Goal: Task Accomplishment & Management: Manage account settings

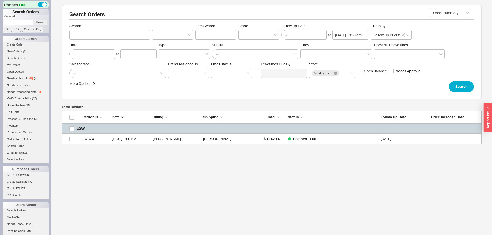
scroll to position [33, 420]
click at [21, 49] on link "New Orders ( 8 )" at bounding box center [26, 51] width 46 height 5
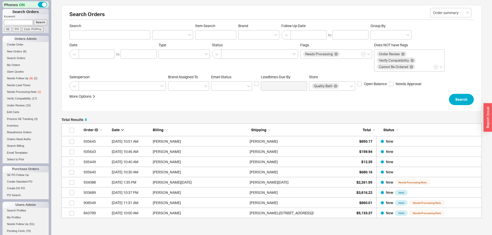
scroll to position [0, 0]
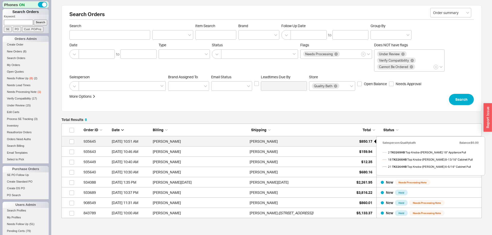
click at [355, 138] on div "$850.17" at bounding box center [359, 141] width 26 height 10
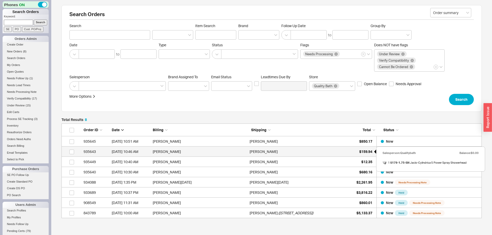
click at [363, 153] on span "$159.94" at bounding box center [365, 152] width 13 height 4
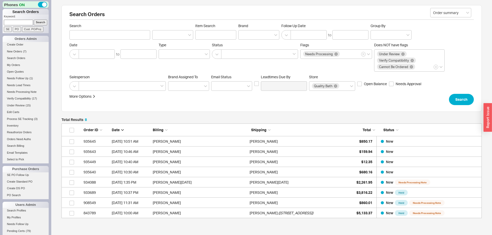
click at [468, 94] on form "Order summary Search Item Search Brand Follow Up Date to Group By Date to Type …" at bounding box center [271, 65] width 404 height 82
click at [468, 97] on button "Search" at bounding box center [461, 99] width 25 height 11
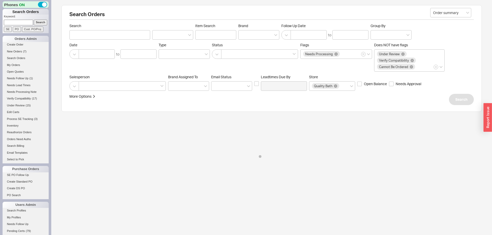
click at [24, 48] on li "Create Order" at bounding box center [26, 45] width 46 height 7
click at [20, 52] on span "New Orders" at bounding box center [14, 51] width 15 height 3
click at [17, 50] on link "New Orders ( 7 )" at bounding box center [26, 51] width 46 height 5
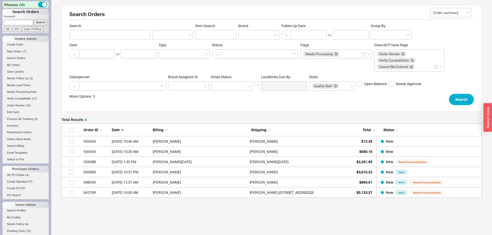
scroll to position [74, 420]
click at [114, 80] on div "Salesperson" at bounding box center [117, 83] width 97 height 16
click at [372, 139] on link "935449 8/22/25 10:40 AM Stephanie Nolan Stephanie Nolan $12.35 New" at bounding box center [271, 141] width 420 height 10
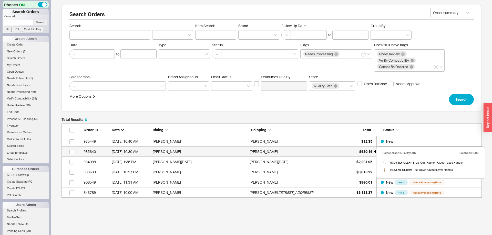
click at [358, 155] on div "$680.16" at bounding box center [359, 152] width 26 height 10
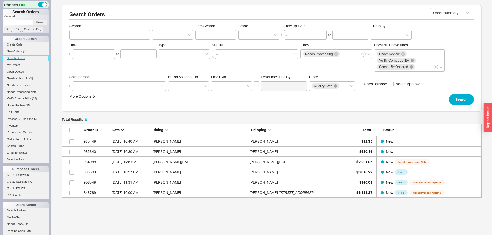
click at [19, 58] on link "Search Orders" at bounding box center [26, 58] width 46 height 5
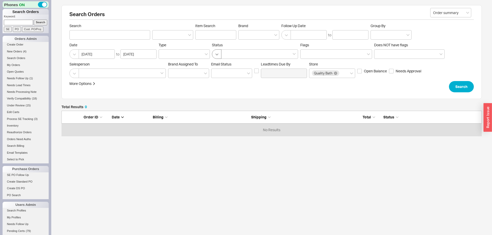
scroll to position [0, 0]
click at [247, 36] on div at bounding box center [258, 34] width 41 height 9
click at [244, 36] on input "Brand" at bounding box center [243, 35] width 4 height 6
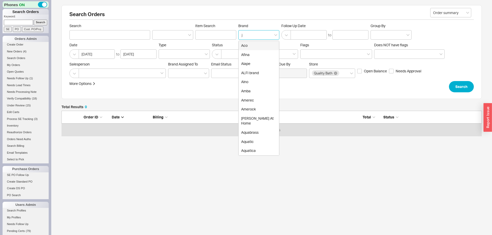
type input "ja"
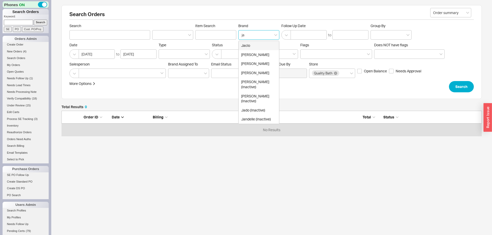
click at [244, 47] on div "Jaclo" at bounding box center [258, 45] width 40 height 9
type input "Brand"
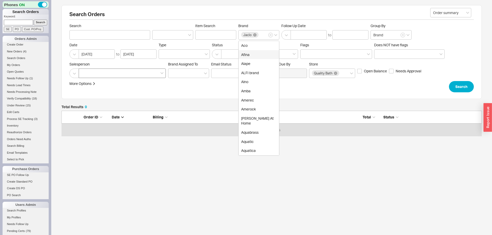
drag, startPoint x: 117, startPoint y: 79, endPoint x: 117, endPoint y: 76, distance: 3.1
click at [116, 79] on form "Order summary Search Item Search Brand Jaclo Aco Afina Alape ALFI brand Alno Am…" at bounding box center [271, 58] width 404 height 69
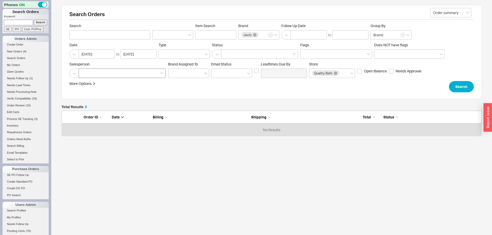
click at [116, 75] on div at bounding box center [122, 73] width 87 height 9
click at [85, 75] on input at bounding box center [83, 73] width 4 height 6
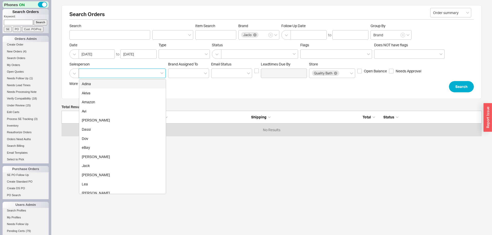
type input "q"
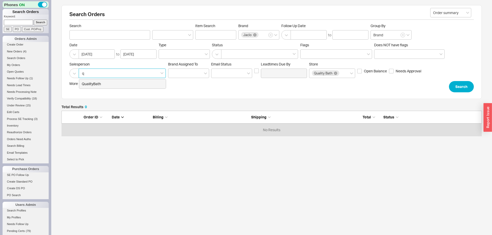
drag, startPoint x: 101, startPoint y: 80, endPoint x: 196, endPoint y: 78, distance: 95.5
click at [101, 80] on div "QualityBath" at bounding box center [122, 83] width 87 height 9
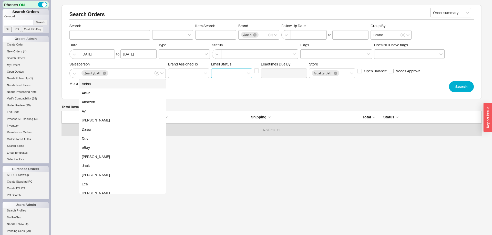
click at [222, 74] on input at bounding box center [231, 73] width 41 height 9
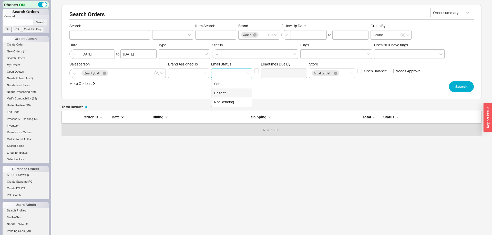
click at [226, 90] on div "Unsent" at bounding box center [231, 93] width 40 height 9
type input "Unsent"
click at [450, 84] on button "Search" at bounding box center [461, 86] width 25 height 11
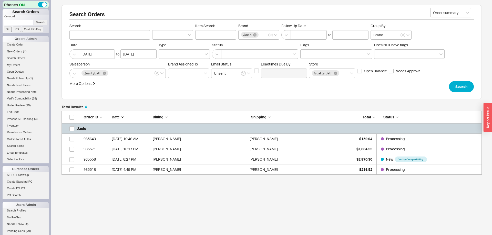
scroll to position [64, 420]
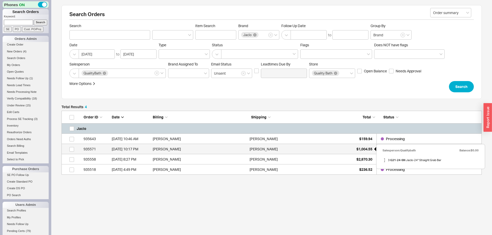
click at [364, 148] on span "$1,004.55" at bounding box center [364, 149] width 16 height 4
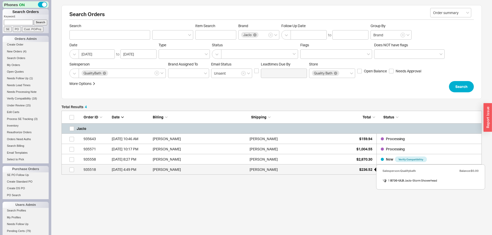
click at [366, 170] on span "$236.52" at bounding box center [365, 169] width 13 height 4
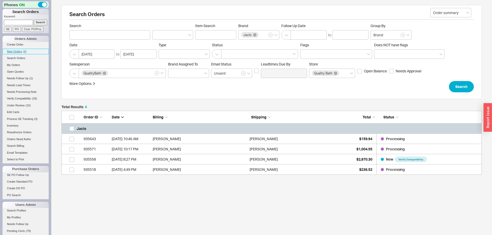
click at [17, 51] on span "New Orders" at bounding box center [14, 51] width 15 height 3
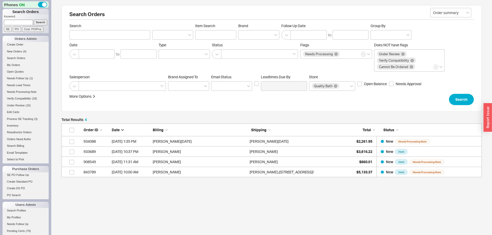
scroll to position [54, 420]
click at [23, 20] on input at bounding box center [18, 22] width 29 height 5
paste input "934645"
type input "934645"
click at [39, 22] on input "Search" at bounding box center [41, 22] width 14 height 5
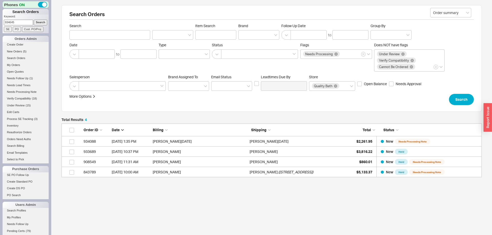
type input "934645"
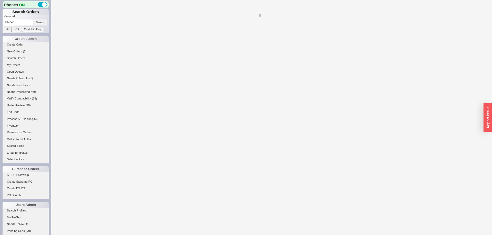
select select "*"
select select "LOW"
select select "3"
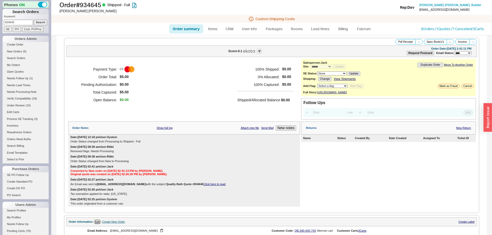
scroll to position [206, 0]
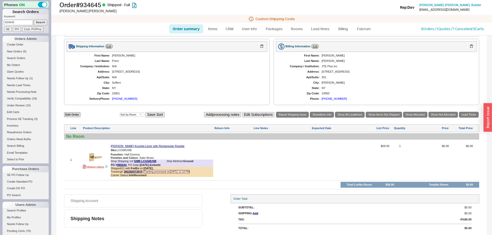
click at [23, 22] on input "934645" at bounding box center [18, 22] width 29 height 5
drag, startPoint x: 23, startPoint y: 22, endPoint x: 39, endPoint y: 24, distance: 16.7
click at [23, 22] on input "934645" at bounding box center [18, 22] width 29 height 5
paste input "5519"
type input "935519"
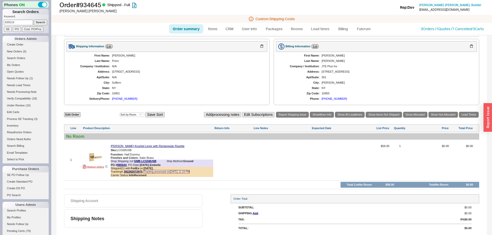
click at [39, 24] on input "Search" at bounding box center [41, 22] width 14 height 5
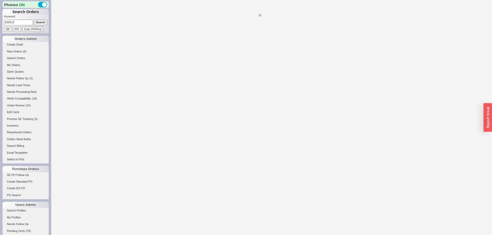
select select "*"
select select "LOW"
select select "3"
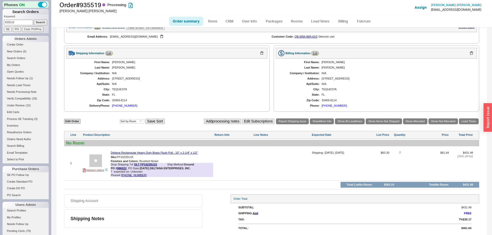
scroll to position [159, 0]
click at [25, 26] on form "Keyword: 935519 Search SE PO Cust. PO/Proj" at bounding box center [26, 23] width 45 height 17
click at [24, 22] on input "935519" at bounding box center [18, 22] width 29 height 5
paste input "4281"
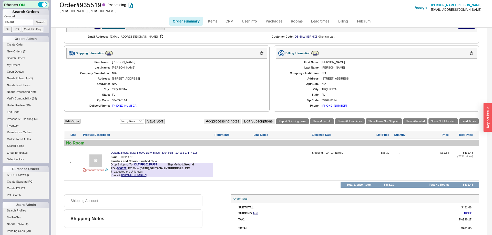
type input "934281"
click at [38, 22] on input "Search" at bounding box center [41, 22] width 14 height 5
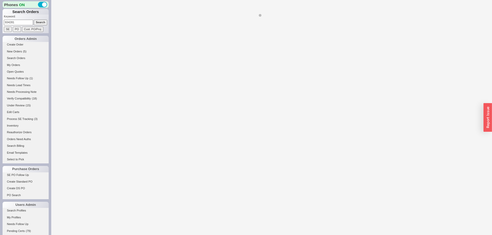
select select "*"
select select "LOW"
select select "3"
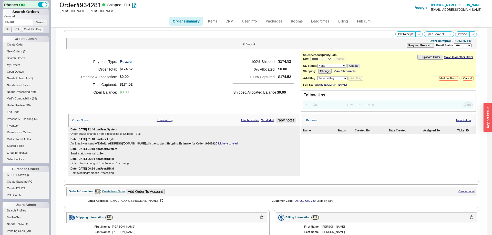
scroll to position [184, 0]
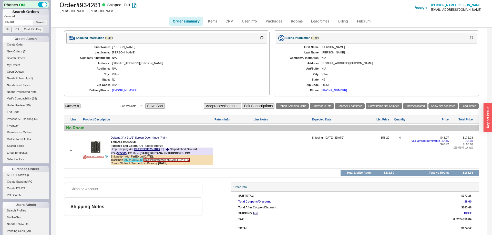
click at [138, 161] on link "392240835336" at bounding box center [133, 159] width 19 height 3
click at [27, 22] on input "934281" at bounding box center [18, 22] width 29 height 5
click at [20, 52] on span "New Orders" at bounding box center [14, 51] width 15 height 3
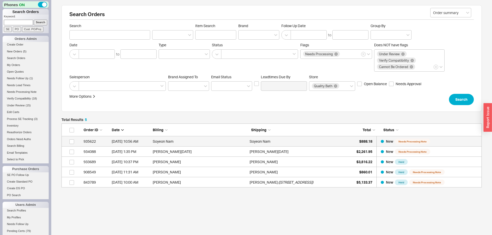
scroll to position [64, 420]
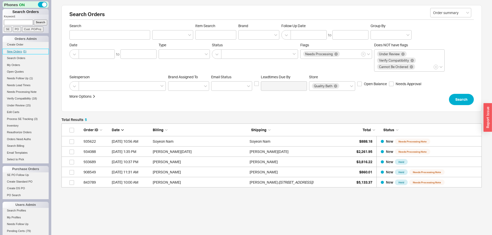
click at [20, 52] on span "New Orders" at bounding box center [14, 51] width 15 height 3
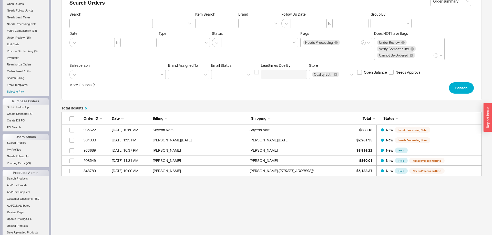
scroll to position [0, 0]
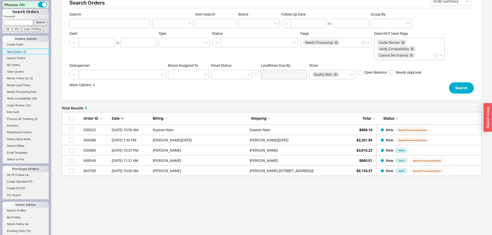
click at [21, 50] on span "New Orders" at bounding box center [14, 51] width 15 height 3
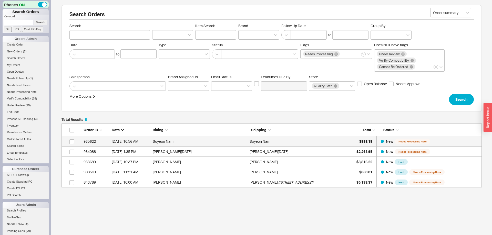
scroll to position [64, 420]
click at [348, 135] on div "Order ID Date Billing Shipping Total Status" at bounding box center [271, 130] width 420 height 13
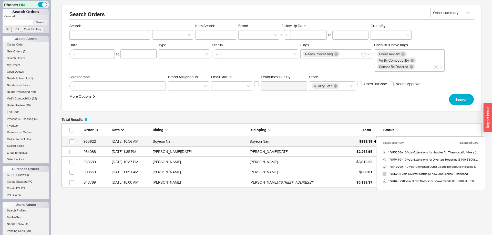
click at [361, 140] on span "$888.18" at bounding box center [365, 141] width 13 height 4
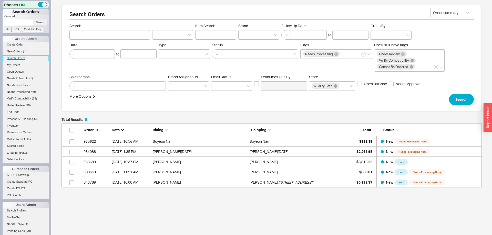
click at [13, 56] on link "Search Orders" at bounding box center [26, 58] width 46 height 5
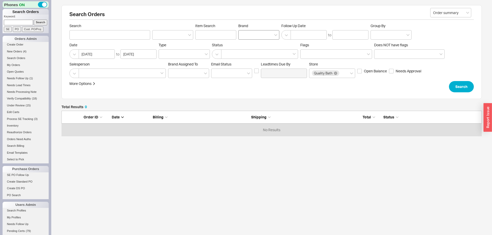
scroll to position [25, 420]
drag, startPoint x: 251, startPoint y: 30, endPoint x: 253, endPoint y: 37, distance: 6.8
click at [252, 30] on div at bounding box center [258, 34] width 41 height 9
click at [244, 32] on input "Brand" at bounding box center [243, 35] width 4 height 6
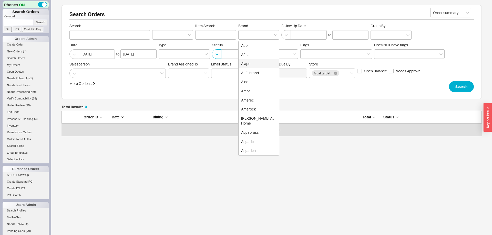
click at [216, 54] on button "button" at bounding box center [216, 53] width 9 height 9
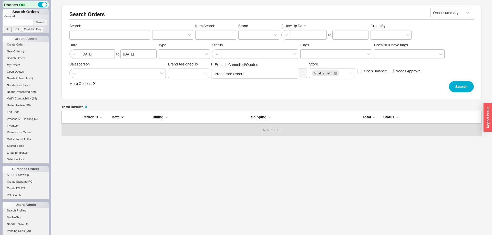
click at [225, 75] on div "Processed Orders" at bounding box center [255, 73] width 86 height 9
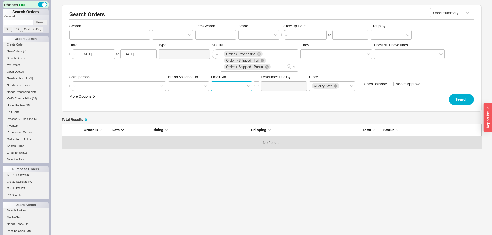
click at [225, 89] on input at bounding box center [231, 85] width 41 height 9
click at [225, 104] on div "Unsent" at bounding box center [231, 105] width 40 height 9
type input "Unsent"
click at [89, 88] on div at bounding box center [122, 85] width 87 height 9
click at [85, 88] on input at bounding box center [83, 86] width 4 height 6
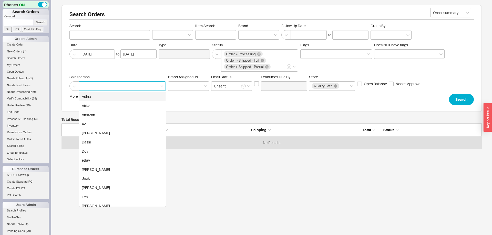
type input "q"
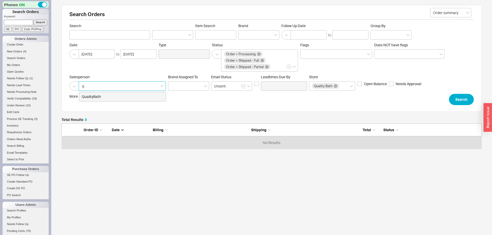
click at [89, 95] on div "QualityBath" at bounding box center [122, 96] width 87 height 9
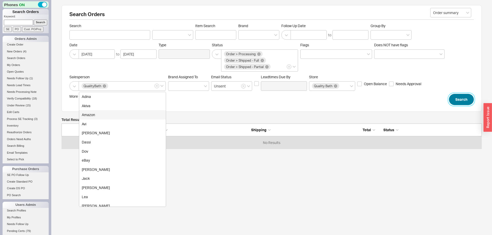
click at [454, 101] on button "Search" at bounding box center [461, 99] width 25 height 11
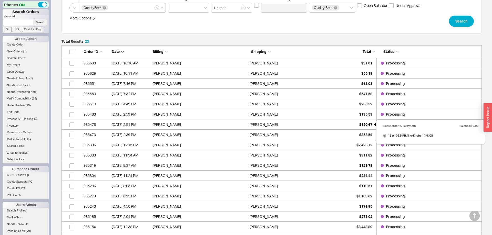
scroll to position [196, 0]
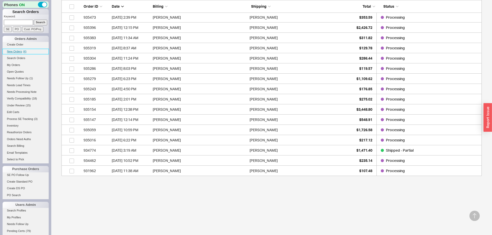
click at [14, 49] on link "New Orders ( 4 )" at bounding box center [26, 51] width 46 height 5
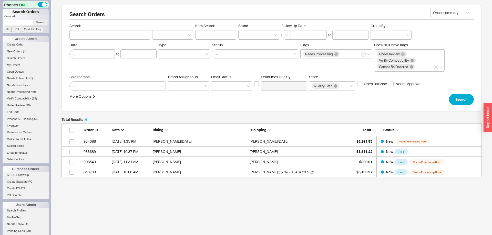
scroll to position [0, 0]
click at [15, 50] on link "New Orders ( 4 )" at bounding box center [26, 51] width 46 height 5
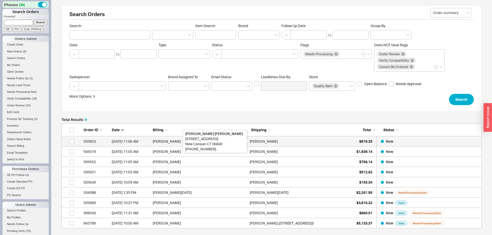
scroll to position [52, 0]
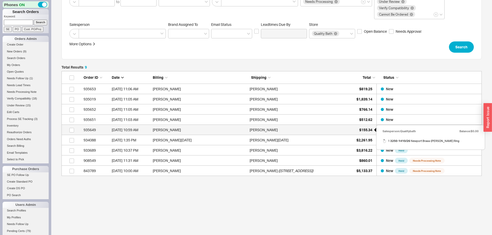
click at [369, 131] on span "$155.34" at bounding box center [365, 130] width 13 height 4
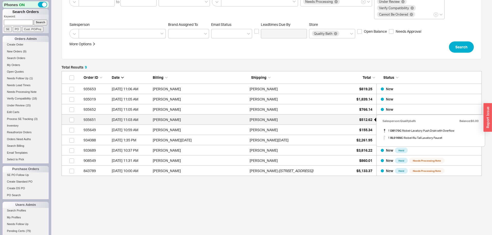
click at [368, 120] on span "$512.62" at bounding box center [365, 120] width 13 height 4
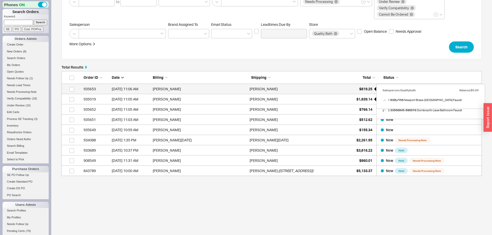
click at [361, 90] on span "$819.25" at bounding box center [365, 89] width 13 height 4
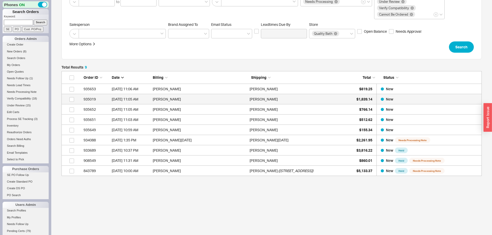
click at [353, 99] on div "$1,839.14" at bounding box center [359, 99] width 26 height 10
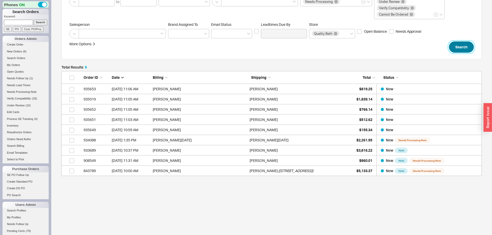
click at [458, 45] on button "Search" at bounding box center [461, 46] width 25 height 11
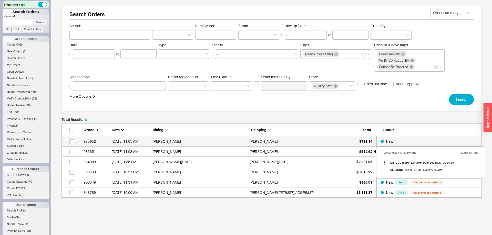
scroll to position [74, 420]
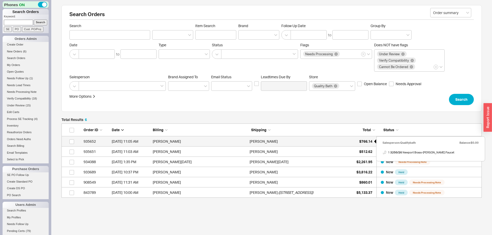
click at [367, 142] on span "$766.14" at bounding box center [365, 141] width 13 height 4
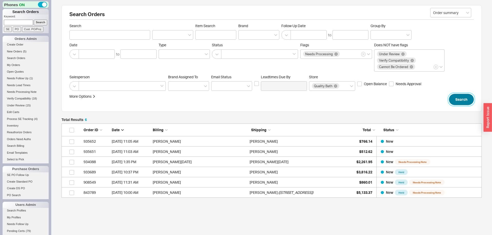
click at [460, 100] on button "Search" at bounding box center [461, 99] width 25 height 11
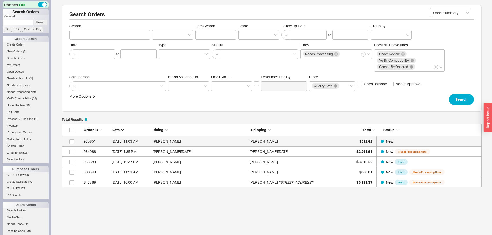
scroll to position [64, 420]
click at [365, 141] on span "$512.62" at bounding box center [365, 141] width 13 height 4
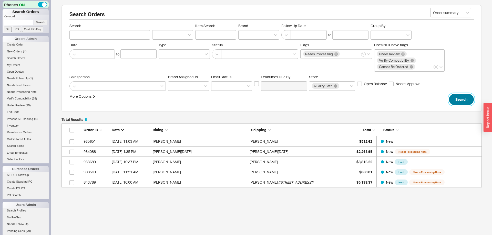
click at [453, 99] on button "Search" at bounding box center [461, 99] width 25 height 11
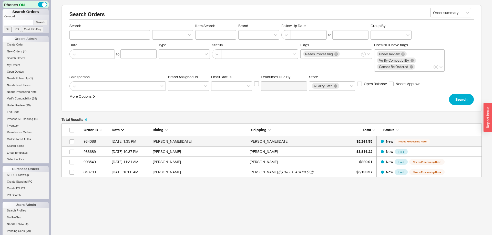
scroll to position [54, 420]
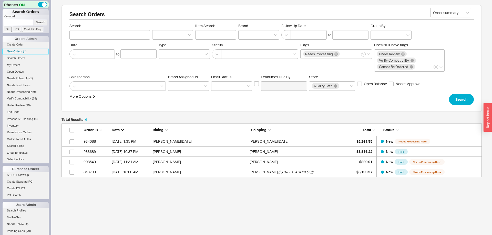
click at [25, 51] on span "( 4 )" at bounding box center [24, 51] width 3 height 3
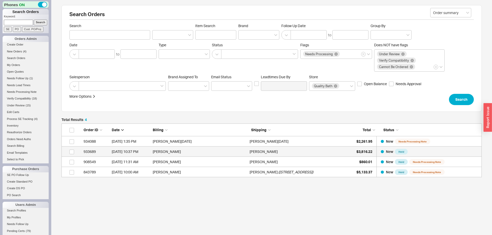
scroll to position [54, 420]
click at [29, 19] on p "Keyword:" at bounding box center [26, 17] width 45 height 5
click at [29, 21] on input at bounding box center [18, 22] width 29 height 5
type input "985844"
click at [34, 20] on input "Search" at bounding box center [41, 22] width 14 height 5
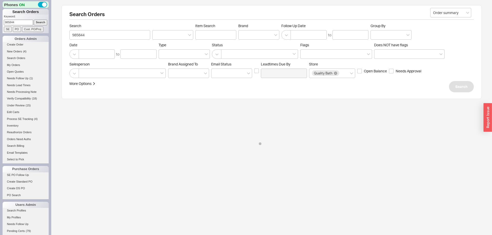
type input "985844"
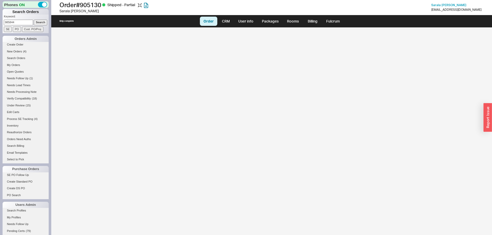
select select "LOW"
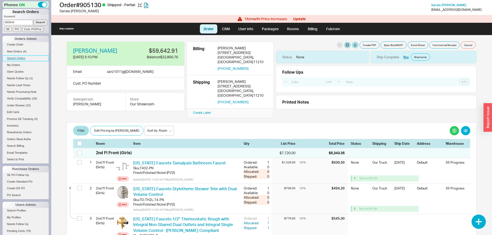
click at [10, 56] on link "Search Orders" at bounding box center [26, 58] width 46 height 5
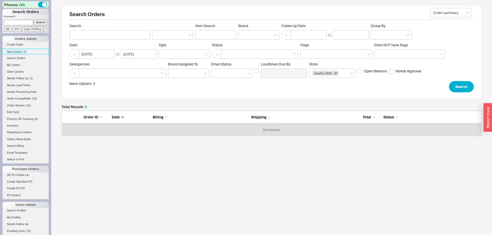
click at [15, 53] on link "New Orders ( 4 )" at bounding box center [26, 51] width 46 height 5
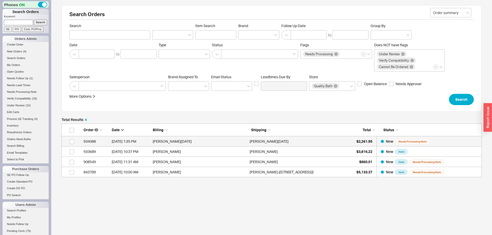
scroll to position [54, 420]
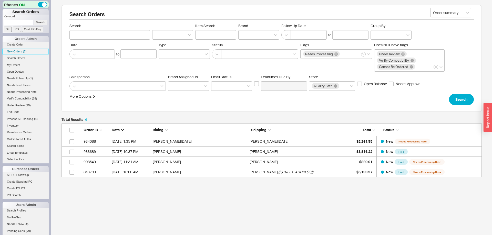
click at [19, 53] on span "New Orders" at bounding box center [14, 51] width 15 height 3
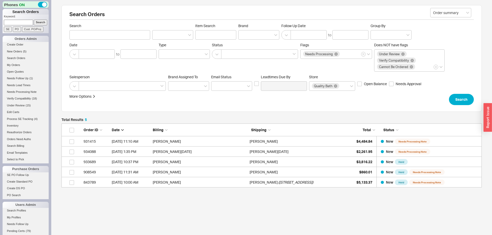
scroll to position [0, 0]
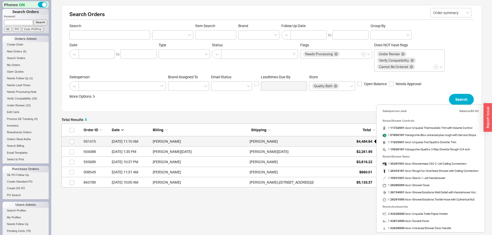
click at [361, 142] on span "$4,484.84" at bounding box center [364, 141] width 16 height 4
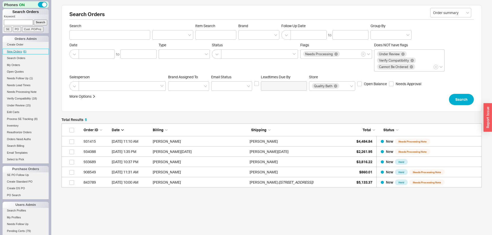
click at [24, 52] on span "( 6 )" at bounding box center [24, 51] width 3 height 3
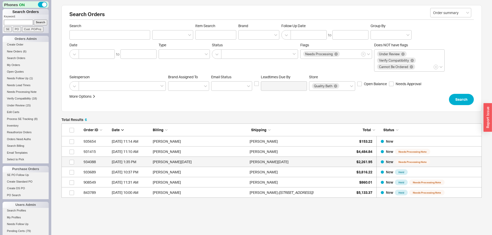
scroll to position [74, 420]
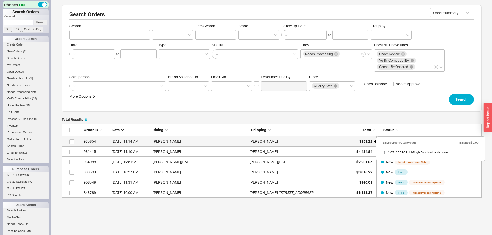
click at [362, 141] on span "$153.22" at bounding box center [365, 141] width 13 height 4
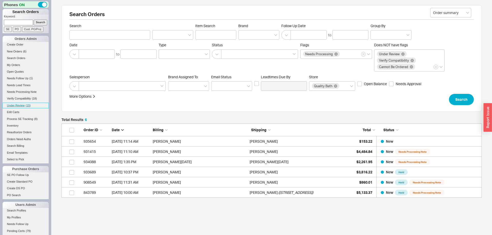
click at [19, 107] on span "Under Review" at bounding box center [16, 105] width 18 height 3
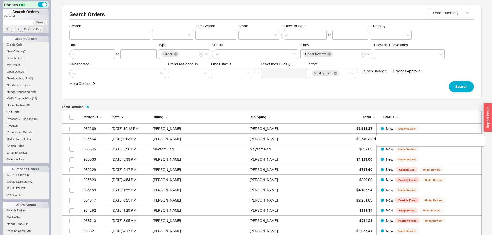
scroll to position [166, 420]
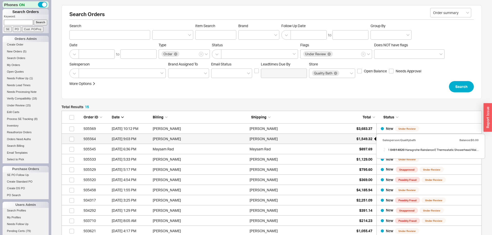
click at [362, 141] on span "$1,549.32" at bounding box center [364, 139] width 16 height 4
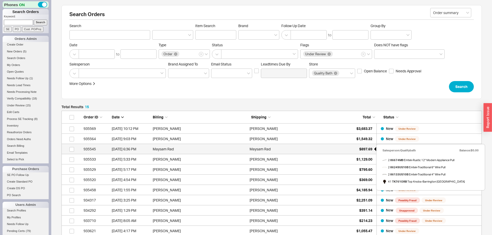
click at [367, 149] on span "$897.69" at bounding box center [365, 149] width 13 height 4
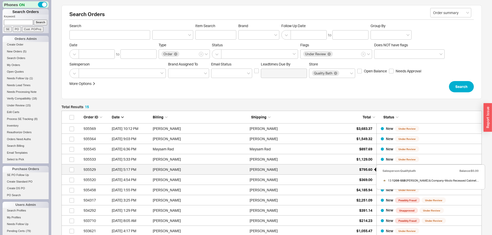
click at [361, 169] on span "$795.60" at bounding box center [365, 169] width 13 height 4
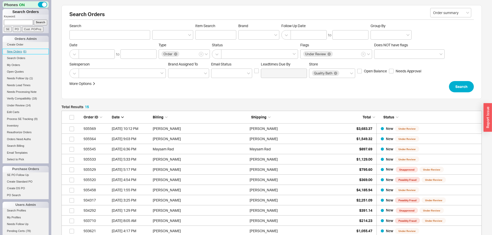
click at [22, 53] on link "New Orders ( 6 )" at bounding box center [26, 51] width 46 height 5
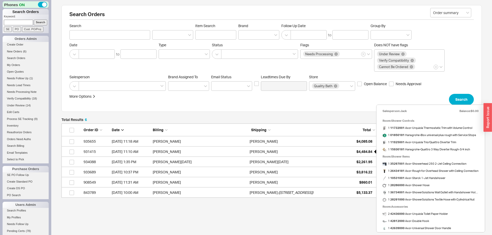
scroll to position [22, 0]
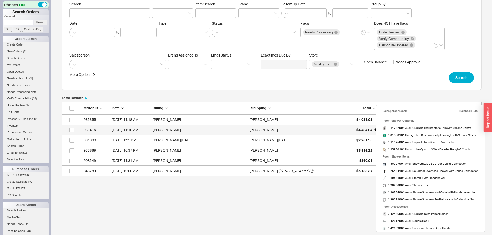
click at [370, 131] on span "$4,484.84" at bounding box center [364, 130] width 16 height 4
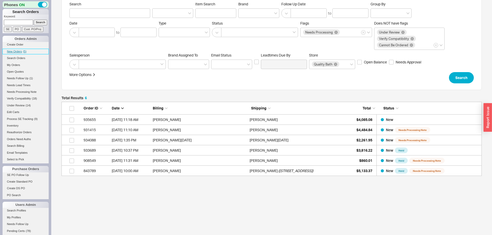
click at [16, 52] on span "New Orders" at bounding box center [14, 51] width 15 height 3
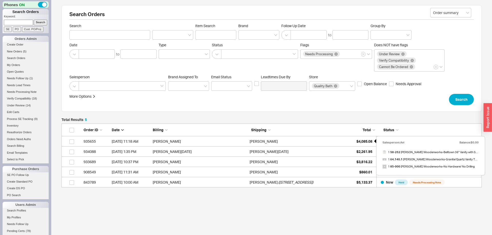
scroll to position [12, 0]
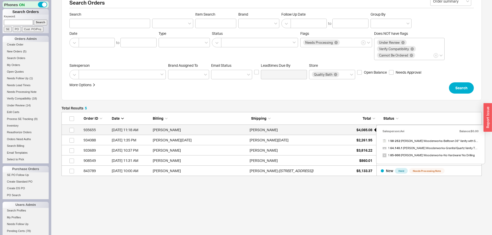
click at [369, 134] on div "$4,085.08" at bounding box center [359, 130] width 26 height 10
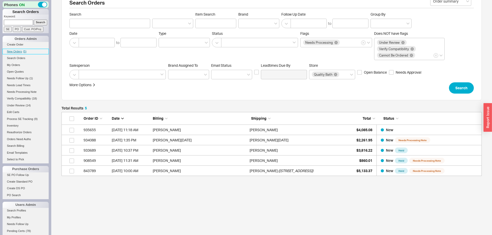
click at [18, 50] on link "New Orders ( 5 )" at bounding box center [26, 51] width 46 height 5
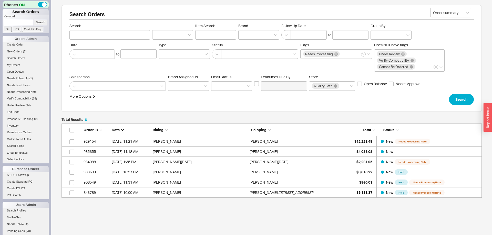
scroll to position [0, 0]
click at [15, 52] on span "New Orders" at bounding box center [14, 51] width 15 height 3
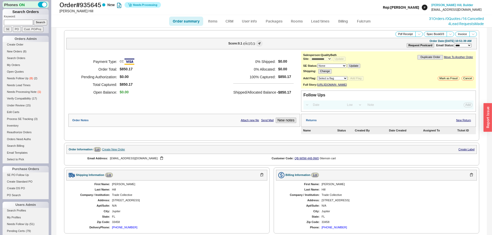
select select "*"
select select "**"
select select "LOW"
select select "3"
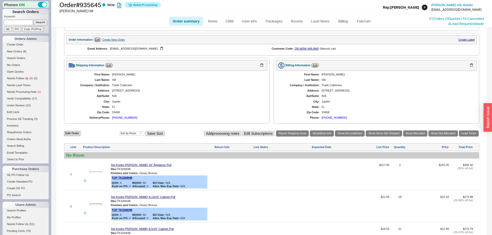
scroll to position [5, 0]
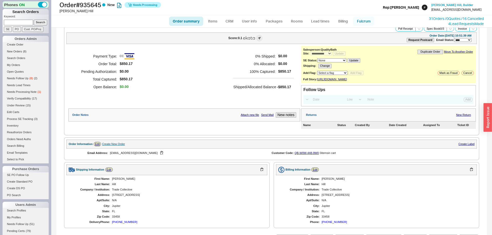
click at [365, 22] on link "Fulcrum" at bounding box center [363, 21] width 21 height 9
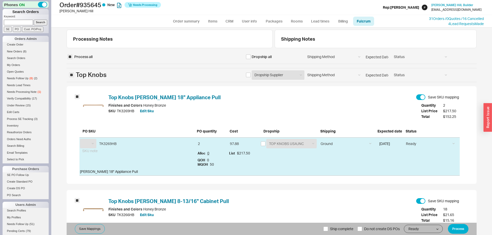
select select "TOP"
click at [248, 76] on input "checkbox" at bounding box center [248, 75] width 5 height 5
checkbox input "true"
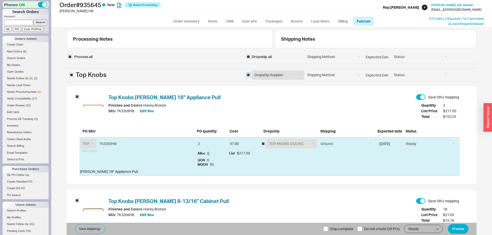
checkbox input "true"
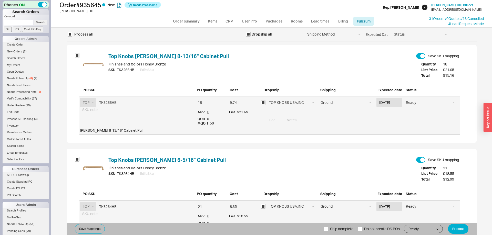
scroll to position [97, 0]
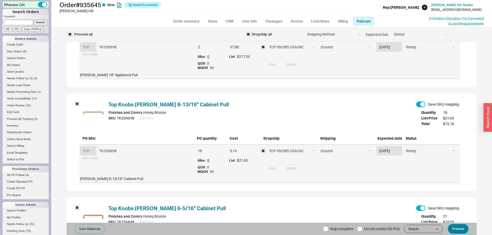
click at [459, 227] on button "Process" at bounding box center [457, 229] width 20 height 10
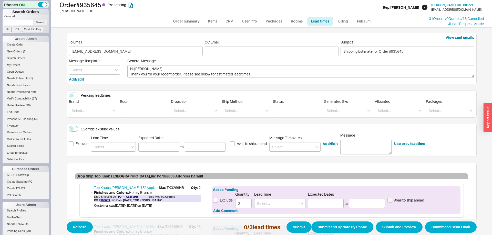
scroll to position [107, 0]
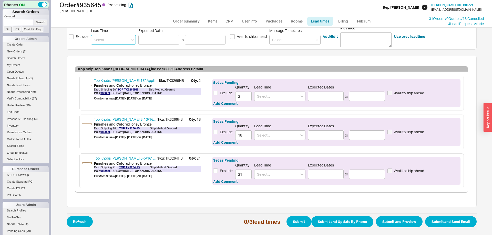
click at [118, 41] on input at bounding box center [113, 39] width 45 height 9
click at [129, 49] on div "2 - 5 Business Days" at bounding box center [113, 50] width 44 height 9
type input "2 - 5 Business Days"
type input "08/26/2025"
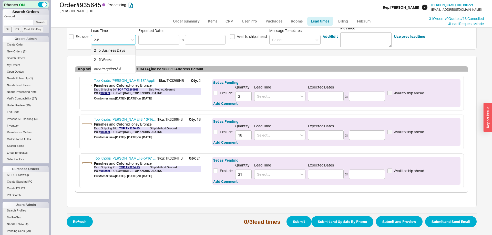
type input "08/29/2025"
type input "2 - 5 Business Days"
type input "08/26/2025"
type input "08/29/2025"
type input "2 - 5 Business Days"
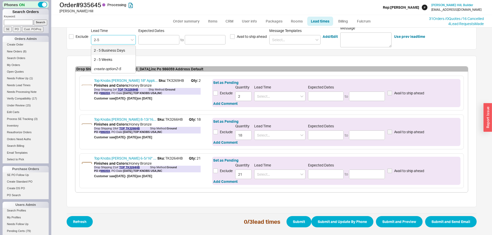
type input "08/26/2025"
type input "08/29/2025"
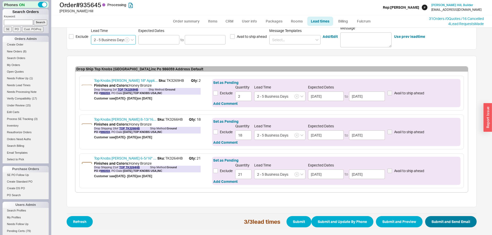
type input "2 - 5 Business Days"
click at [437, 220] on button "Submit and Send Email" at bounding box center [450, 221] width 51 height 11
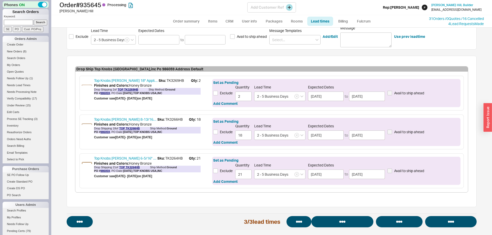
select select "*"
select select "**"
select select "LOW"
select select "3"
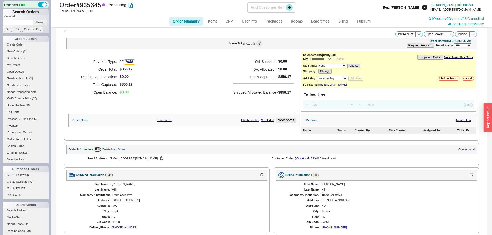
select select "*"
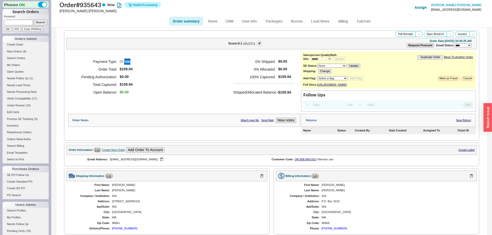
select select "*"
select select "LOW"
select select "3"
click at [364, 20] on link "Fulcrum" at bounding box center [363, 21] width 21 height 9
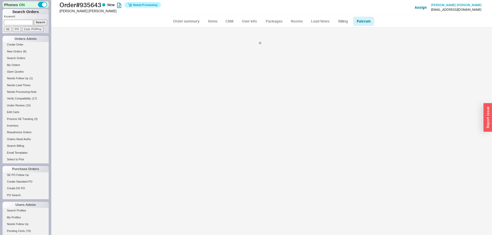
select select "JCL"
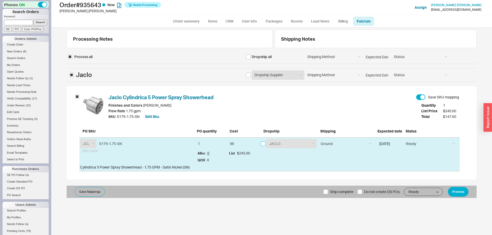
click at [264, 143] on input "checkbox" at bounding box center [263, 144] width 5 height 5
checkbox input "true"
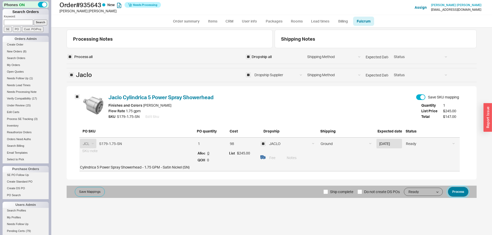
drag, startPoint x: 457, startPoint y: 188, endPoint x: 211, endPoint y: 67, distance: 275.0
click at [457, 188] on button "Process" at bounding box center [457, 192] width 20 height 10
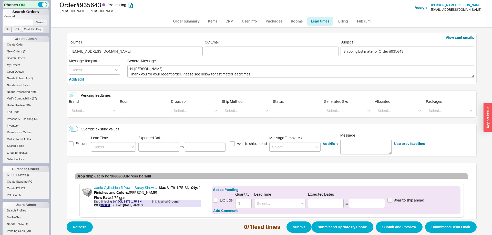
scroll to position [29, 0]
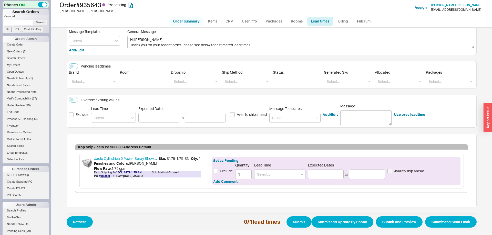
click at [184, 25] on link "Order summary" at bounding box center [186, 21] width 34 height 9
select select "*"
select select "LOW"
select select "3"
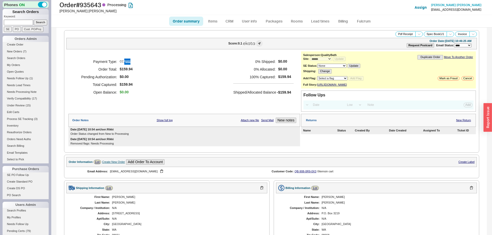
scroll to position [148, 0]
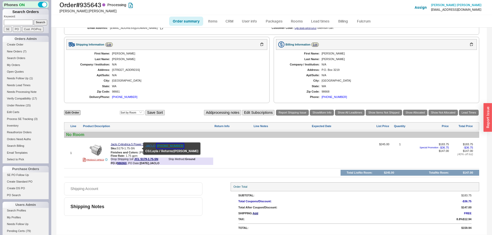
click at [172, 144] on button "[PHONE_NUMBER]" at bounding box center [169, 146] width 27 height 5
click at [474, 115] on link "Lead Times" at bounding box center [468, 113] width 20 height 6
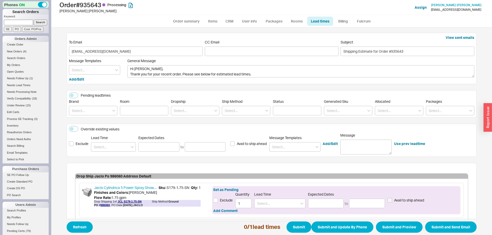
scroll to position [29, 0]
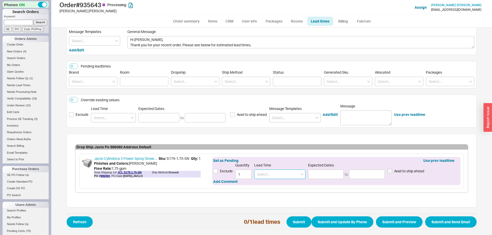
click at [286, 174] on input at bounding box center [279, 174] width 51 height 9
click at [284, 184] on div "2 - 3 Business Days" at bounding box center [279, 184] width 51 height 9
type input "2 - 3 Business Days"
type input "08/26/2025"
type input "08/27/2025"
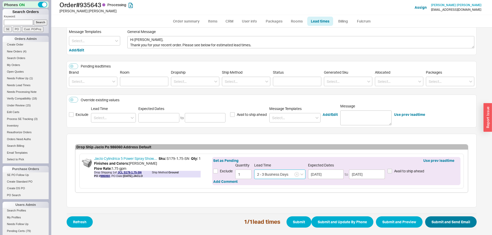
type input "2 - 3 Business Days"
click at [462, 224] on button "Submit and Send Email" at bounding box center [450, 222] width 51 height 11
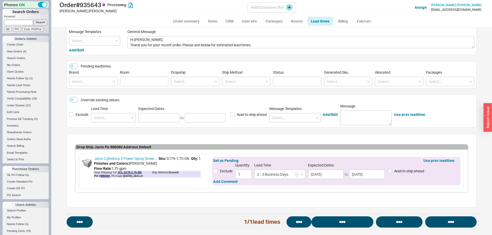
select select "*"
select select "LOW"
select select "3"
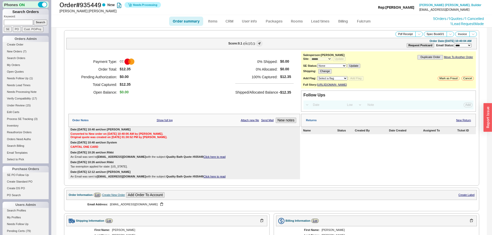
select select "*"
select select "LOW"
select select "3"
click at [364, 19] on link "Fulcrum" at bounding box center [363, 21] width 21 height 9
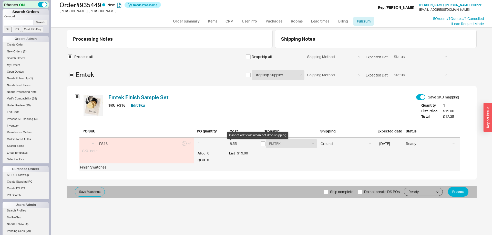
select select "EMT"
click at [260, 145] on div "8.55 List $19.00" at bounding box center [243, 151] width 34 height 26
click at [264, 143] on input "checkbox" at bounding box center [263, 144] width 5 height 5
checkbox input "true"
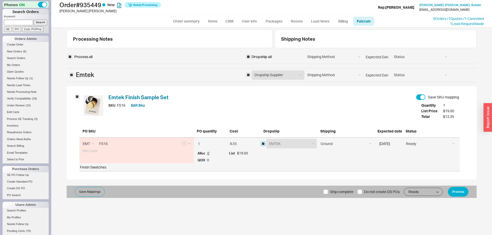
checkbox input "true"
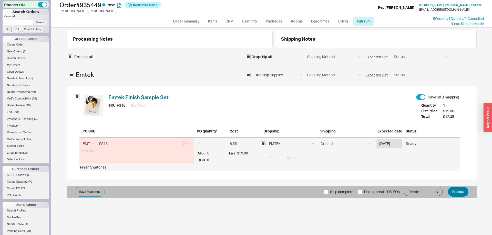
click at [452, 190] on button "Process" at bounding box center [457, 192] width 20 height 10
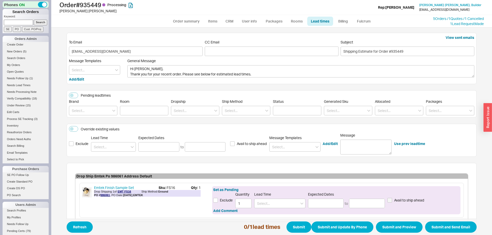
scroll to position [29, 0]
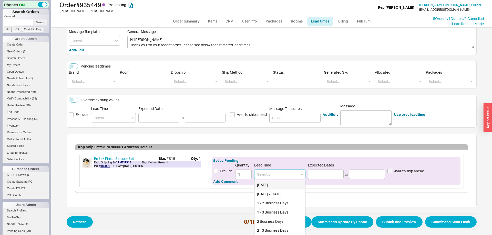
drag, startPoint x: 277, startPoint y: 178, endPoint x: 275, endPoint y: 202, distance: 24.4
click at [277, 179] on input at bounding box center [279, 174] width 51 height 9
click at [272, 210] on div "1 - 3 Business Days" at bounding box center [279, 212] width 51 height 9
type input "1 - 3 Business Days"
type input "08/25/2025"
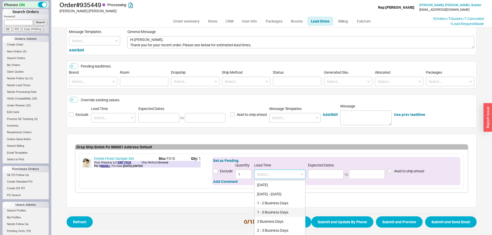
type input "08/27/2025"
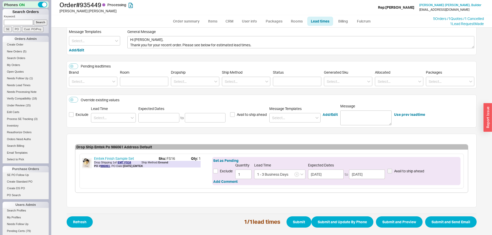
click at [423, 221] on span "Refresh 1 / 1 lead times Submit Submit and Update By Phone Submit and Preview S…" at bounding box center [272, 222] width 410 height 17
click at [427, 221] on button "Submit and Send Email" at bounding box center [450, 222] width 51 height 11
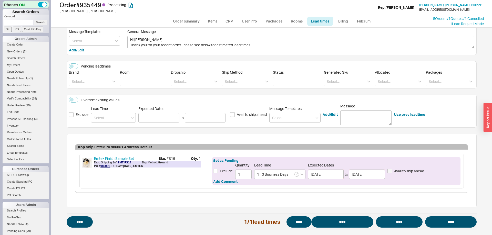
select select "*"
select select "LOW"
select select "3"
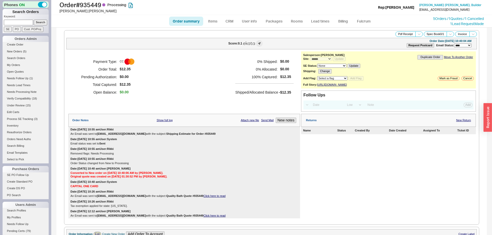
select select "*"
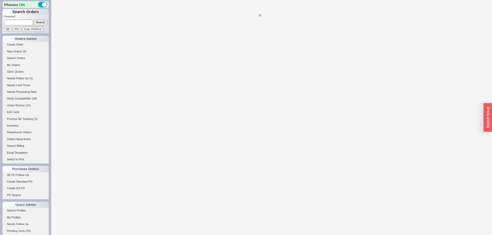
select select "*"
select select "LOW"
select select "3"
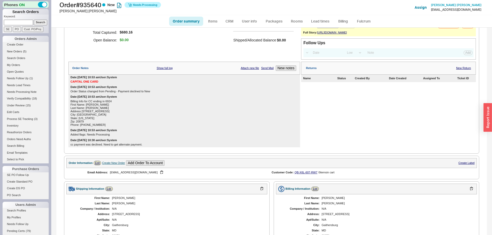
select select "*"
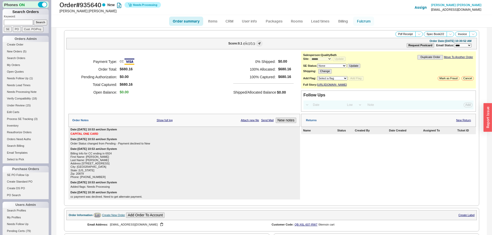
click at [364, 22] on link "Fulcrum" at bounding box center [363, 21] width 21 height 9
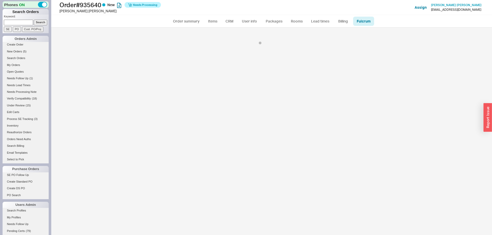
select select "725"
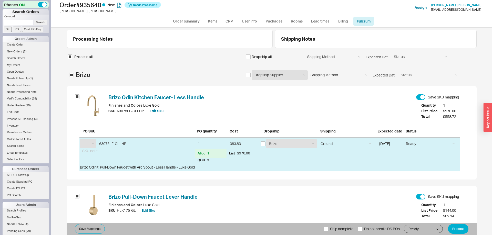
select select "BZO"
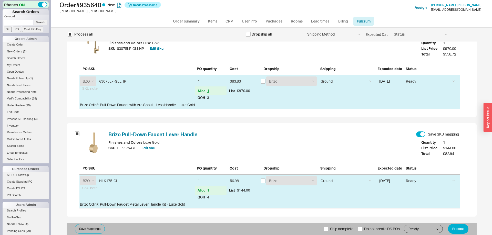
click at [328, 221] on form "Process all Dropship all Shipping Method Ground LTL Our Truck --------------- C…" at bounding box center [272, 112] width 410 height 248
click at [330, 227] on span "Ship complete" at bounding box center [341, 229] width 23 height 12
click at [328, 227] on input "Ship complete" at bounding box center [325, 229] width 5 height 5
checkbox input "true"
click at [453, 232] on button "Process" at bounding box center [457, 229] width 20 height 10
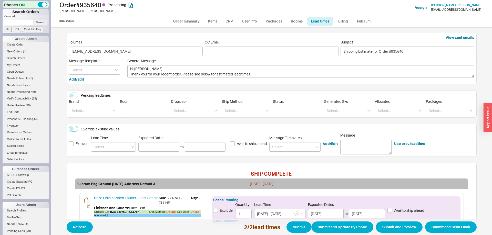
scroll to position [78, 0]
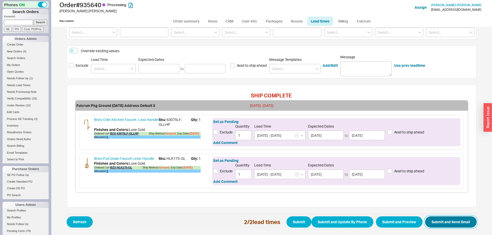
click at [456, 224] on button "Submit and Send Email" at bounding box center [450, 222] width 51 height 11
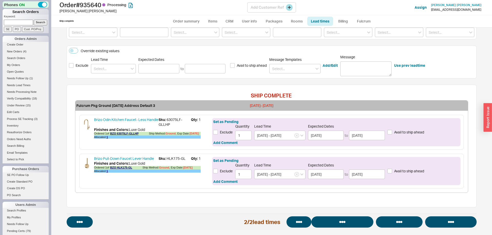
select select "*"
select select "LOW"
select select "3"
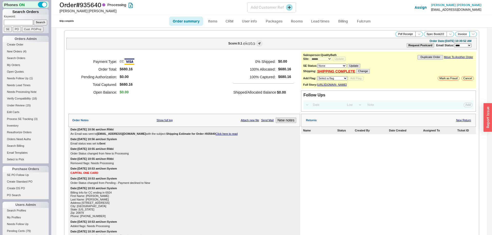
select select "*"
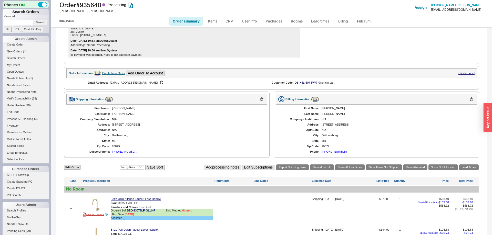
scroll to position [235, 0]
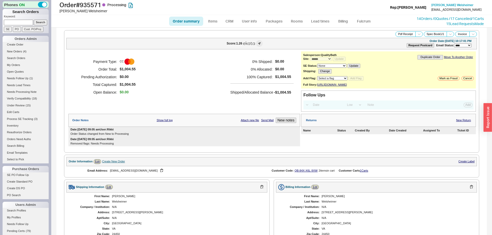
select select "*"
select select "LOW"
select select "3"
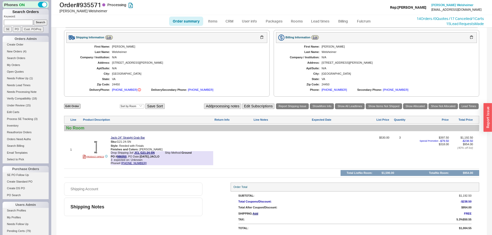
scroll to position [154, 0]
click at [468, 107] on link "Lead Times" at bounding box center [468, 106] width 20 height 6
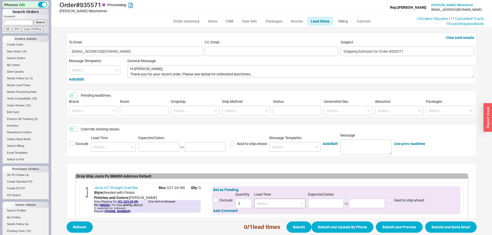
scroll to position [30, 0]
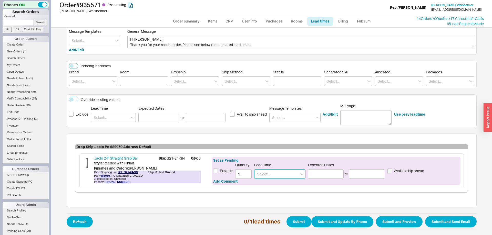
click at [281, 174] on input at bounding box center [279, 173] width 51 height 9
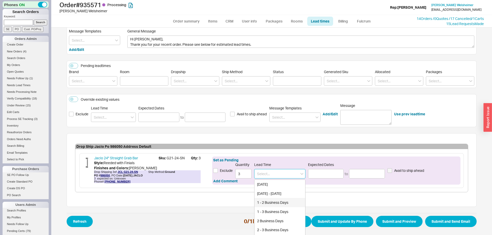
click at [278, 207] on div "1 - 2 Business Days" at bounding box center [279, 202] width 51 height 9
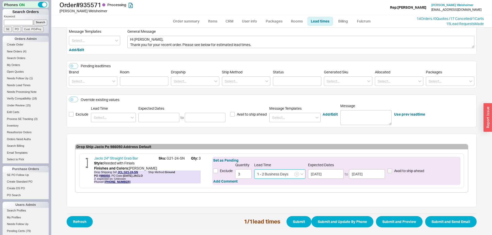
type input "1 - 2 Business Days"
type input "[DATE]"
click at [278, 211] on form "View sent emails To Email [EMAIL_ADDRESS][DOMAIN_NAME] CC Email Subject Shippin…" at bounding box center [272, 116] width 410 height 227
click at [296, 176] on button "button" at bounding box center [296, 174] width 5 height 5
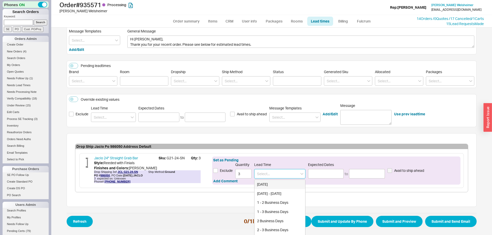
click at [282, 174] on input at bounding box center [279, 173] width 51 height 9
click at [271, 210] on div "1 - 3 Business Days" at bounding box center [279, 211] width 51 height 9
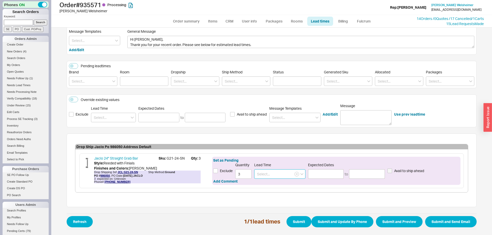
type input "1 - 3 Business Days"
type input "[DATE]"
click at [434, 221] on button "Submit and Send Email" at bounding box center [450, 221] width 51 height 11
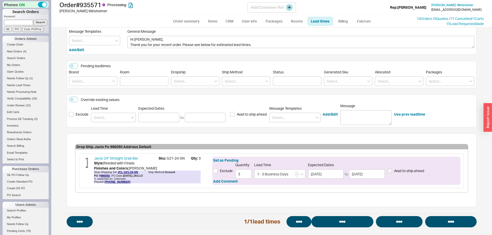
select select "*"
select select "LOW"
select select "3"
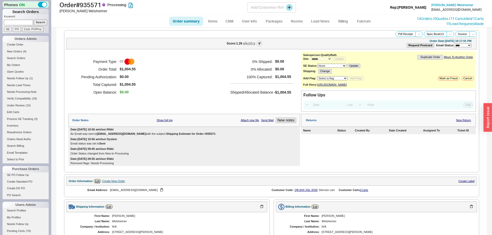
select select "*"
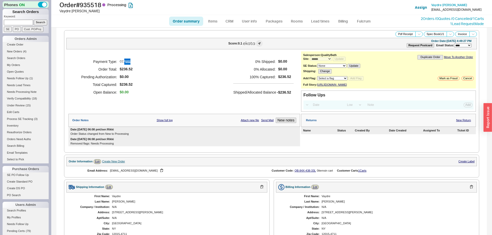
select select "*"
select select "LOW"
select select "3"
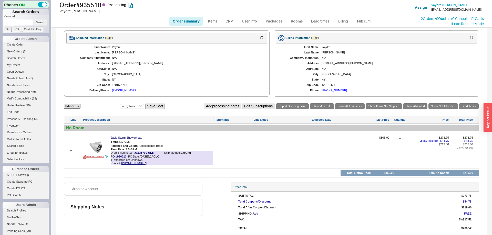
click at [179, 20] on link "Order summary" at bounding box center [186, 21] width 34 height 9
select select "*"
select select "LOW"
select select "3"
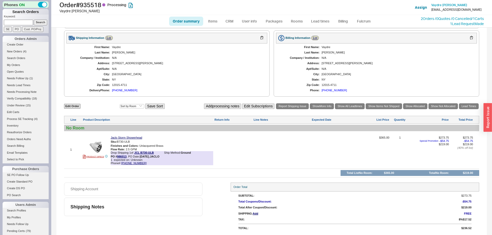
click at [194, 22] on link "Order summary" at bounding box center [186, 21] width 34 height 9
select select "*"
select select "LOW"
select select "3"
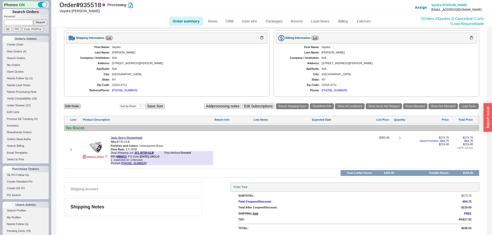
click at [195, 19] on link "Order summary" at bounding box center [186, 21] width 34 height 9
select select "*"
select select "LOW"
select select "3"
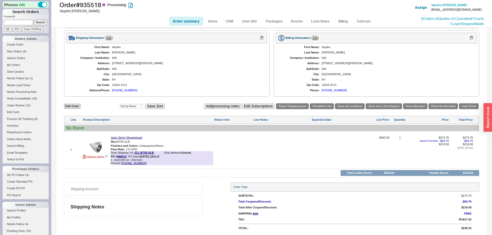
click at [185, 23] on link "Order summary" at bounding box center [186, 21] width 34 height 9
select select "*"
select select "LOW"
select select "3"
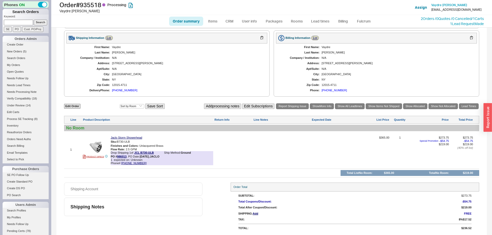
scroll to position [0, 0]
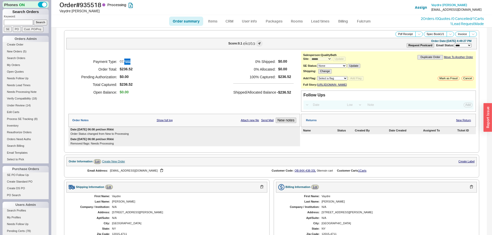
click at [193, 23] on link "Order summary" at bounding box center [186, 21] width 34 height 9
select select "*"
select select "LOW"
select select "3"
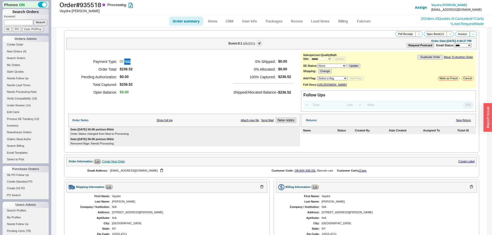
scroll to position [154, 0]
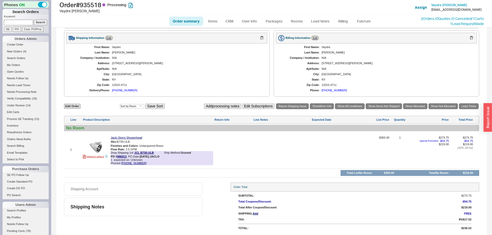
click at [186, 24] on link "Order summary" at bounding box center [186, 21] width 34 height 9
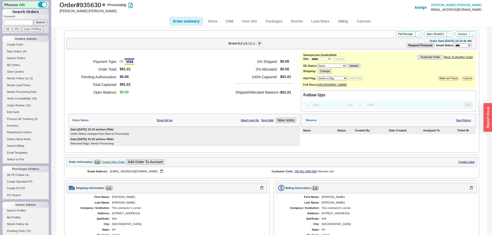
select select "*"
select select "LOW"
select select "3"
click at [184, 20] on link "Order summary" at bounding box center [186, 21] width 34 height 9
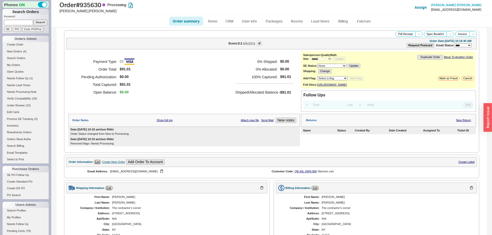
select select "*"
select select "LOW"
select select "3"
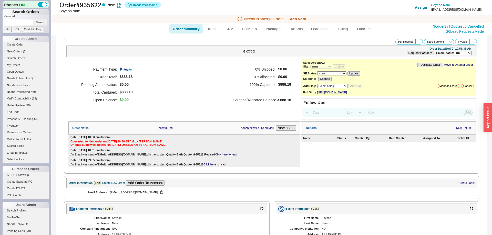
select select "*"
select select "LOW"
select select "3"
click at [303, 19] on button "Add Note" at bounding box center [298, 19] width 16 height 4
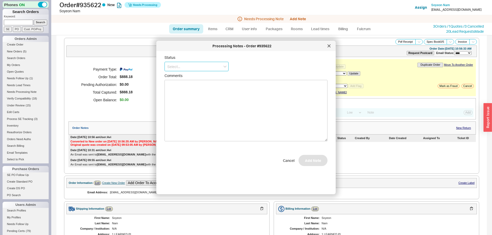
drag, startPoint x: 196, startPoint y: 65, endPoint x: 195, endPoint y: 72, distance: 6.7
click at [195, 70] on input at bounding box center [196, 66] width 64 height 9
click at [182, 106] on div "No Status" at bounding box center [196, 104] width 63 height 9
type input "No Status"
click at [321, 165] on button "Add Note" at bounding box center [312, 162] width 29 height 11
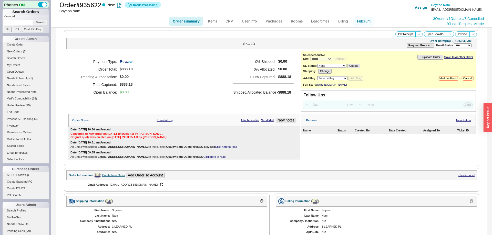
click at [364, 23] on link "Fulcrum" at bounding box center [363, 21] width 21 height 9
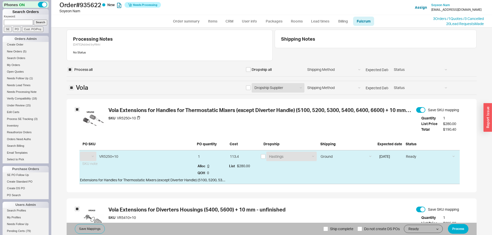
select select "VOL"
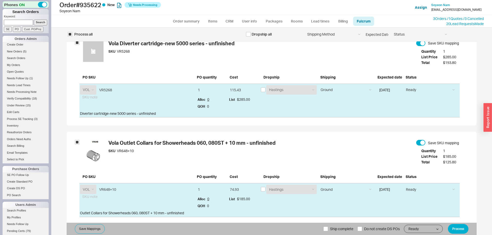
scroll to position [374, 0]
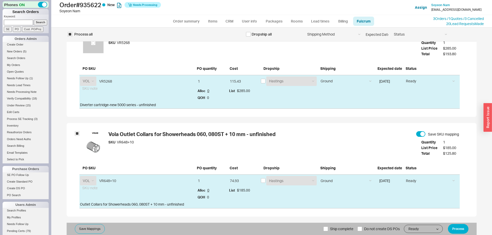
click at [338, 230] on span "Ship complete" at bounding box center [341, 229] width 23 height 12
click at [328, 230] on input "Ship complete" at bounding box center [325, 229] width 5 height 5
checkbox input "true"
click at [452, 227] on button "Process" at bounding box center [457, 229] width 20 height 10
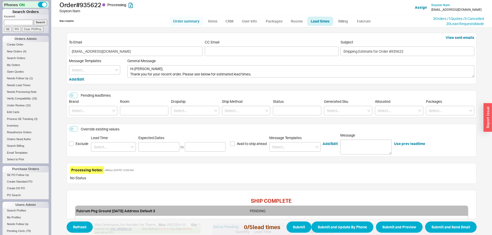
click at [192, 24] on link "Order summary" at bounding box center [186, 21] width 34 height 9
select select "*"
select select "LOW"
select select "3"
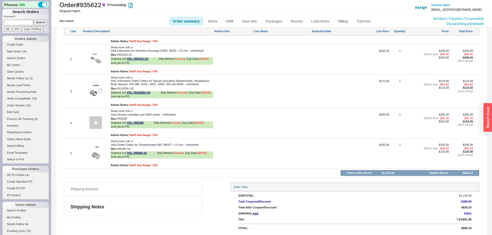
scroll to position [45, 0]
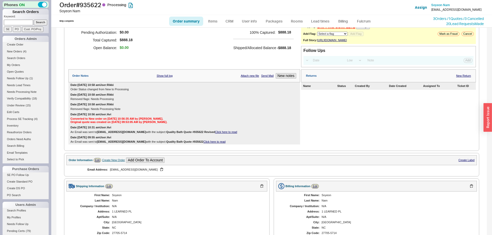
click at [187, 24] on link "Order summary" at bounding box center [186, 21] width 34 height 9
select select "*"
select select "LOW"
select select "3"
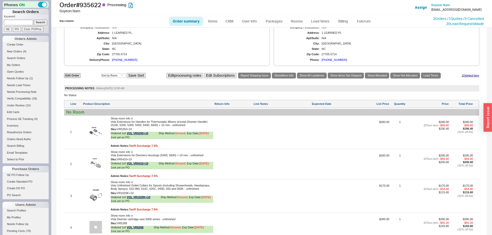
scroll to position [175, 0]
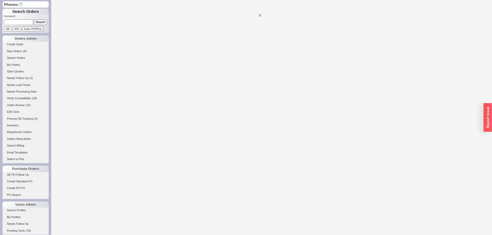
select select "*"
select select "LOW"
select select "3"
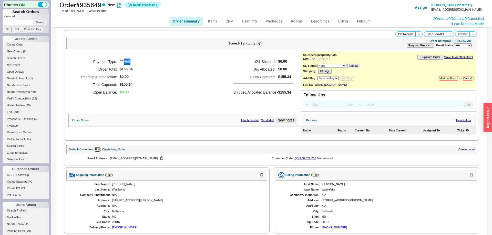
select select "*"
click at [356, 22] on link "Fulcrum" at bounding box center [363, 21] width 21 height 9
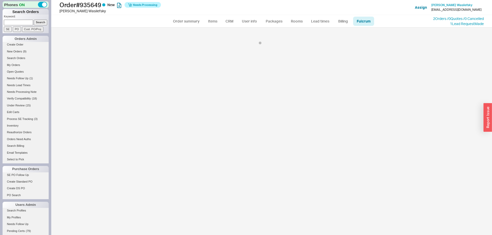
select select "134"
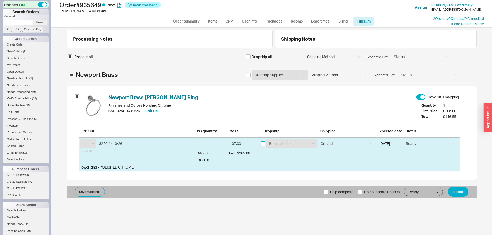
click at [263, 142] on input "checkbox" at bounding box center [263, 144] width 5 height 5
checkbox input "true"
select select "NBB"
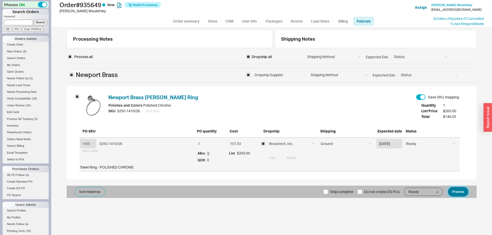
click at [457, 191] on button "Process" at bounding box center [457, 192] width 20 height 10
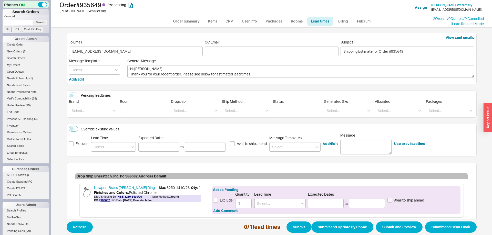
scroll to position [29, 0]
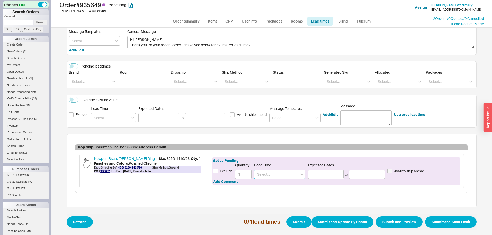
click at [279, 175] on input at bounding box center [279, 174] width 51 height 9
click at [283, 186] on div "5 - 7 Business Days" at bounding box center [279, 184] width 51 height 9
type input "5 - 7 Business Days"
type input "[DATE]"
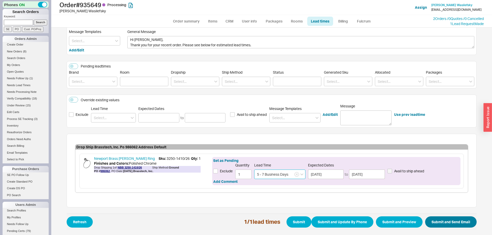
type input "5 - 7 Business Days"
click at [434, 221] on button "Submit and Send Email" at bounding box center [450, 222] width 51 height 11
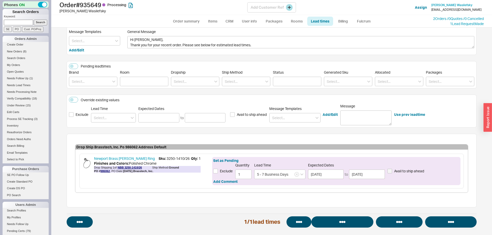
select select "*"
select select "LOW"
select select "3"
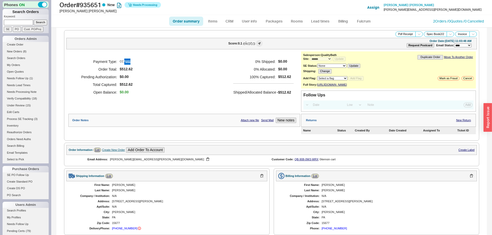
select select "*"
select select "LOW"
select select "3"
click at [184, 19] on link "Order summary" at bounding box center [186, 21] width 34 height 9
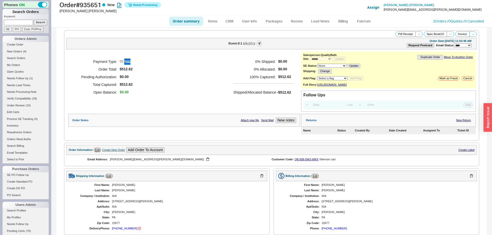
select select "*"
select select "LOW"
select select "3"
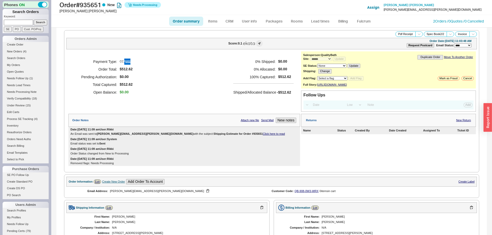
select select "*"
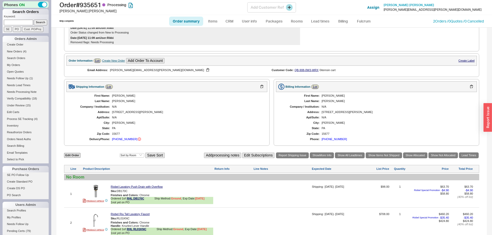
scroll to position [195, 0]
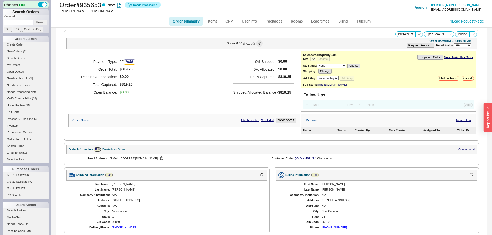
select select "*"
select select "LOW"
select select "3"
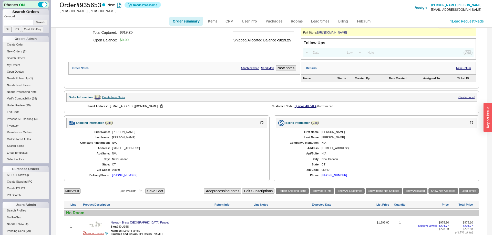
select select "*"
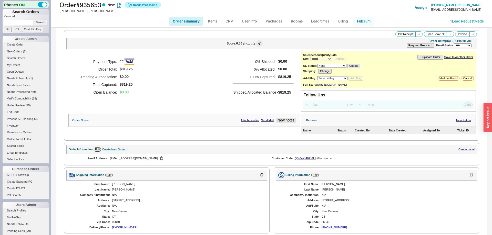
click at [369, 19] on link "Fulcrum" at bounding box center [363, 21] width 21 height 9
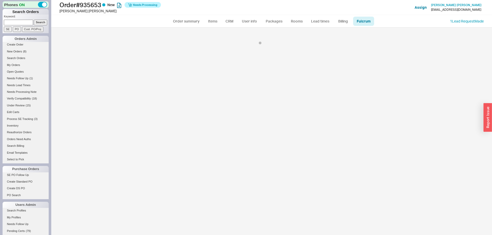
select select "134"
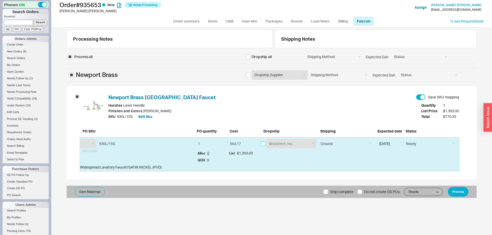
click at [262, 144] on input "checkbox" at bounding box center [263, 144] width 5 height 5
checkbox input "true"
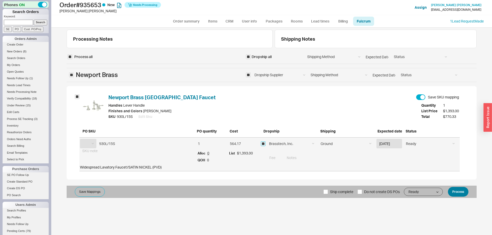
select select "NBB"
drag, startPoint x: 453, startPoint y: 191, endPoint x: 444, endPoint y: 191, distance: 8.7
click at [452, 191] on button "Process" at bounding box center [457, 192] width 20 height 10
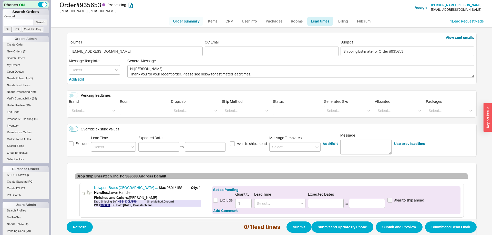
click at [188, 20] on link "Order summary" at bounding box center [186, 21] width 34 height 9
select select "*"
select select "LOW"
select select "3"
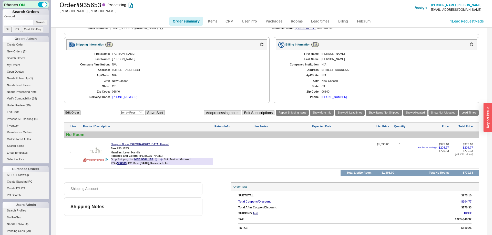
scroll to position [147, 0]
click at [99, 152] on img at bounding box center [95, 150] width 13 height 13
click at [135, 149] on button "button" at bounding box center [133, 148] width 6 height 5
click at [468, 114] on link "Lead Times" at bounding box center [468, 113] width 20 height 6
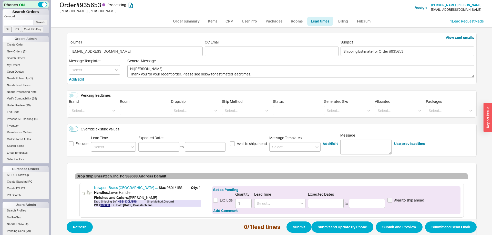
scroll to position [29, 0]
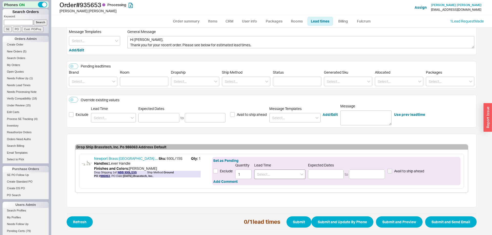
click at [271, 170] on div "Lead Time" at bounding box center [279, 171] width 51 height 16
click at [271, 173] on input at bounding box center [279, 174] width 51 height 9
click at [271, 174] on input at bounding box center [279, 174] width 51 height 9
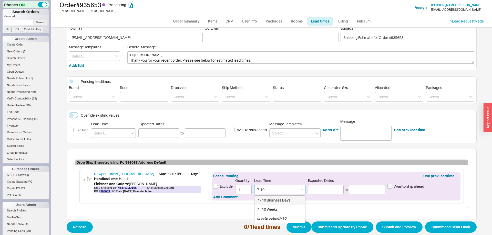
scroll to position [0, 0]
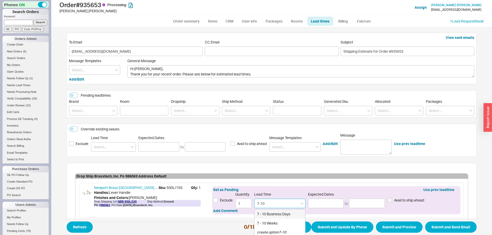
click at [276, 213] on div "7 - 10 Business Days" at bounding box center [279, 214] width 51 height 9
type input "7 - 10 Business Days"
type input "[DATE]"
type input "09/08/2025"
type input "7 - 10 Business Days"
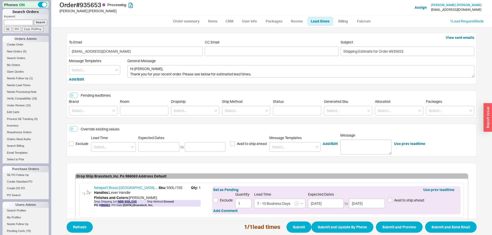
click at [450, 219] on span "Refresh 1 / 1 lead times Submit Submit and Update By Phone Submit and Preview S…" at bounding box center [272, 227] width 410 height 17
click at [451, 223] on button "Submit and Send Email" at bounding box center [450, 227] width 51 height 11
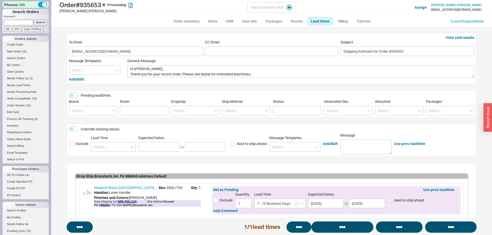
select select "*"
select select "LOW"
select select "3"
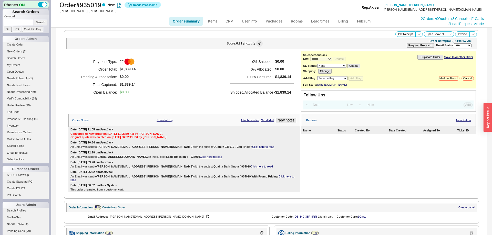
select select "*"
select select "LOW"
select select "3"
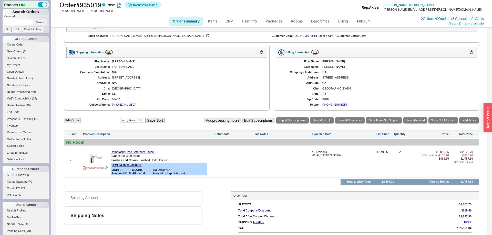
scroll to position [191, 0]
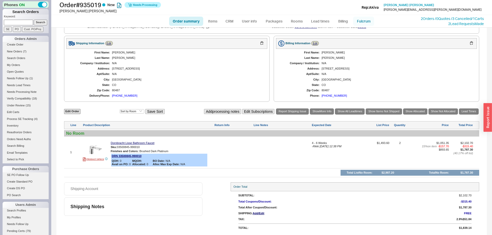
click at [360, 21] on link "Fulcrum" at bounding box center [363, 21] width 21 height 9
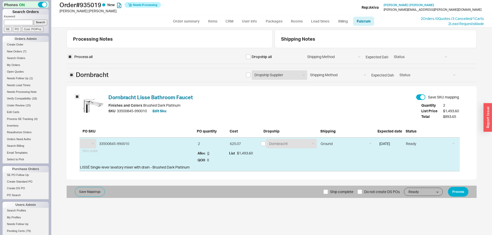
click at [339, 195] on span "Ship complete" at bounding box center [341, 192] width 23 height 12
click at [328, 194] on input "Ship complete" at bounding box center [325, 192] width 5 height 5
checkbox input "true"
select select "DRN"
click at [465, 191] on button "Process" at bounding box center [457, 192] width 20 height 10
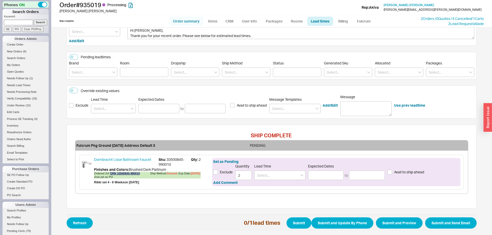
scroll to position [40, 0]
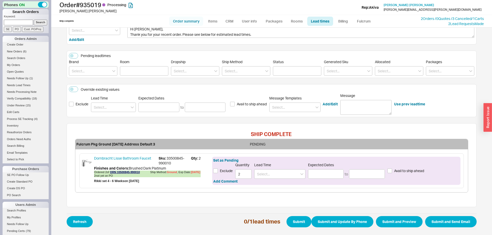
click at [184, 23] on link "Order summary" at bounding box center [186, 21] width 34 height 9
select select "*"
select select "LOW"
select select "3"
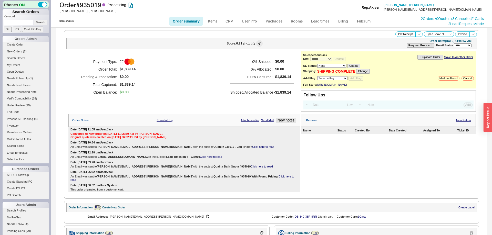
scroll to position [210, 0]
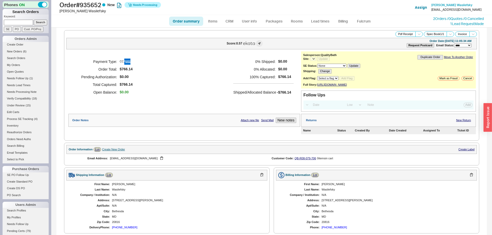
select select "*"
select select "LOW"
select select "3"
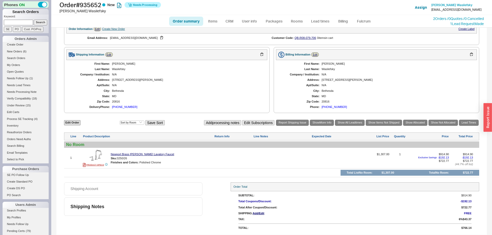
select select "*"
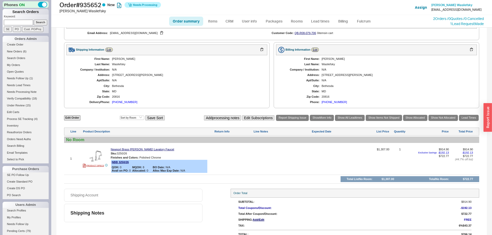
scroll to position [0, 0]
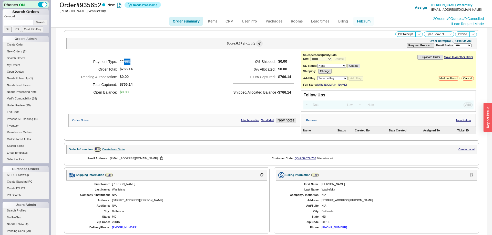
click at [357, 21] on link "Fulcrum" at bounding box center [363, 21] width 21 height 9
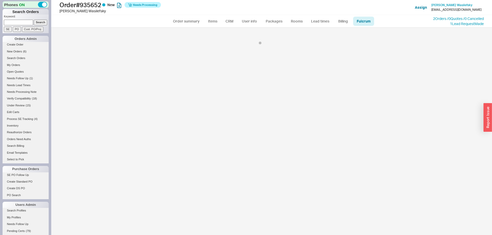
select select "134"
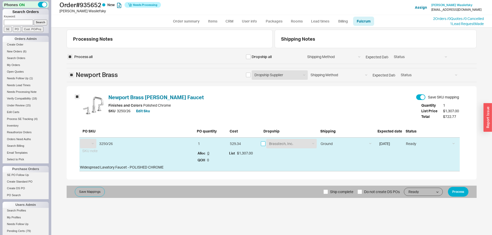
click at [264, 143] on input "checkbox" at bounding box center [263, 144] width 5 height 5
checkbox input "true"
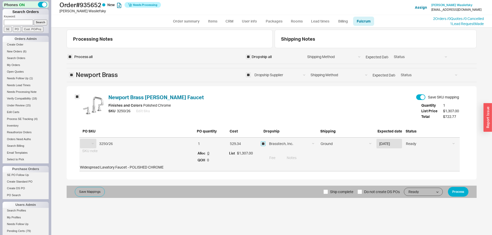
select select "NBB"
click at [458, 193] on button "Process" at bounding box center [457, 192] width 20 height 10
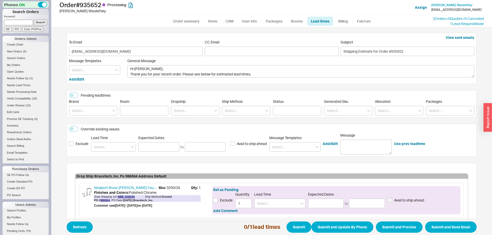
scroll to position [29, 0]
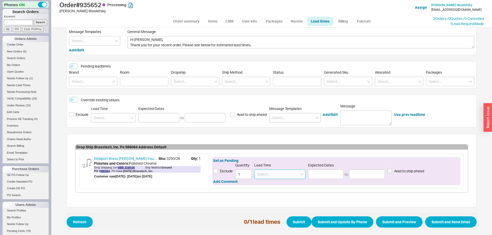
click at [287, 173] on input at bounding box center [279, 174] width 51 height 9
click at [286, 188] on div "5 - 7 Business Days" at bounding box center [279, 184] width 51 height 9
type input "5 - 7 Business Days"
type input "[DATE]"
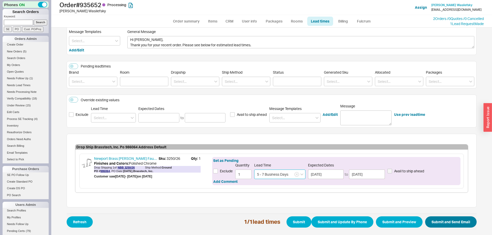
type input "5 - 7 Business Days"
click at [455, 217] on button "Submit and Send Email" at bounding box center [450, 222] width 51 height 11
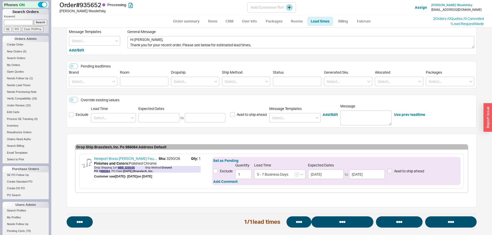
select select "*"
select select "LOW"
select select "3"
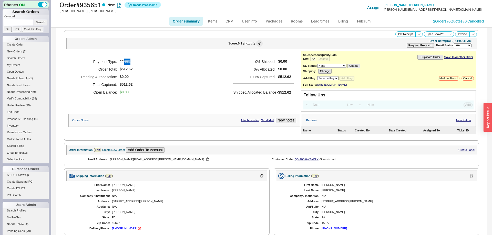
select select "*"
select select "LOW"
select select "3"
click at [361, 20] on link "Fulcrum" at bounding box center [363, 21] width 21 height 9
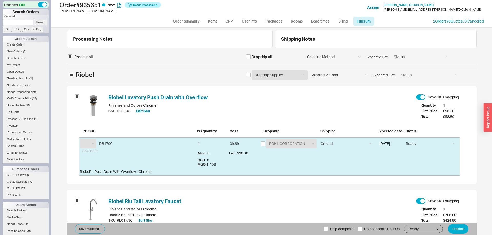
scroll to position [71, 0]
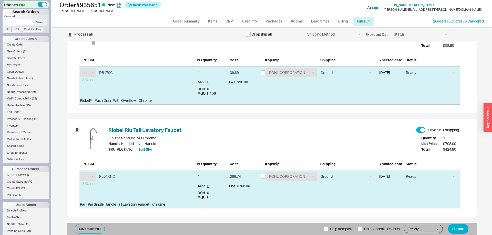
drag, startPoint x: 328, startPoint y: 231, endPoint x: 417, endPoint y: 229, distance: 89.6
click at [328, 231] on label "Ship complete" at bounding box center [338, 229] width 30 height 12
click at [328, 231] on input "Ship complete" at bounding box center [325, 229] width 5 height 5
checkbox input "true"
select select "RHL"
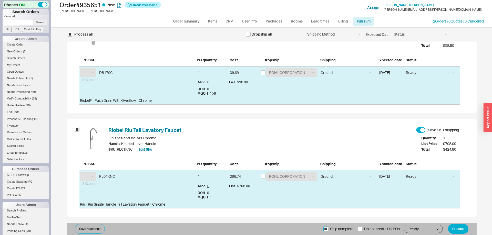
select select "RHL"
click at [459, 230] on button "Process" at bounding box center [457, 229] width 20 height 10
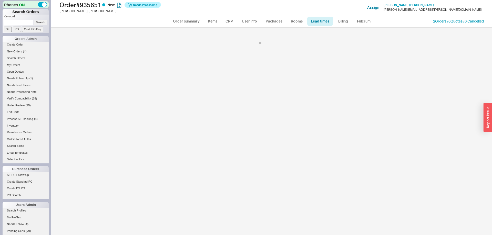
scroll to position [78, 0]
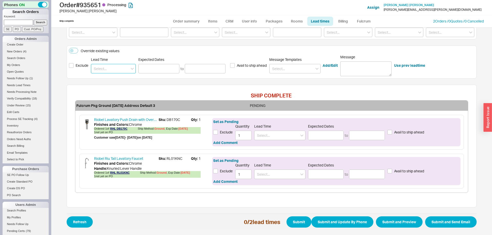
click at [115, 68] on input at bounding box center [113, 68] width 45 height 9
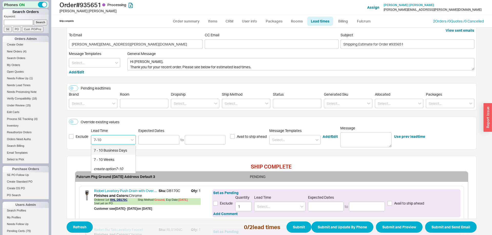
scroll to position [0, 0]
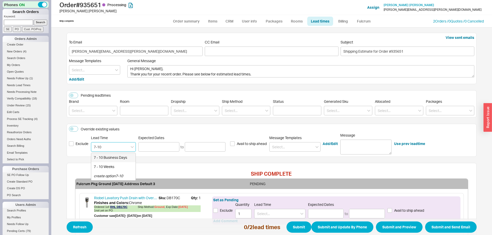
drag, startPoint x: 119, startPoint y: 155, endPoint x: 282, endPoint y: 166, distance: 163.2
click at [119, 155] on div "7 - 10 Business Days" at bounding box center [113, 157] width 44 height 9
type input "7 - 10 Business Days"
type input "09/03/2025"
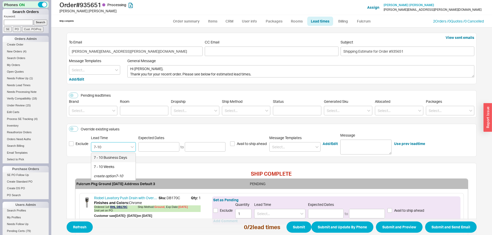
type input "09/08/2025"
type input "7 - 10 Business Days"
type input "09/03/2025"
type input "09/08/2025"
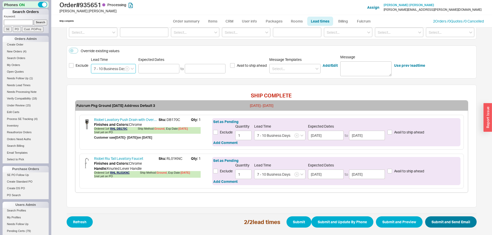
type input "7 - 10 Business Days"
click at [445, 220] on button "Submit and Send Email" at bounding box center [450, 222] width 51 height 11
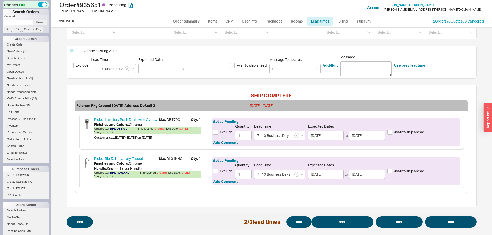
select select "*"
select select "LOW"
select select "3"
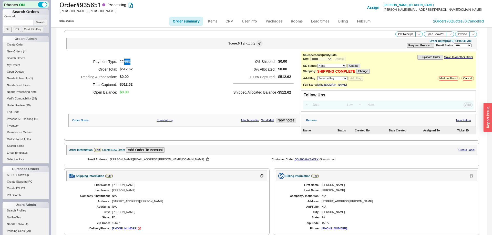
scroll to position [195, 0]
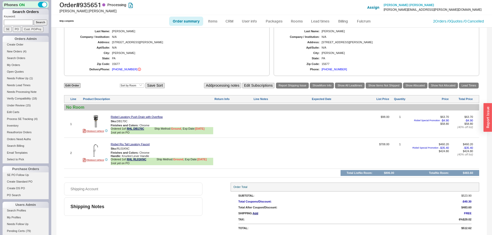
select select "*"
click at [273, 121] on div at bounding box center [281, 125] width 57 height 21
type textarea "Works together"
click at [254, 129] on button "SAVE" at bounding box center [258, 127] width 11 height 4
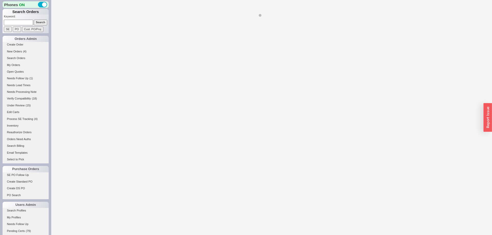
select select "*"
select select "LOW"
select select "3"
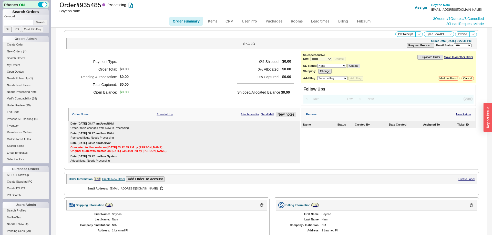
scroll to position [193, 0]
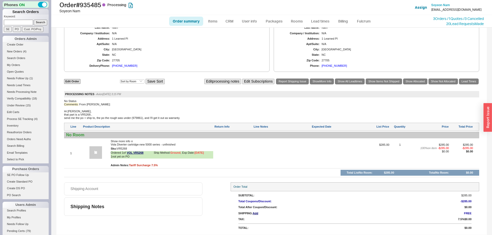
click at [98, 119] on div "Comments: From [PERSON_NAME]: Hi [PERSON_NAME], that part is a VR5268.. send me…" at bounding box center [271, 111] width 415 height 17
drag, startPoint x: 98, startPoint y: 119, endPoint x: 183, endPoint y: 118, distance: 85.0
click at [183, 118] on div "Comments: From [PERSON_NAME]: Hi [PERSON_NAME], that part is a VR5268.. send me…" at bounding box center [271, 111] width 415 height 17
copy div "the po the rough was under (979861), and I'll get it out as warranty."
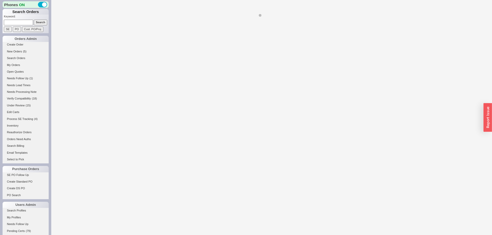
select select "*"
select select "LOW"
select select "3"
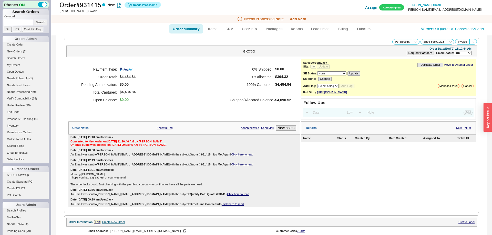
select select "*"
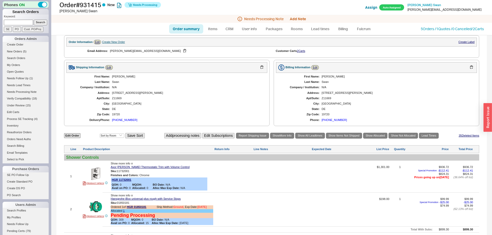
scroll to position [287, 0]
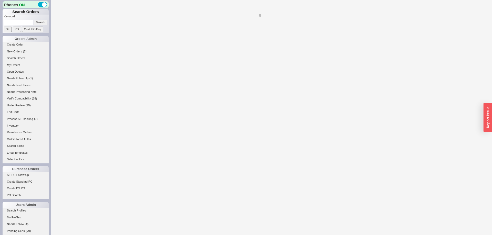
select select "LOW"
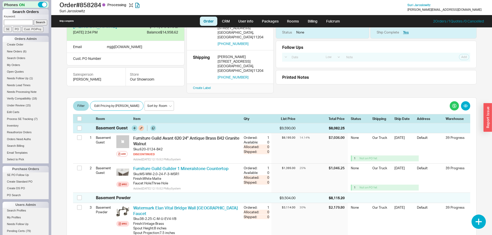
scroll to position [26, 0]
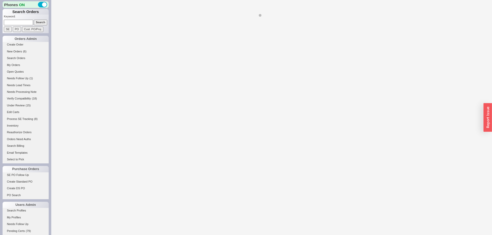
select select "*"
select select "LOW"
select select "3"
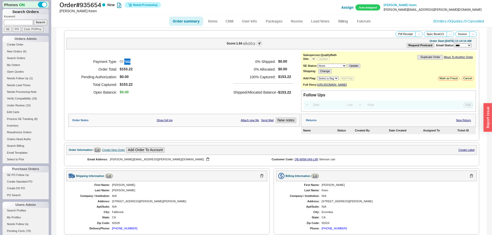
select select "*"
click at [366, 19] on link "Fulcrum" at bounding box center [363, 21] width 21 height 9
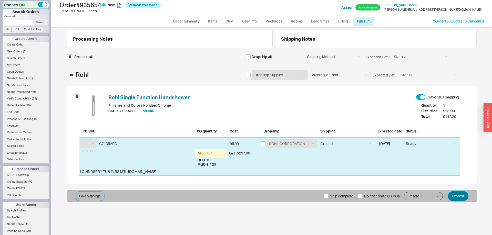
click at [461, 192] on button "Process" at bounding box center [457, 196] width 20 height 10
select select "RHL"
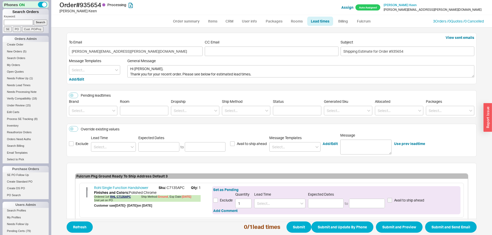
scroll to position [29, 0]
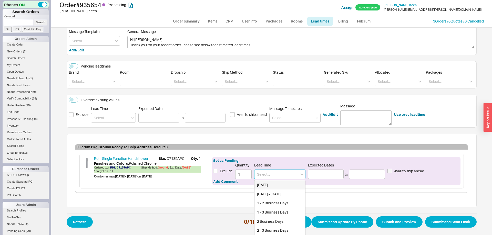
click at [285, 174] on input at bounding box center [279, 174] width 51 height 9
click at [287, 185] on div "7 - 10 Business Days" at bounding box center [279, 184] width 51 height 9
type input "7 - 10 Business Days"
type input "09/03/2025"
type input "09/08/2025"
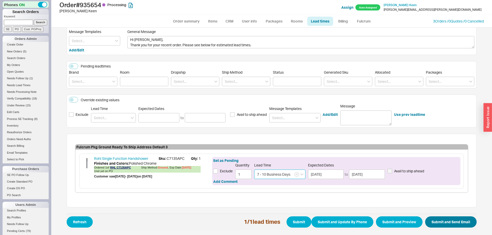
type input "7 - 10 Business Days"
click at [456, 221] on button "Submit and Send Email" at bounding box center [450, 222] width 51 height 11
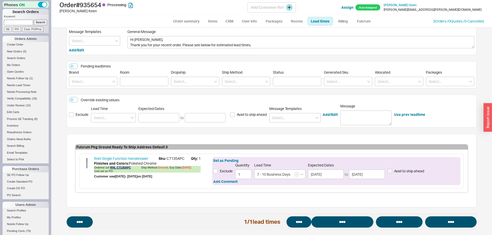
select select "*"
select select "LOW"
select select "3"
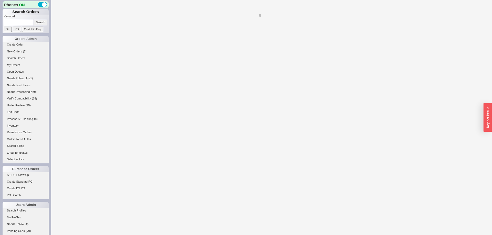
select select "*"
select select "LOW"
select select "3"
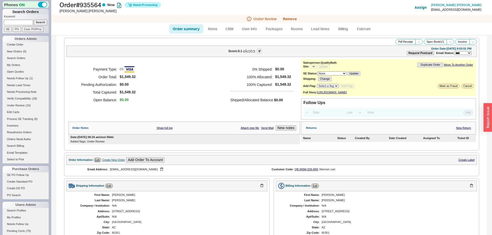
select select "*"
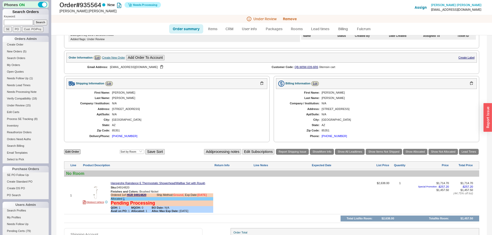
scroll to position [104, 0]
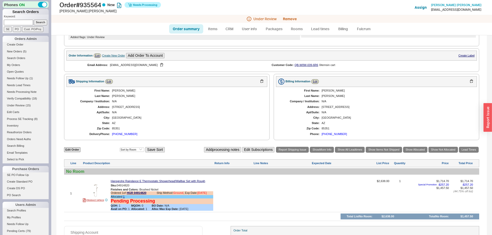
click at [334, 136] on div "(707) 483-8975" at bounding box center [333, 134] width 25 height 3
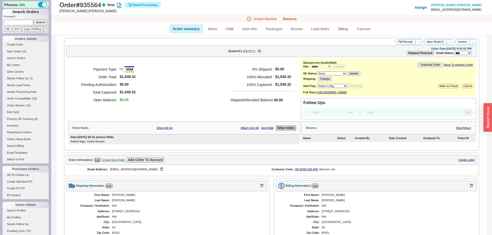
click at [288, 131] on button "New notes" at bounding box center [285, 127] width 20 height 5
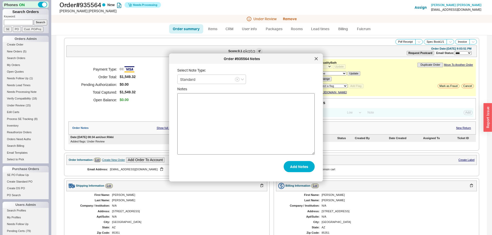
click at [248, 113] on textarea "Notes" at bounding box center [245, 123] width 137 height 61
type textarea "Left a voice mail"
click at [310, 170] on button "Add Notes" at bounding box center [298, 166] width 31 height 11
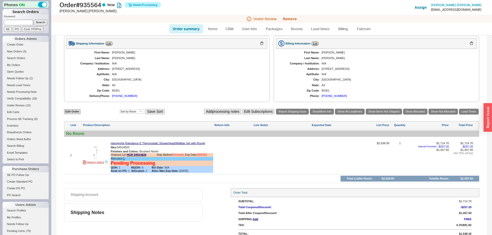
scroll to position [163, 0]
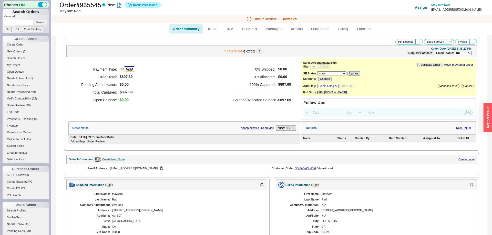
select select "*"
select select "LOW"
select select "3"
select select "*"
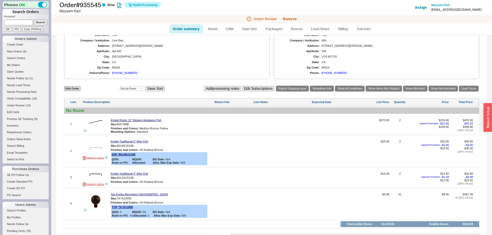
scroll to position [142, 0]
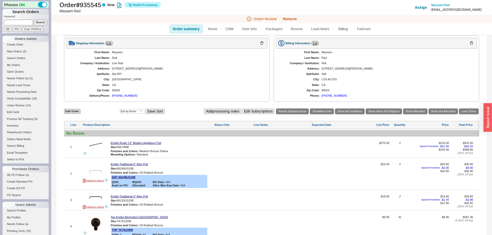
click at [334, 98] on div "[PHONE_NUMBER]" at bounding box center [333, 95] width 25 height 3
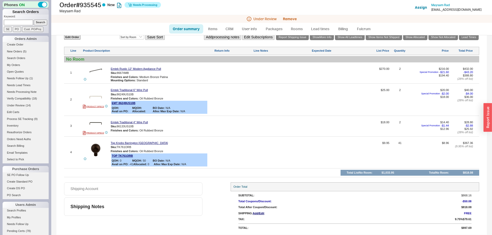
scroll to position [0, 0]
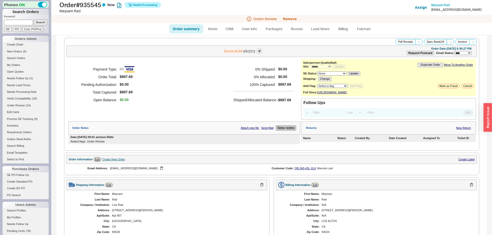
click at [290, 131] on button "New notes" at bounding box center [285, 127] width 20 height 5
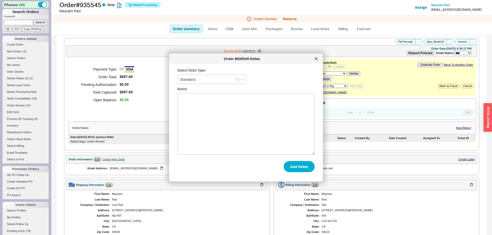
click at [265, 117] on textarea "Notes" at bounding box center [245, 123] width 137 height 61
type textarea "n"
type textarea "No option to leave a voice mail"
click at [304, 168] on button "Add Notes" at bounding box center [298, 166] width 31 height 11
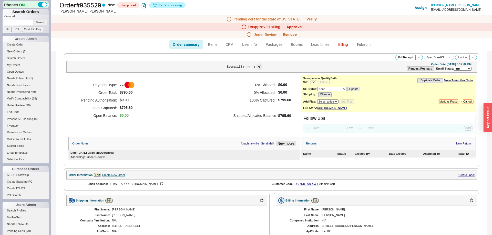
select select "*"
select select "LOW"
select select "3"
select select "*"
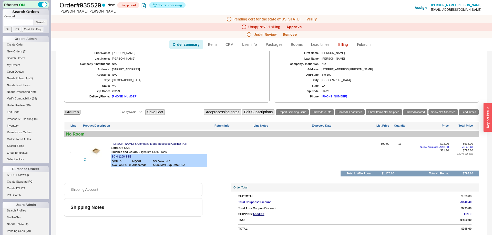
click at [335, 98] on div "[PHONE_NUMBER]" at bounding box center [333, 96] width 25 height 3
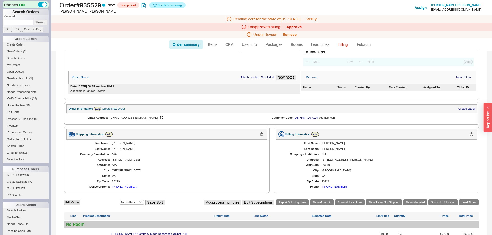
scroll to position [31, 0]
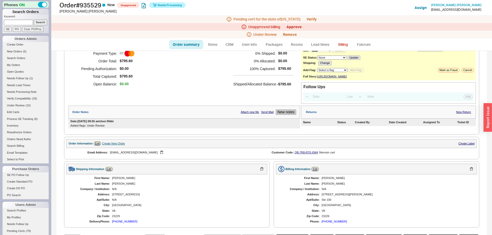
click at [292, 115] on button "New notes" at bounding box center [285, 112] width 20 height 5
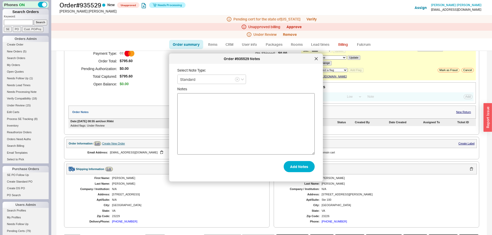
click at [238, 108] on textarea "Notes" at bounding box center [245, 123] width 137 height 61
type textarea "Left a voice mail"
click at [312, 165] on button "Add Notes" at bounding box center [298, 166] width 31 height 11
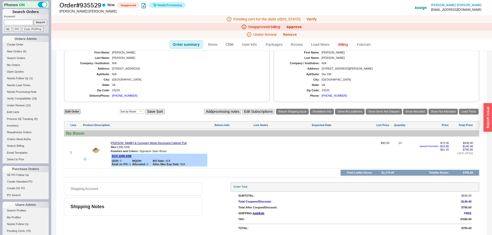
scroll to position [0, 0]
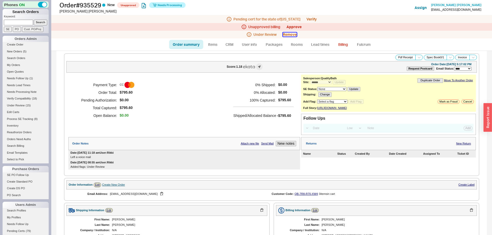
click at [290, 36] on button "Remove" at bounding box center [290, 35] width 14 height 4
click at [358, 35] on button "Yes" at bounding box center [361, 34] width 11 height 7
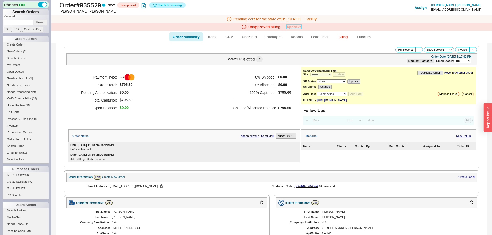
click at [295, 27] on link "Approve" at bounding box center [293, 27] width 15 height 4
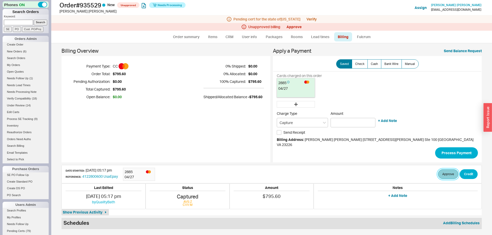
click at [437, 172] on button "Approve" at bounding box center [447, 174] width 20 height 10
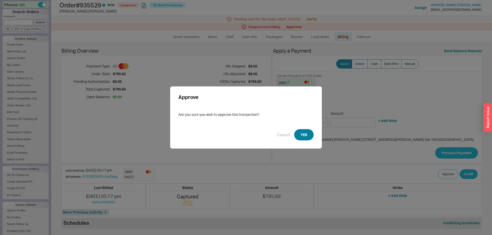
click at [307, 132] on button "YES" at bounding box center [303, 134] width 19 height 11
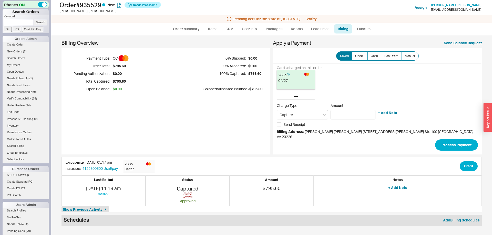
click at [309, 16] on div "Pending cert for the state of [US_STATE] Verify" at bounding box center [271, 19] width 440 height 8
click at [308, 18] on link "Verify" at bounding box center [311, 19] width 10 height 4
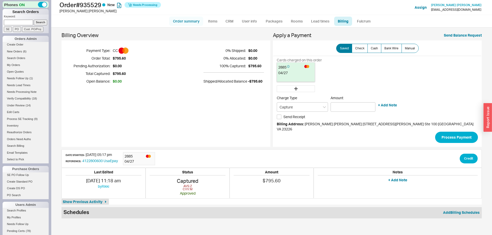
click at [183, 18] on link "Order summary" at bounding box center [186, 21] width 34 height 9
select select "*"
select select "LOW"
select select "3"
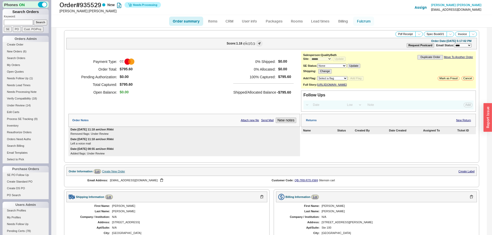
click at [366, 21] on link "Fulcrum" at bounding box center [363, 21] width 21 height 9
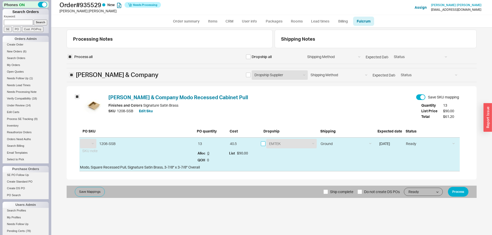
select select "SCH"
click at [263, 145] on input "checkbox" at bounding box center [263, 144] width 5 height 5
checkbox input "true"
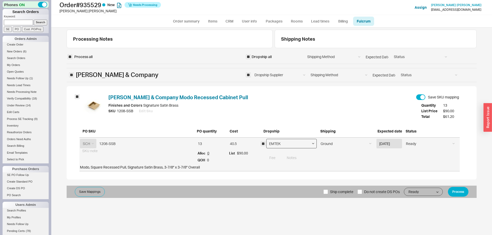
click at [266, 139] on select "EMTEK [PERSON_NAME] & COMPANY Emtek Samples Emtek Cabinet Hardware" at bounding box center [291, 143] width 51 height 9
select select "796"
click option "Emtek Cabinet Hardware" at bounding box center [0, 0] width 0 height 0
drag, startPoint x: 461, startPoint y: 189, endPoint x: 268, endPoint y: 157, distance: 195.9
click at [461, 189] on button "Process" at bounding box center [457, 192] width 20 height 10
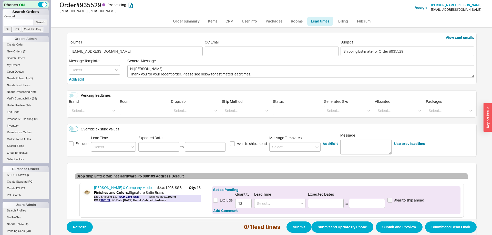
scroll to position [29, 0]
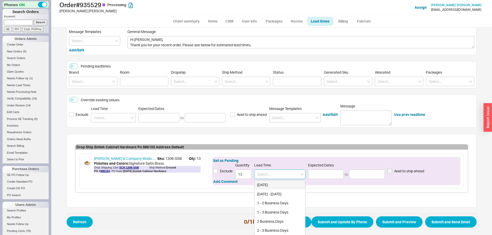
click at [277, 175] on input at bounding box center [279, 174] width 51 height 9
click at [275, 214] on div "1 - 3 Business Days" at bounding box center [279, 212] width 51 height 9
type input "1 - 3 Business Days"
type input "[DATE]"
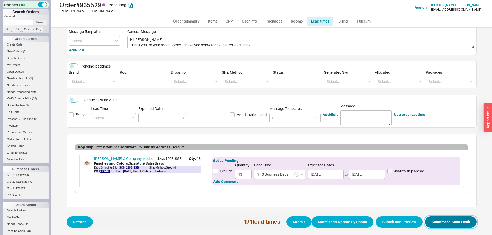
drag, startPoint x: 441, startPoint y: 222, endPoint x: 199, endPoint y: 177, distance: 245.5
click at [441, 222] on button "Submit and Send Email" at bounding box center [450, 222] width 51 height 11
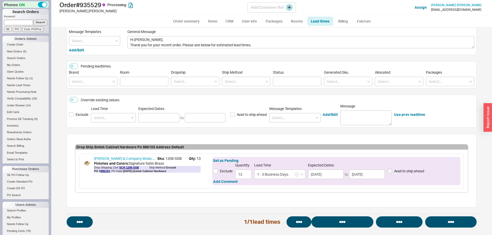
select select "*"
select select "LOW"
select select "3"
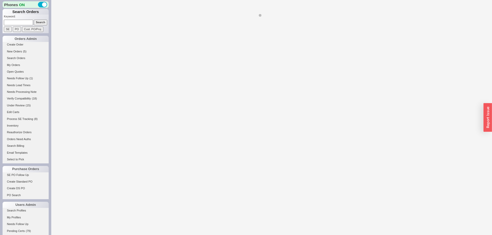
select select "LOW"
select select "3"
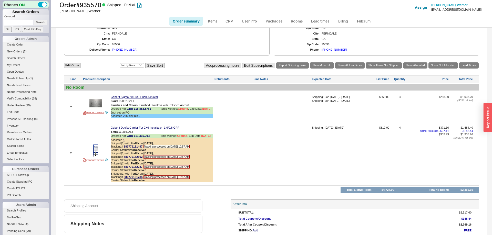
select select "*"
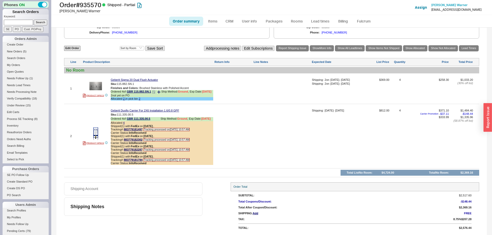
click at [155, 91] on icon at bounding box center [153, 92] width 3 height 3
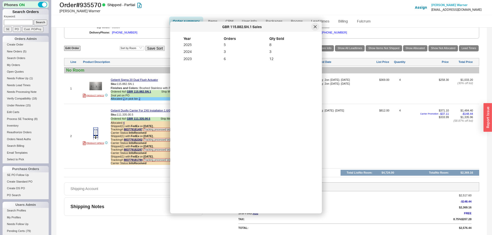
click at [316, 28] on icon at bounding box center [315, 26] width 3 height 3
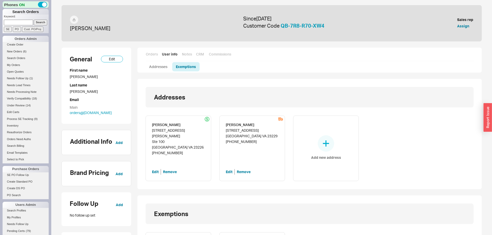
scroll to position [117, 0]
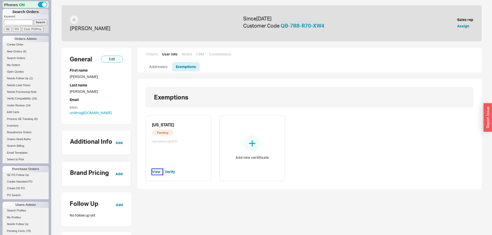
click at [152, 174] on button "View" at bounding box center [157, 172] width 11 height 6
click at [172, 170] on button "Verify" at bounding box center [170, 172] width 10 height 6
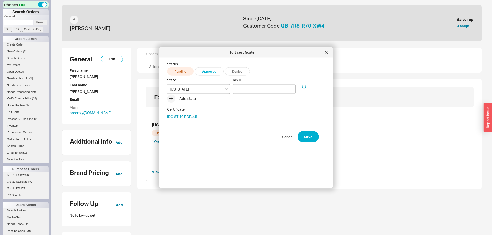
click at [205, 71] on span "Approved" at bounding box center [209, 71] width 29 height 8
click at [267, 89] on input "Tax ID" at bounding box center [263, 88] width 63 height 9
paste input "10-475441215F-001"
type input "10-475441215F-001"
click at [308, 145] on div "Status Pending Approved Denied State [US_STATE] Tax ID 10-475441215F-001 Add st…" at bounding box center [250, 121] width 166 height 118
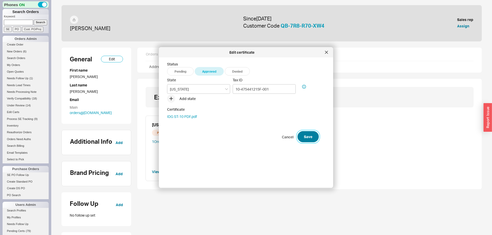
click at [308, 139] on button "Save" at bounding box center [307, 136] width 21 height 11
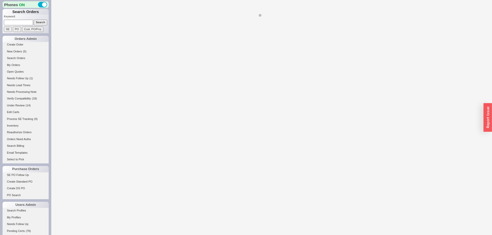
select select "*"
select select "LOW"
select select "3"
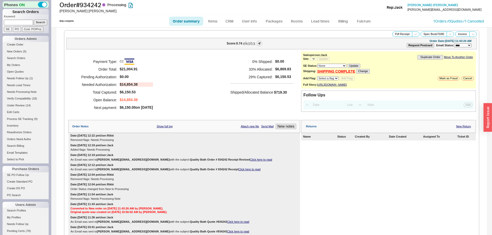
select select "*"
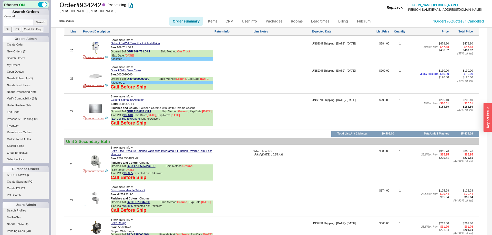
scroll to position [1018, 0]
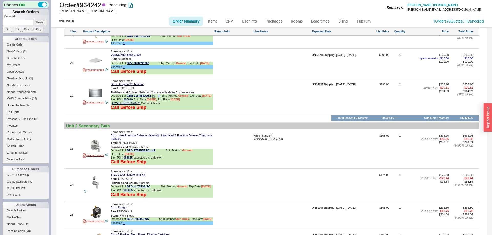
click at [154, 98] on icon at bounding box center [153, 96] width 3 height 3
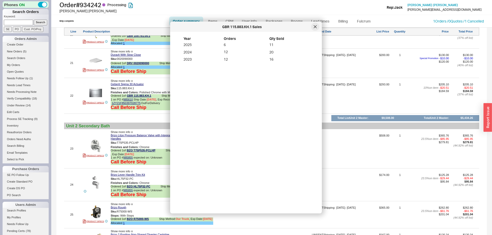
click at [311, 27] on div at bounding box center [315, 27] width 8 height 8
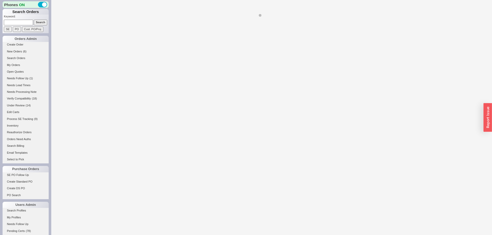
select select "*"
select select "LOW"
select select "3"
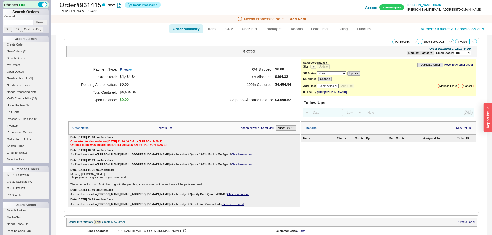
select select "*"
click at [302, 21] on button "Add Note" at bounding box center [298, 19] width 16 height 4
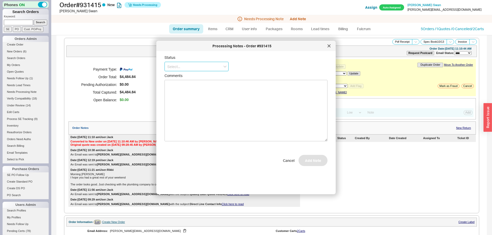
click at [195, 69] on input at bounding box center [196, 66] width 64 height 9
click at [184, 100] on div "No Status" at bounding box center [196, 104] width 63 height 9
type input "No Status"
click at [317, 167] on button "Add Note" at bounding box center [312, 162] width 29 height 11
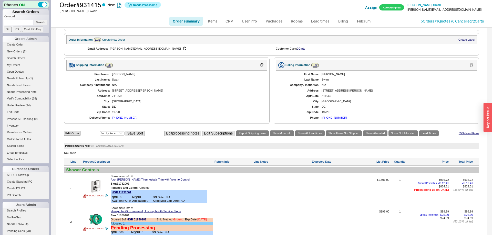
scroll to position [183, 0]
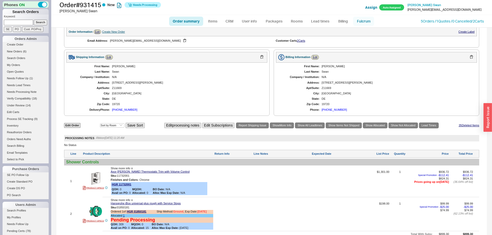
click at [362, 22] on link "Fulcrum" at bounding box center [363, 21] width 21 height 9
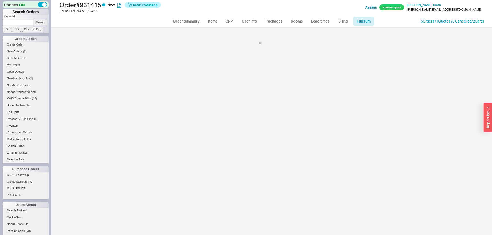
select select "5"
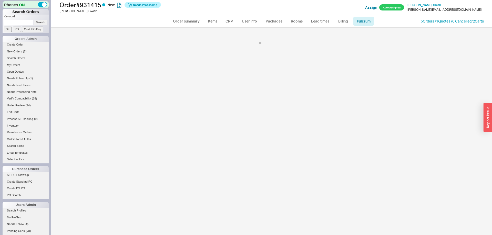
select select "5"
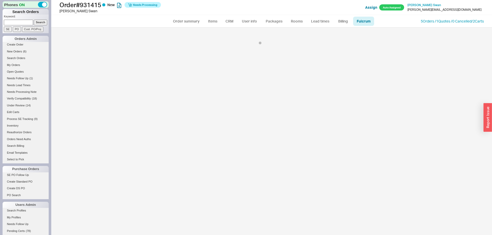
select select "5"
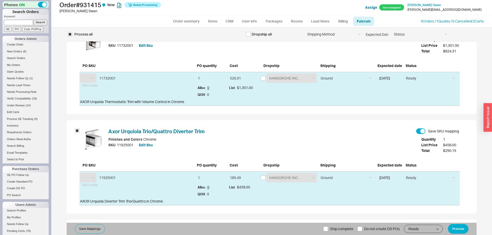
select select "HGR"
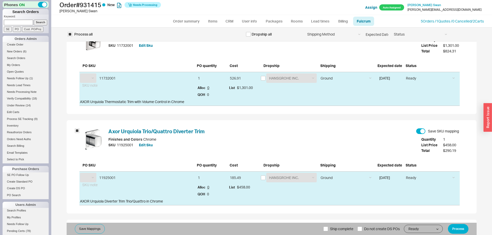
select select "HGR"
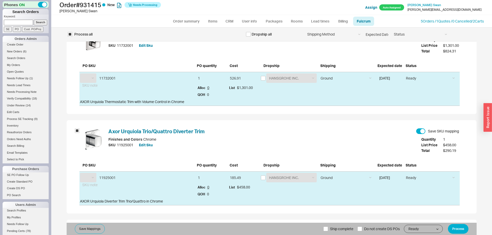
select select "HGR"
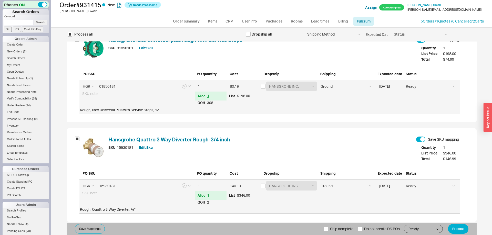
scroll to position [1189, 0]
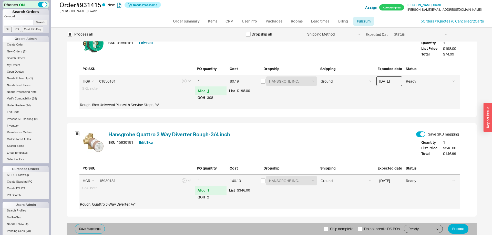
click at [390, 83] on input "[DATE]" at bounding box center [389, 81] width 26 height 9
click at [381, 107] on div "27" at bounding box center [381, 108] width 6 height 6
type input "[DATE]"
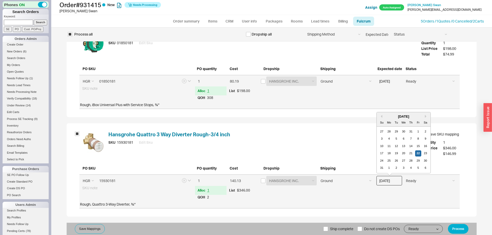
click at [394, 182] on input "[DATE]" at bounding box center [389, 180] width 26 height 9
click at [382, 134] on div "27" at bounding box center [381, 132] width 6 height 6
type input "[DATE]"
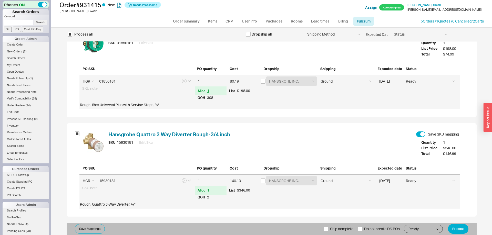
click at [347, 229] on span "Ship complete" at bounding box center [341, 229] width 23 height 12
click at [328, 229] on input "Ship complete" at bounding box center [325, 229] width 5 height 5
checkbox input "true"
click at [461, 227] on button "Process" at bounding box center [457, 229] width 20 height 10
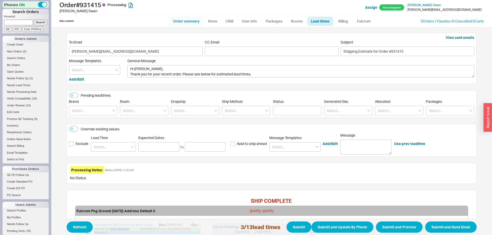
click at [192, 22] on link "Order summary" at bounding box center [186, 21] width 34 height 9
select select "*"
select select "LOW"
select select "3"
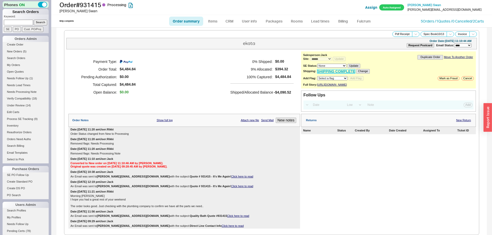
click at [341, 73] on link "SHIPPING COMPLETE" at bounding box center [336, 71] width 38 height 4
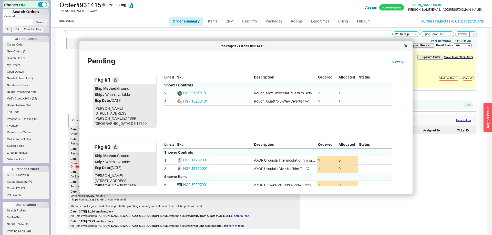
scroll to position [82, 0]
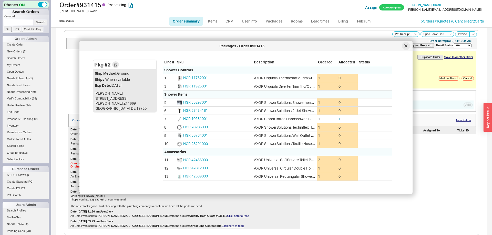
click at [405, 45] on icon at bounding box center [405, 46] width 3 height 3
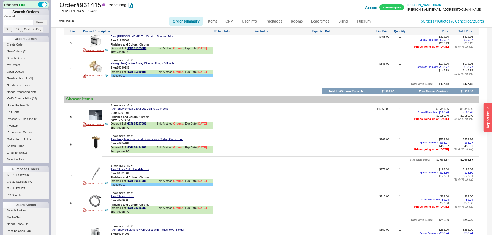
scroll to position [418, 0]
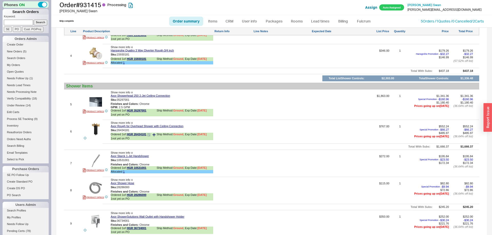
click at [148, 136] on icon at bounding box center [148, 134] width 3 height 3
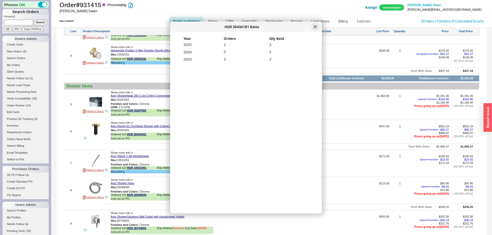
click at [314, 28] on div at bounding box center [315, 27] width 8 height 8
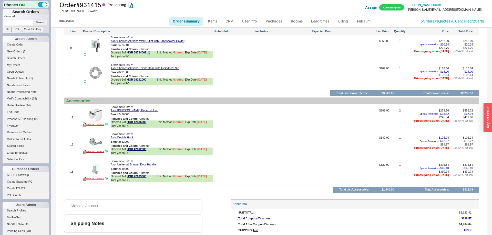
scroll to position [612, 0]
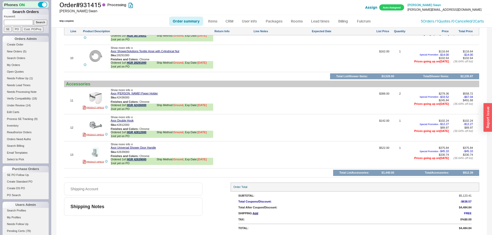
click at [177, 23] on link "Order summary" at bounding box center [186, 21] width 34 height 9
select select "*"
select select "LOW"
select select "3"
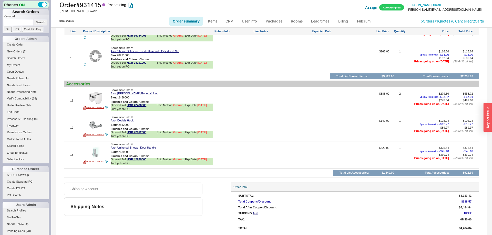
click at [191, 25] on link "Order summary" at bounding box center [186, 21] width 34 height 9
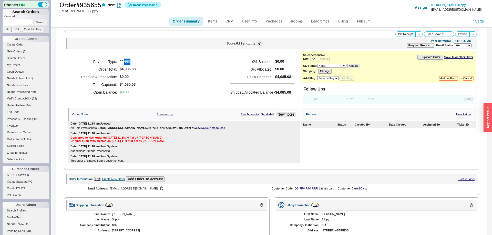
select select "*"
select select "LOW"
select select "3"
select select "*"
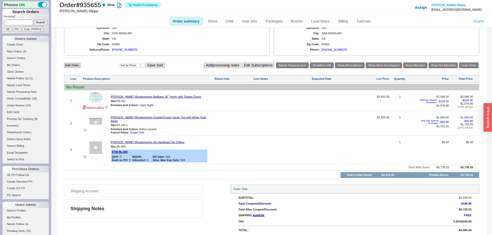
click at [93, 100] on img at bounding box center [95, 98] width 13 height 13
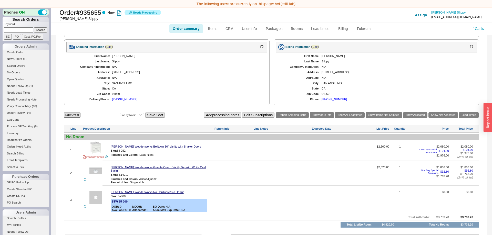
scroll to position [208, 0]
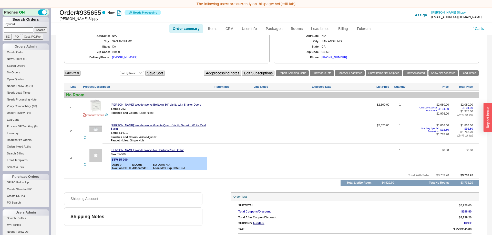
click at [181, 27] on link "Order summary" at bounding box center [186, 28] width 34 height 9
select select "*"
select select "LOW"
select select "3"
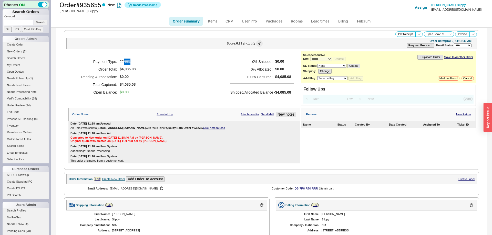
scroll to position [208, 0]
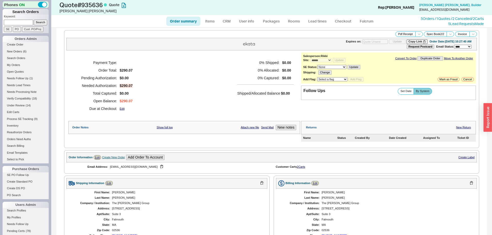
select select "*"
select select "3"
click at [177, 89] on div "Payment Type: Order Total: $290.07 Pending Authorization: $0.00 Needed Authoriz…" at bounding box center [183, 85] width 231 height 67
click at [228, 24] on link "CRM" at bounding box center [226, 21] width 15 height 9
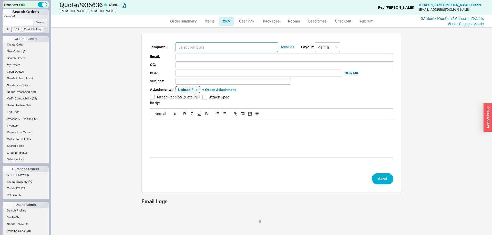
click at [219, 43] on input at bounding box center [226, 46] width 102 height 9
click at [219, 47] on input at bounding box center [226, 46] width 102 height 9
click at [214, 49] on input at bounding box center [226, 46] width 102 height 9
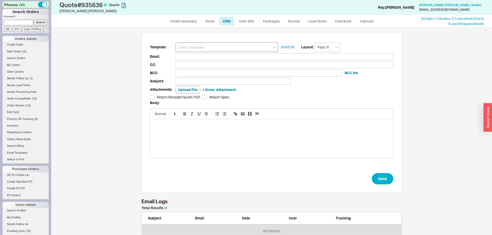
scroll to position [31, 260]
click at [207, 48] on input at bounding box center [226, 46] width 102 height 9
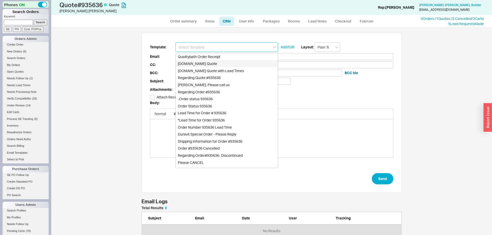
click at [205, 64] on div "[DOMAIN_NAME] Quote" at bounding box center [227, 63] width 102 height 7
type input "Receipt"
type input "[EMAIL_ADDRESS][DOMAIN_NAME]"
type input "kmurphy@vallegroup.com"
type input "Quality Bath Quote #935636"
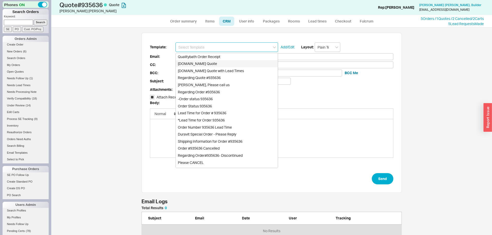
checkbox input "true"
type input "Qualitybath.com Quote"
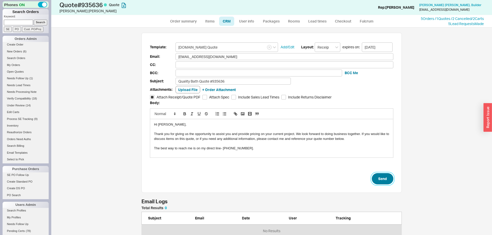
click at [389, 181] on button "Send" at bounding box center [382, 178] width 22 height 11
select select "*"
select select "3"
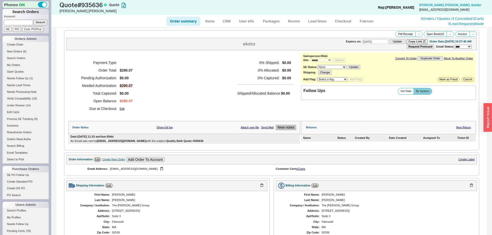
click at [289, 129] on button "New notes" at bounding box center [285, 127] width 20 height 5
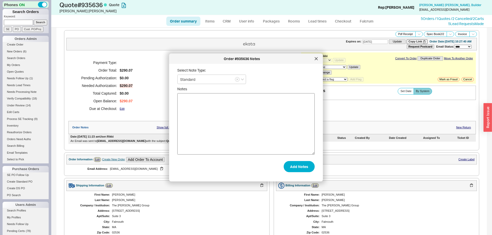
click at [199, 135] on textarea "Notes" at bounding box center [245, 123] width 137 height 61
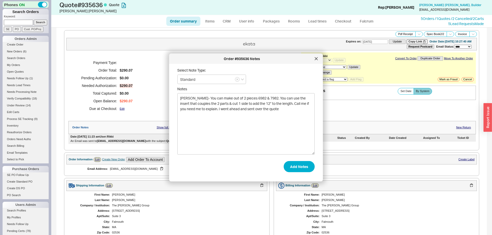
type textarea "Per Abby- You can make out of 2 pieces 6982 & 7982. You can use the insert that…"
click at [318, 165] on div "Select Note Type: Standard Notes Per Abby- You can make out of 2 pieces 6982 & …" at bounding box center [249, 120] width 145 height 105
click at [312, 165] on button "Add Notes" at bounding box center [298, 166] width 31 height 11
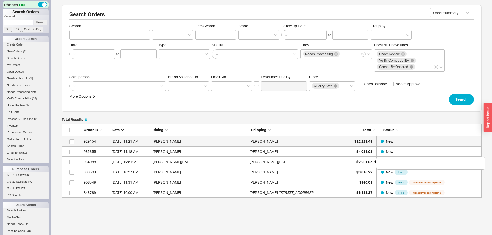
scroll to position [74, 420]
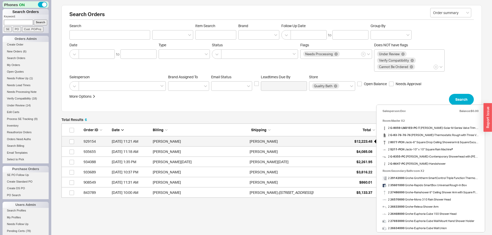
click at [366, 145] on div "$12,223.48" at bounding box center [359, 141] width 26 height 10
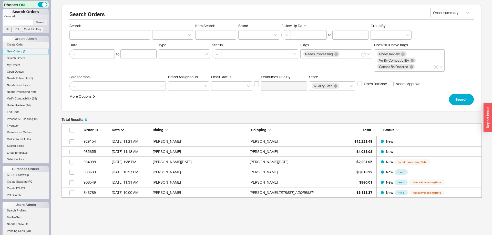
click at [15, 49] on link "New Orders ( 6 )" at bounding box center [26, 51] width 46 height 5
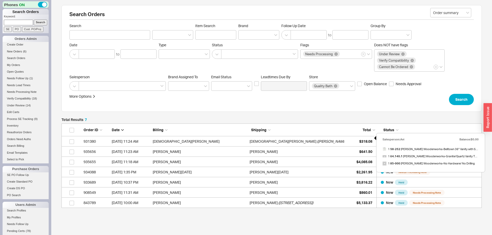
scroll to position [32, 0]
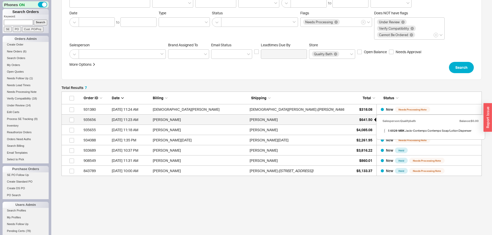
click at [367, 121] on span "$641.50" at bounding box center [365, 120] width 13 height 4
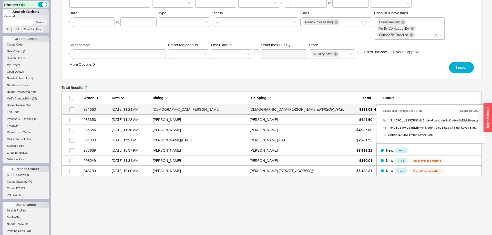
click at [360, 110] on span "$318.08" at bounding box center [365, 109] width 13 height 4
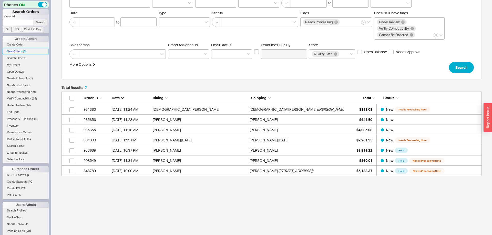
click at [15, 52] on span "New Orders" at bounding box center [14, 51] width 15 height 3
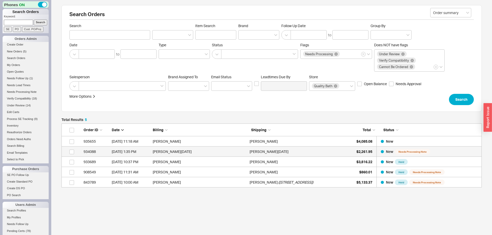
scroll to position [64, 420]
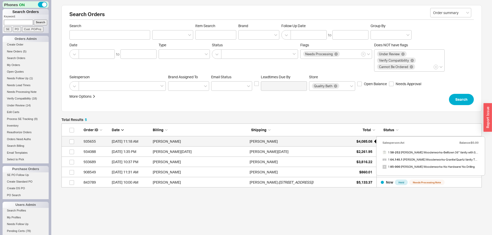
click at [359, 144] on div "$4,085.08" at bounding box center [359, 141] width 26 height 10
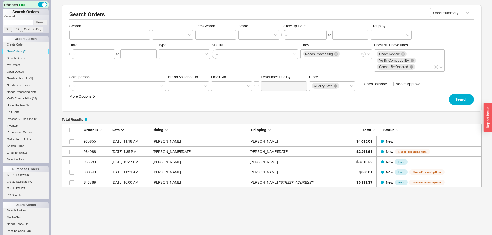
click at [9, 54] on link "New Orders ( 5 )" at bounding box center [26, 51] width 46 height 5
click at [465, 101] on button "Search" at bounding box center [461, 99] width 25 height 11
click at [24, 105] on span "Under Review" at bounding box center [16, 105] width 18 height 3
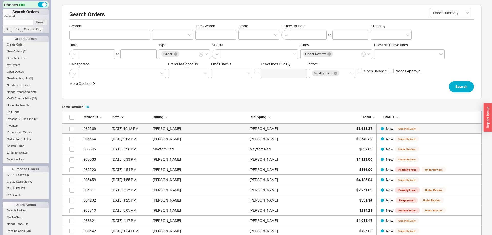
scroll to position [156, 420]
click at [359, 129] on span "$3,683.37" at bounding box center [364, 128] width 16 height 4
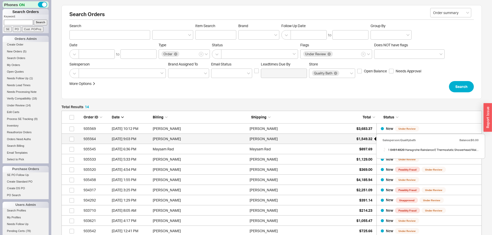
click at [366, 137] on span "$1,549.32" at bounding box center [364, 139] width 16 height 4
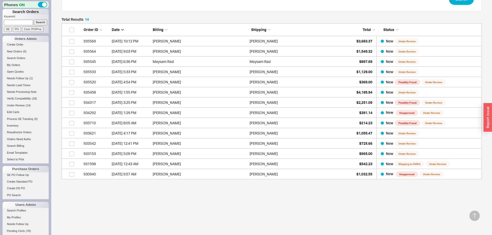
scroll to position [91, 0]
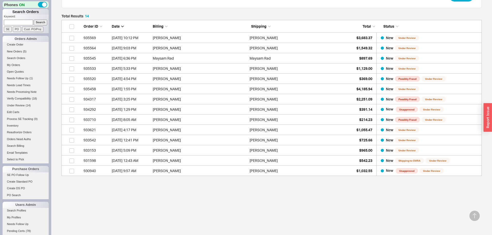
click at [19, 26] on form "Keyword: Search SE PO Cust. PO/Proj" at bounding box center [26, 23] width 45 height 17
click at [19, 23] on input at bounding box center [18, 22] width 29 height 5
type input "6302720925"
click at [34, 20] on input "Search" at bounding box center [41, 22] width 14 height 5
type input "6302720925"
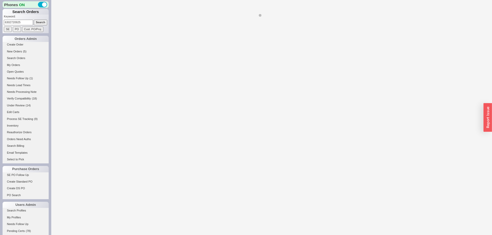
select select "*"
select select "LOW"
select select "3"
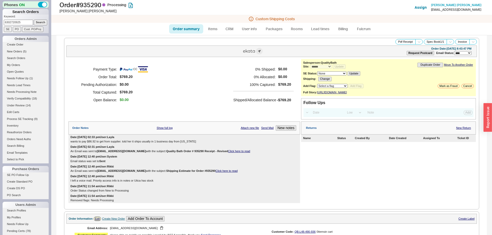
click at [28, 20] on input "6302720925" at bounding box center [18, 22] width 29 height 5
click at [25, 22] on input "6302720925" at bounding box center [18, 22] width 29 height 5
drag, startPoint x: 25, startPoint y: 22, endPoint x: 0, endPoint y: 23, distance: 25.4
click at [4, 23] on input at bounding box center [18, 22] width 29 height 5
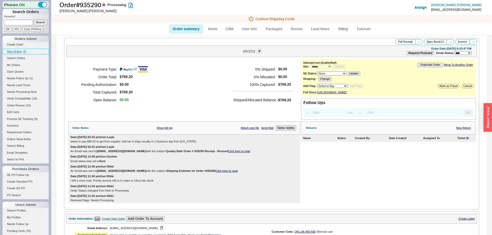
click at [16, 50] on link "New Orders ( 5 )" at bounding box center [26, 51] width 46 height 5
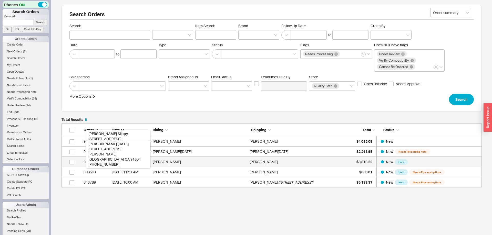
scroll to position [64, 420]
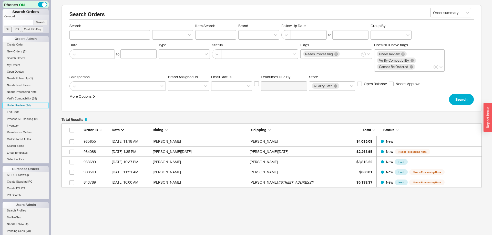
click at [20, 103] on link "Under Review ( 14 )" at bounding box center [26, 105] width 46 height 5
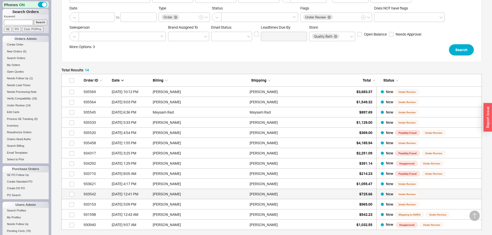
scroll to position [91, 0]
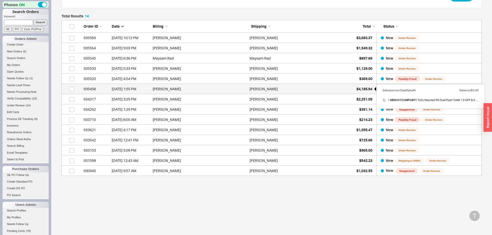
click at [368, 90] on span "$4,185.94" at bounding box center [364, 89] width 16 height 4
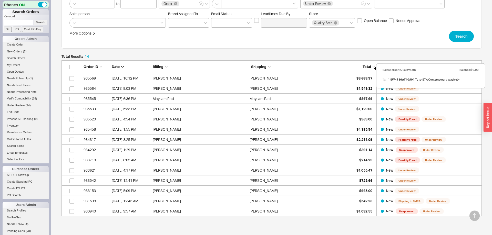
scroll to position [0, 0]
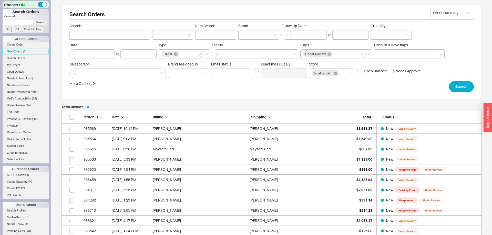
click at [20, 50] on span "New Orders" at bounding box center [14, 51] width 15 height 3
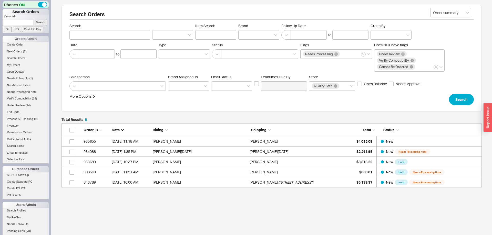
scroll to position [64, 420]
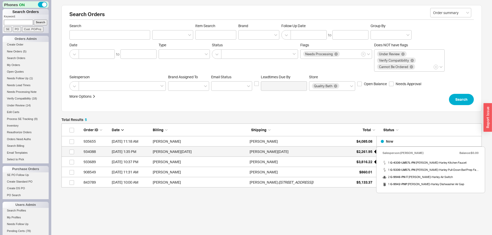
click at [362, 151] on span "$2,261.95" at bounding box center [364, 152] width 16 height 4
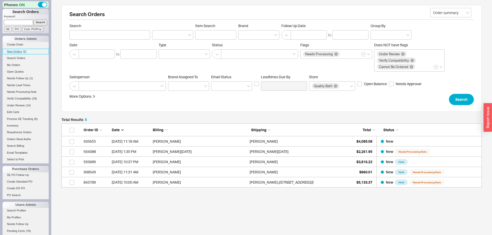
click at [15, 51] on span "New Orders" at bounding box center [14, 51] width 15 height 3
click at [18, 51] on span "New Orders" at bounding box center [14, 51] width 15 height 3
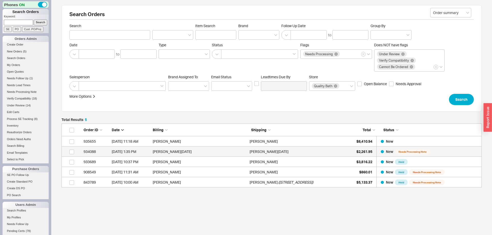
scroll to position [64, 420]
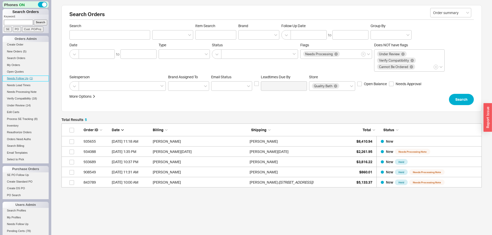
click at [26, 79] on span "Needs Follow Up" at bounding box center [18, 78] width 22 height 3
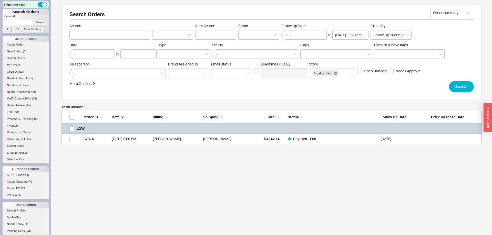
scroll to position [33, 420]
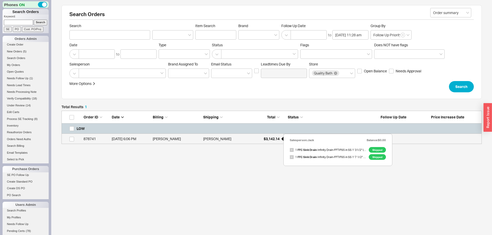
click at [262, 141] on div "$3,142.14" at bounding box center [267, 139] width 26 height 10
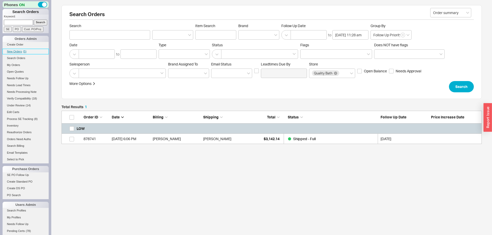
click at [21, 49] on link "New Orders ( 5 )" at bounding box center [26, 51] width 46 height 5
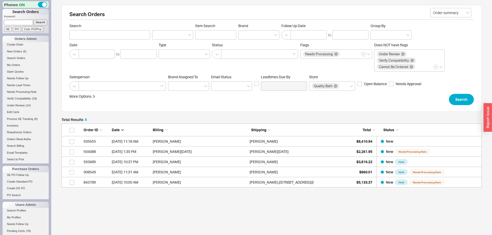
scroll to position [12, 0]
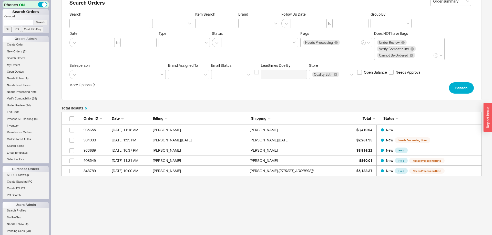
click at [29, 26] on form "Keyword: Search SE PO Cust. PO/Proj" at bounding box center [26, 23] width 45 height 17
click at [32, 24] on input at bounding box center [18, 22] width 29 height 5
type input "935657"
click at [34, 20] on input "Search" at bounding box center [41, 22] width 14 height 5
type input "935657"
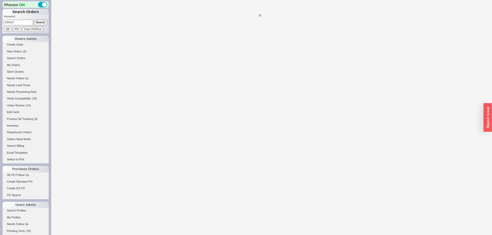
select select "*"
select select "LOW"
select select "3"
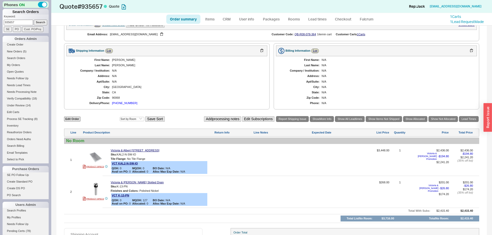
scroll to position [157, 0]
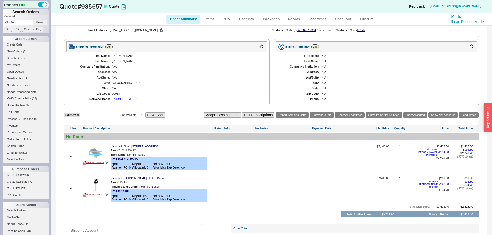
click at [93, 159] on img at bounding box center [95, 153] width 13 height 13
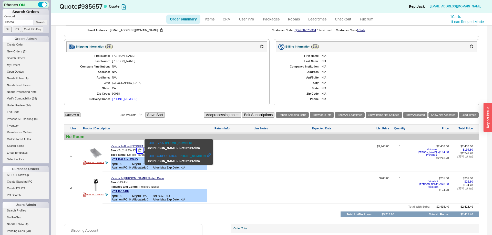
click at [142, 153] on button "button" at bounding box center [140, 150] width 6 height 5
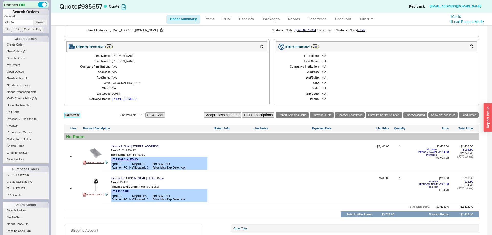
click at [79, 118] on link "Edit Order" at bounding box center [72, 115] width 16 height 5
select select "3"
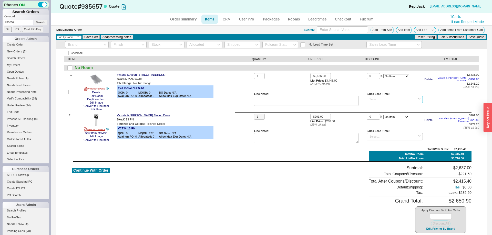
click at [382, 102] on input at bounding box center [394, 99] width 56 height 7
click at [389, 107] on div "4 - 5 Weeks" at bounding box center [395, 108] width 56 height 7
type input "4 - 5 Weeks"
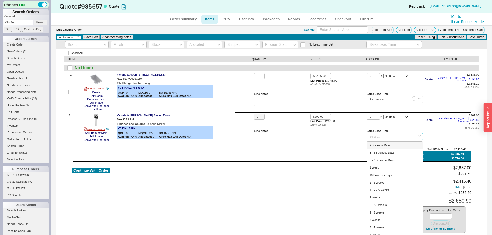
click at [383, 137] on input at bounding box center [394, 136] width 56 height 7
click at [387, 144] on div "2 - 5 Business Days" at bounding box center [395, 145] width 56 height 7
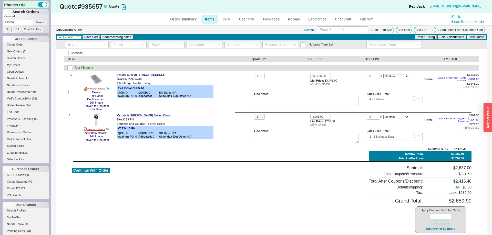
type input "2 - 5 Business Days"
click at [478, 40] on div "No Lead Time Set" at bounding box center [271, 44] width 430 height 9
click at [477, 37] on button "Save Quote" at bounding box center [475, 37] width 19 height 5
click at [185, 18] on link "Order summary" at bounding box center [183, 19] width 34 height 9
select select "*"
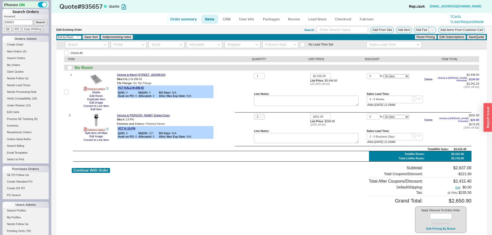
select select "*"
select select "LOW"
select select "3"
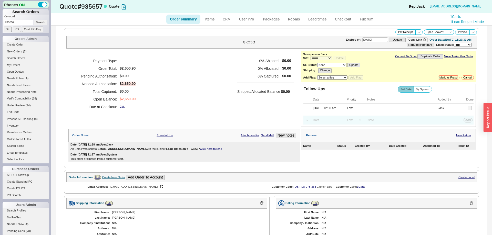
click at [20, 20] on input "935657" at bounding box center [18, 22] width 29 height 5
click at [18, 25] on input "935657" at bounding box center [18, 22] width 29 height 5
click at [17, 53] on span "New Orders" at bounding box center [14, 51] width 15 height 3
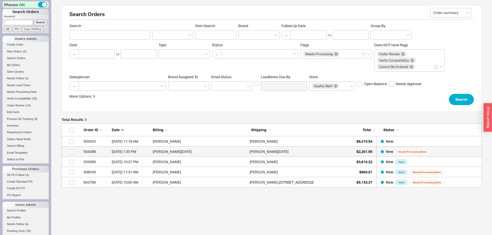
scroll to position [64, 420]
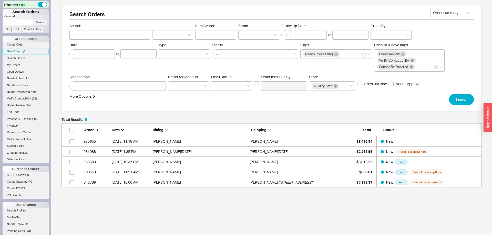
click at [19, 51] on span "New Orders" at bounding box center [14, 51] width 15 height 3
click at [22, 47] on link "Create Order" at bounding box center [26, 44] width 46 height 5
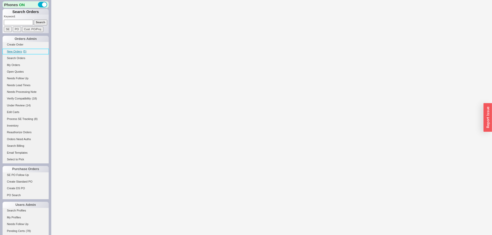
click at [23, 50] on link "New Orders ( 5 )" at bounding box center [26, 51] width 46 height 5
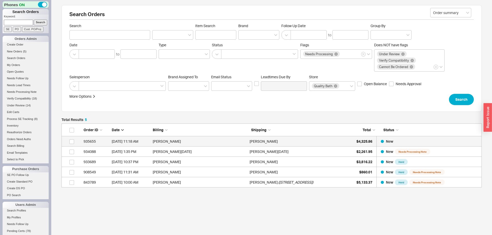
scroll to position [64, 420]
click at [16, 55] on li "New Orders ( 5 )" at bounding box center [26, 52] width 46 height 7
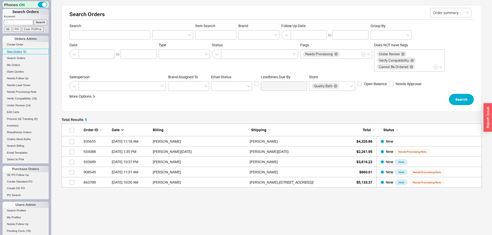
click at [17, 51] on span "New Orders" at bounding box center [14, 51] width 15 height 3
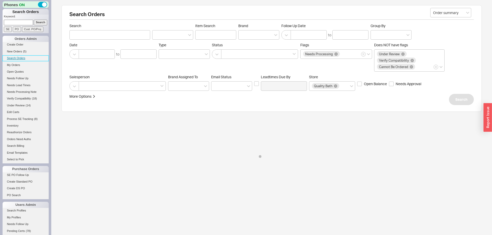
click at [22, 58] on link "Search Orders" at bounding box center [26, 58] width 46 height 5
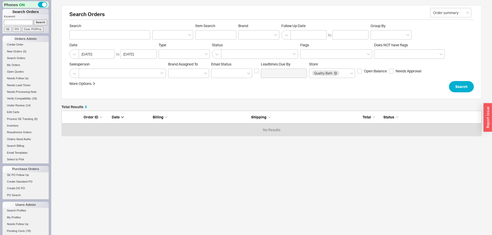
scroll to position [25, 420]
click at [248, 37] on div at bounding box center [258, 34] width 41 height 9
click at [244, 37] on input "Brand" at bounding box center [243, 35] width 4 height 6
type input "phy"
click at [240, 45] on div "Phylrich" at bounding box center [258, 45] width 40 height 9
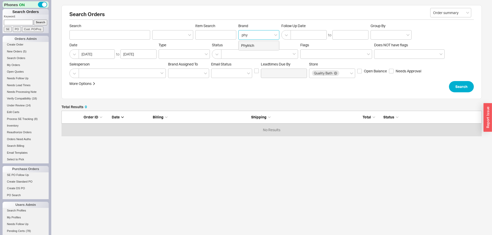
type input "Brand"
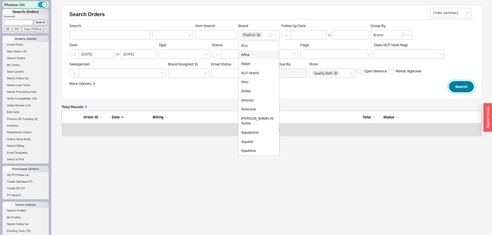
click at [461, 92] on button "Search" at bounding box center [461, 86] width 25 height 11
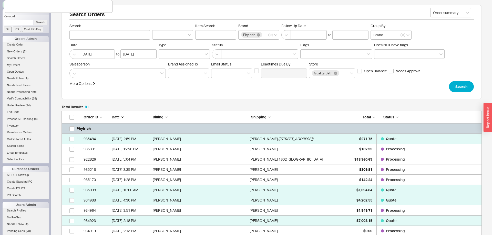
scroll to position [0, 0]
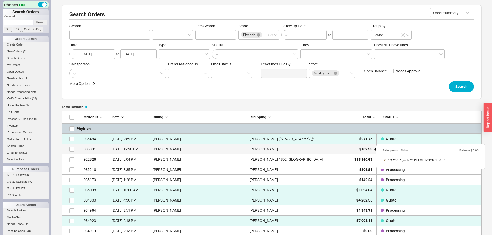
click at [370, 150] on span "$102.33" at bounding box center [365, 149] width 13 height 4
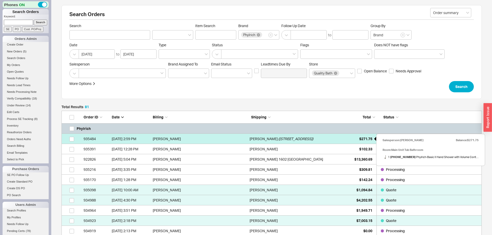
click at [367, 140] on span "$271.75" at bounding box center [365, 139] width 13 height 4
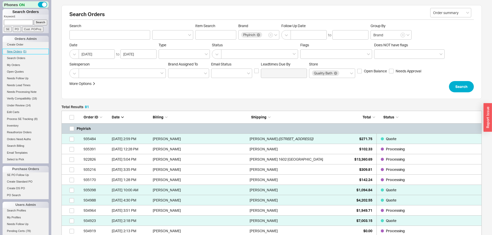
click at [17, 52] on span "New Orders" at bounding box center [14, 51] width 15 height 3
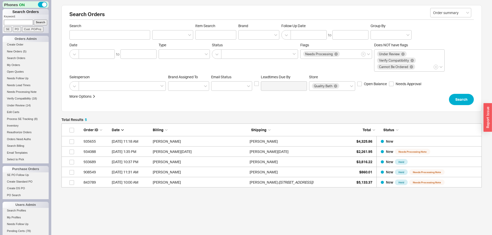
scroll to position [64, 420]
click at [28, 25] on input at bounding box center [18, 22] width 29 height 5
type input "986066"
click at [34, 20] on input "Search" at bounding box center [41, 22] width 14 height 5
type input "986066"
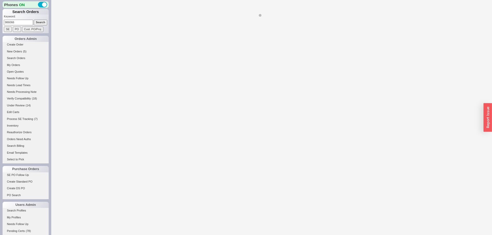
select select "*"
select select "LOW"
select select "3"
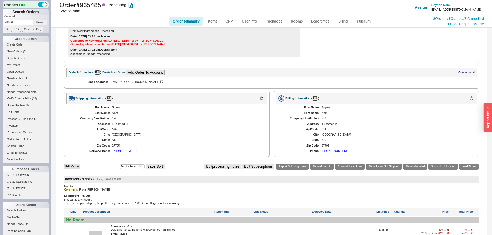
scroll to position [183, 0]
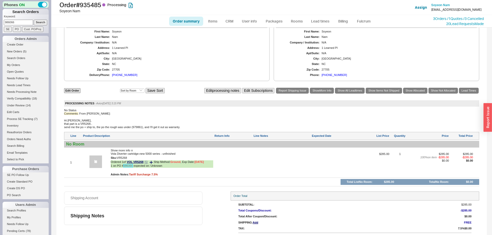
click at [129, 167] on link "986066" at bounding box center [127, 165] width 9 height 3
click at [24, 29] on input "Cust. PO/Proj" at bounding box center [32, 29] width 21 height 5
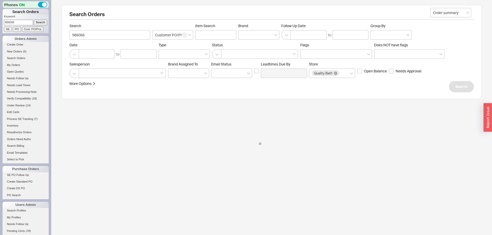
click at [23, 25] on input "986066" at bounding box center [18, 22] width 29 height 5
click at [22, 24] on input "986066" at bounding box center [18, 22] width 29 height 5
click at [18, 50] on span "New Orders" at bounding box center [14, 51] width 15 height 3
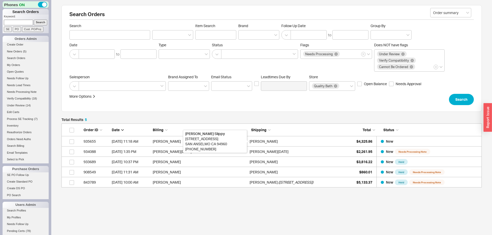
scroll to position [0, 0]
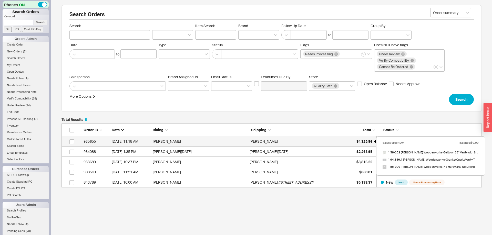
click at [369, 138] on div "$4,325.86" at bounding box center [359, 141] width 26 height 10
click at [365, 144] on div "$4,325.86" at bounding box center [359, 141] width 26 height 10
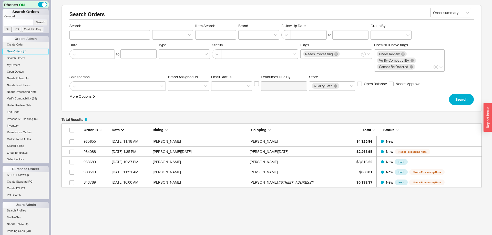
click at [22, 51] on span "New Orders" at bounding box center [14, 51] width 15 height 3
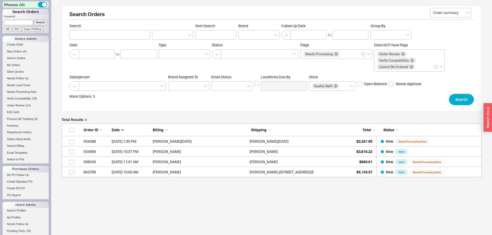
scroll to position [54, 420]
click at [31, 20] on input at bounding box center [18, 22] width 29 height 5
click at [30, 23] on input at bounding box center [18, 22] width 29 height 5
paste input "933720"
type input "933720"
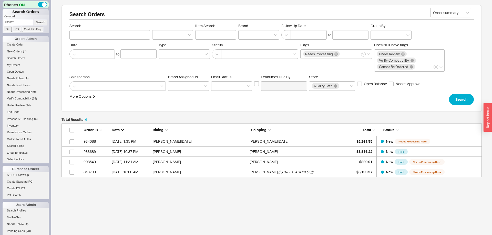
click at [38, 22] on input "Search" at bounding box center [41, 22] width 14 height 5
type input "933720"
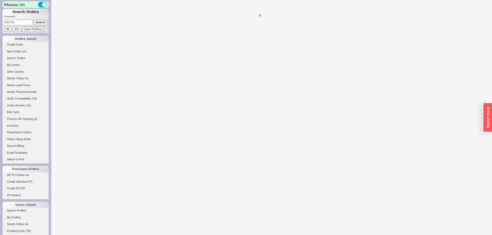
select select "*"
select select "LOW"
select select "3"
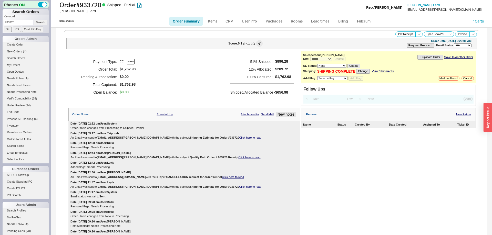
click at [29, 20] on input "933720" at bounding box center [18, 22] width 29 height 5
paste input "933147"
click at [28, 21] on input "933720933147" at bounding box center [18, 22] width 29 height 5
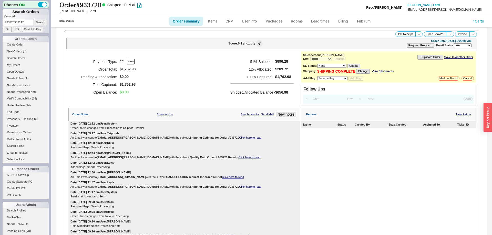
paste input
type input "933147"
click at [43, 22] on input "Search" at bounding box center [41, 22] width 14 height 5
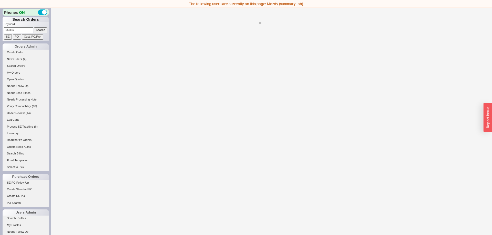
select select "*"
select select "LOW"
select select "3"
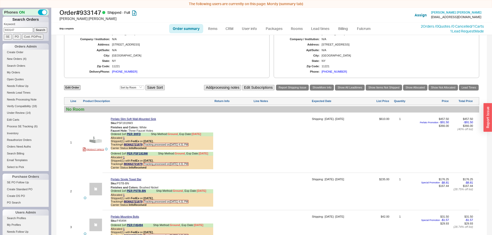
scroll to position [267, 0]
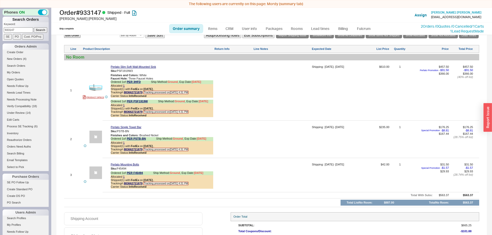
click at [97, 94] on img at bounding box center [95, 87] width 13 height 13
click at [255, 105] on div at bounding box center [281, 92] width 57 height 54
type textarea "Towel bar gets installed underneath the sink, all new sinks were made without t…"
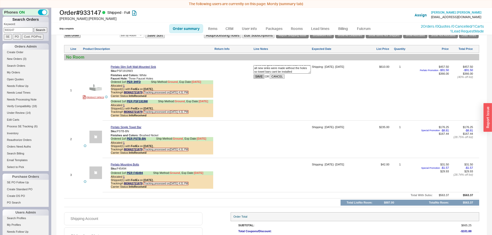
click at [261, 79] on button "SAVE" at bounding box center [258, 76] width 11 height 4
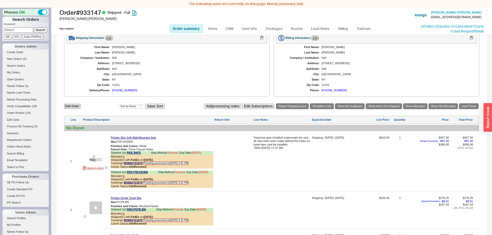
scroll to position [189, 0]
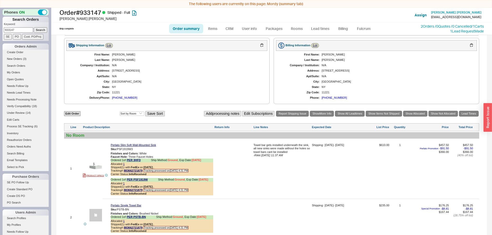
click at [263, 172] on div "Towel bar gets installed underneath the sink, all new sinks were made without t…" at bounding box center [281, 171] width 57 height 54
click at [300, 152] on textarea "Towel bar gets installed underneath the sink, all new sinks were made without t…" at bounding box center [281, 148] width 57 height 8
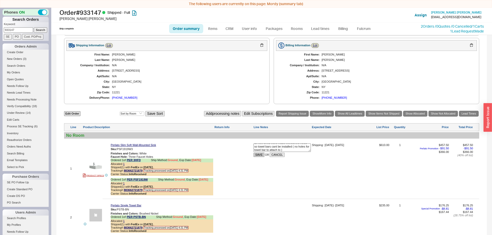
type textarea "Towel bar gets installed underneath the sink, all new sinks were made without t…"
click at [263, 157] on button "SAVE" at bounding box center [258, 155] width 11 height 4
click at [127, 102] on div "First Name: Thomas Last Name: Turnbull Company / Institution: N/A Address: 409 …" at bounding box center [166, 76] width 201 height 51
click at [124, 100] on div "(828) 318-7050" at bounding box center [124, 97] width 25 height 3
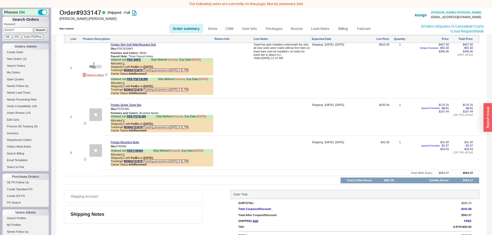
scroll to position [293, 0]
click at [92, 68] on img at bounding box center [95, 65] width 13 height 13
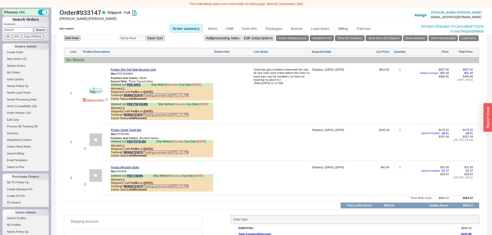
scroll to position [241, 0]
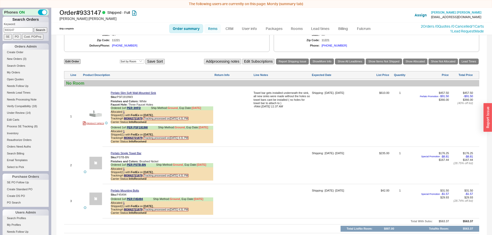
click at [216, 28] on link "Items" at bounding box center [212, 28] width 17 height 9
select select "3"
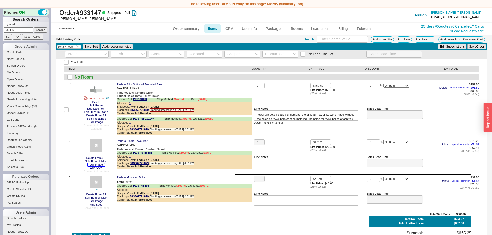
click at [99, 163] on button "Edit Image" at bounding box center [96, 164] width 17 height 3
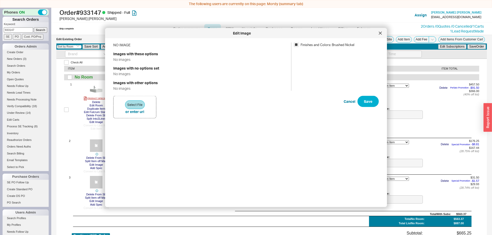
click at [379, 33] on icon at bounding box center [379, 33] width 3 height 3
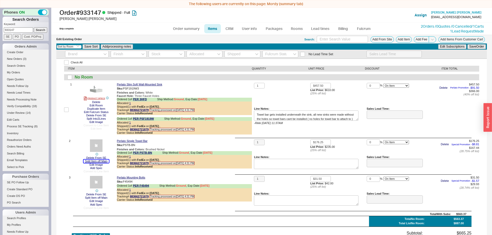
click at [103, 162] on button "Split Item off Main" at bounding box center [96, 161] width 26 height 3
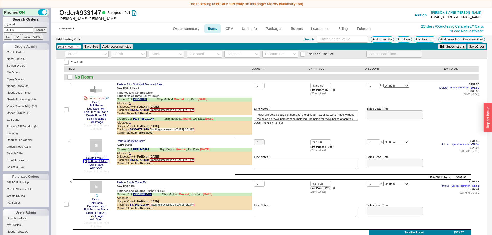
click at [102, 162] on button "Split Item off Main" at bounding box center [96, 161] width 26 height 3
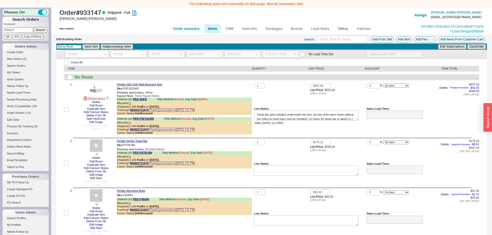
click at [185, 30] on link "Order summary" at bounding box center [186, 28] width 34 height 9
select select "*"
select select "LOW"
select select "3"
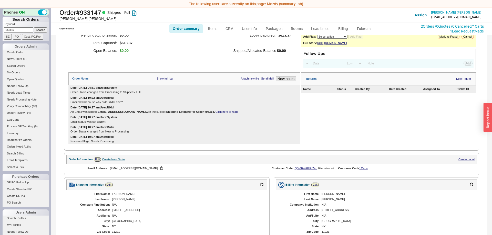
scroll to position [26, 0]
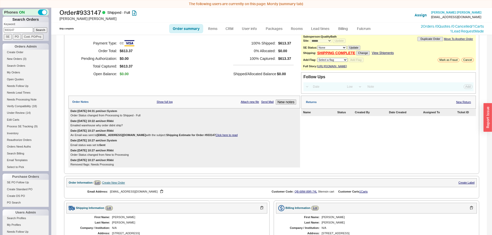
click at [193, 32] on link "Order summary" at bounding box center [186, 28] width 34 height 9
select select "*"
select select "LOW"
select select "3"
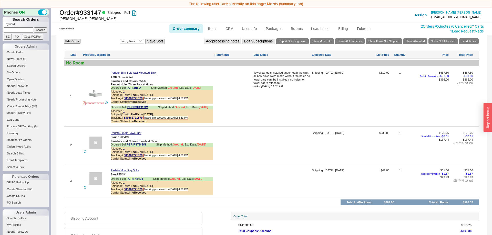
scroll to position [0, 0]
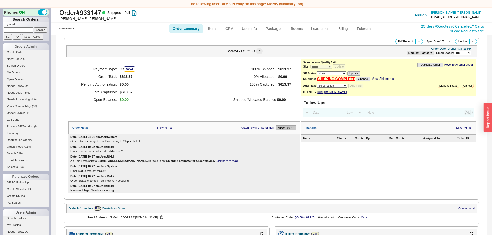
click at [293, 131] on button "New notes" at bounding box center [285, 127] width 20 height 5
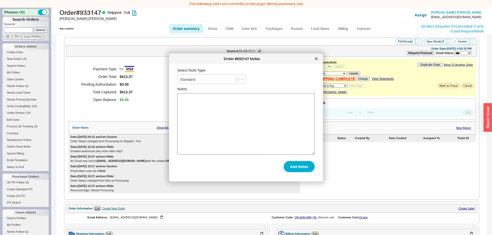
click at [263, 108] on textarea "Notes" at bounding box center [245, 123] width 137 height 61
type textarea "Cust asked to ship without towel bar."
click at [307, 165] on button "Add Notes" at bounding box center [298, 166] width 31 height 11
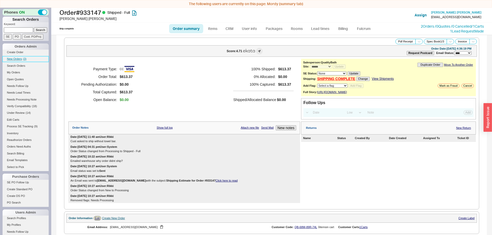
click at [15, 62] on link "New Orders ( 3 )" at bounding box center [26, 58] width 46 height 5
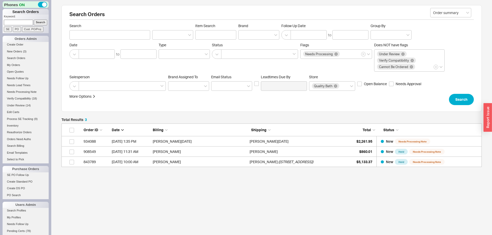
scroll to position [44, 420]
click at [27, 22] on input at bounding box center [18, 22] width 29 height 5
type input "933147"
click at [34, 20] on input "Search" at bounding box center [41, 22] width 14 height 5
select select "*"
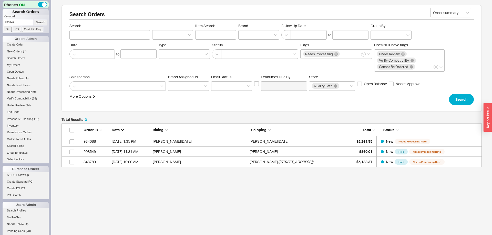
select select "LOW"
select select "3"
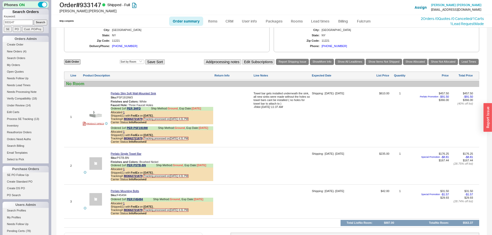
scroll to position [261, 0]
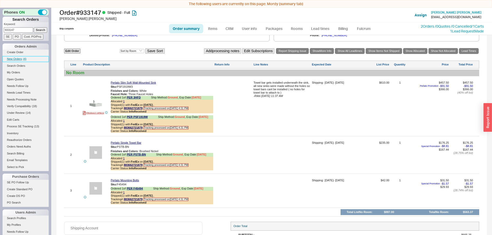
click at [18, 58] on span "New Orders" at bounding box center [14, 58] width 15 height 3
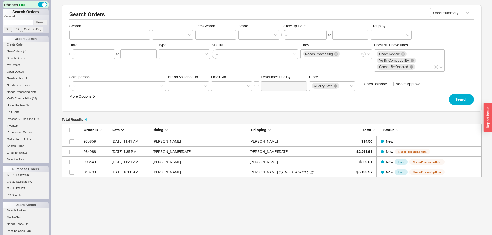
scroll to position [54, 420]
click at [24, 23] on input at bounding box center [18, 22] width 29 height 5
click at [16, 52] on span "New Orders" at bounding box center [14, 51] width 15 height 3
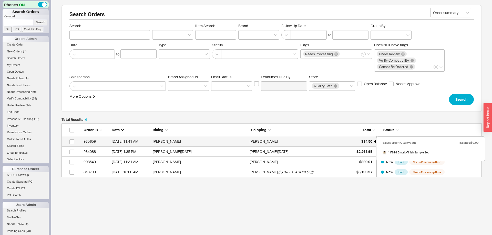
click at [370, 139] on span "$14.50" at bounding box center [366, 141] width 11 height 4
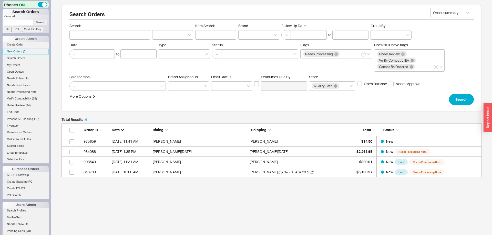
click at [13, 51] on span "New Orders" at bounding box center [14, 51] width 15 height 3
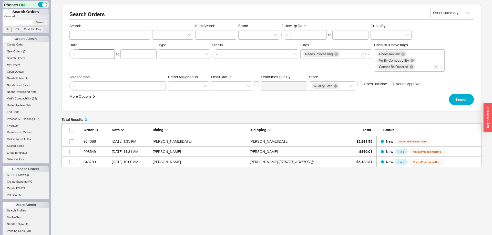
scroll to position [44, 420]
click at [19, 51] on span "New Orders" at bounding box center [14, 51] width 15 height 3
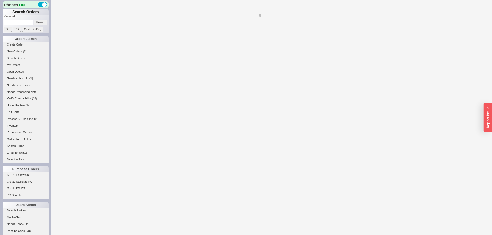
select select "*"
select select "LOW"
select select "3"
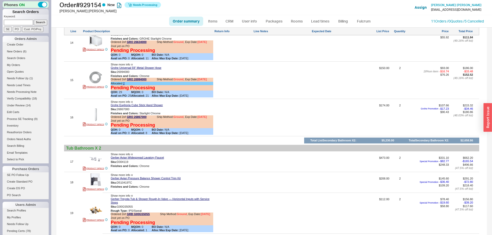
select select "*"
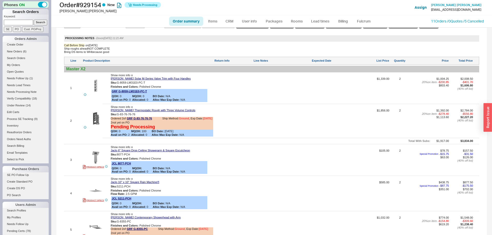
scroll to position [157, 0]
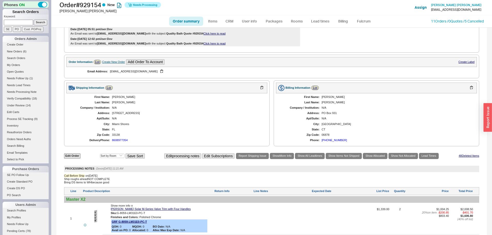
click at [364, 15] on ul "Order summary Items CRM User info Packages Rooms Lead times Billing Fulcrum" at bounding box center [271, 21] width 209 height 12
click at [365, 24] on link "Fulcrum" at bounding box center [363, 21] width 21 height 9
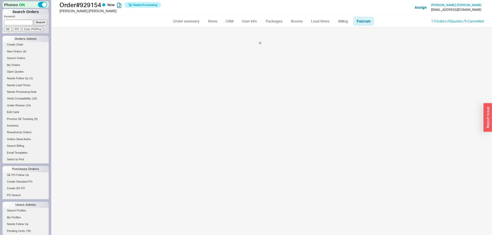
select select "667"
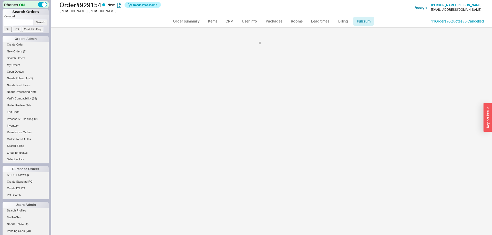
select select "667"
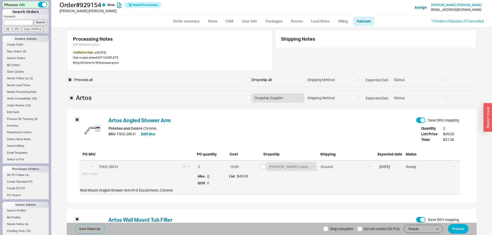
select select "RTO"
select select "GRB"
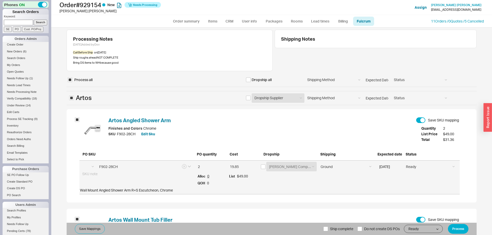
select select "GRB"
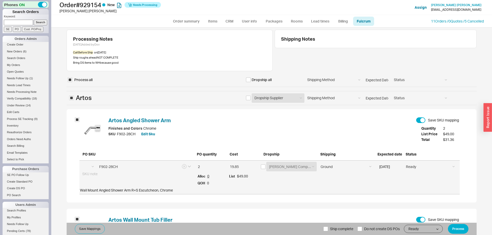
select select "GRF"
select select "GRO"
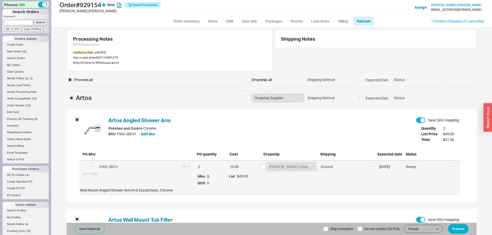
select select "GRO"
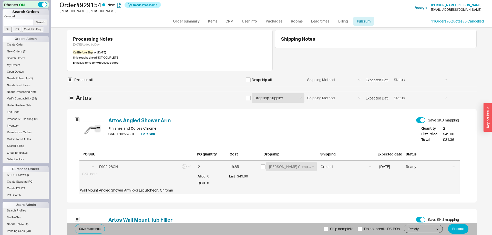
select select "GRO"
select select "JCL"
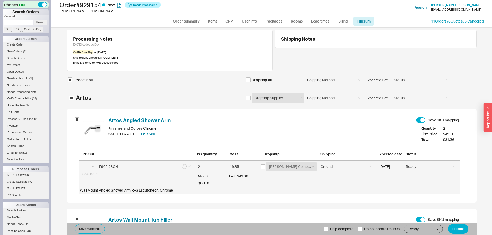
select select "JCL"
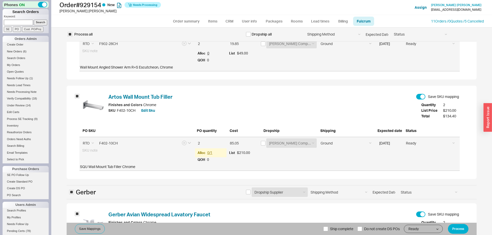
scroll to position [104, 0]
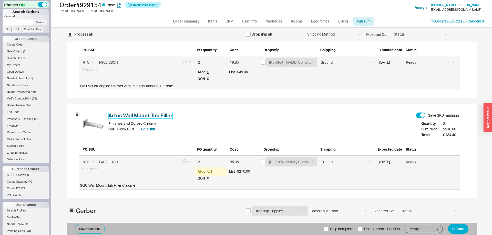
click at [158, 117] on link "Artos Wall Mount Tub Filler" at bounding box center [140, 115] width 64 height 6
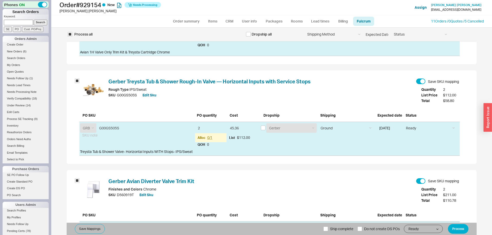
scroll to position [470, 0]
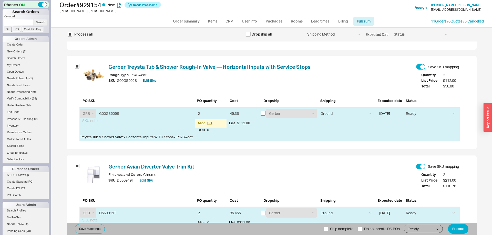
click at [263, 115] on input "checkbox" at bounding box center [263, 113] width 5 height 5
checkbox input "true"
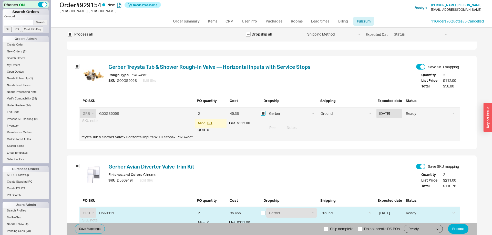
checkbox input "true"
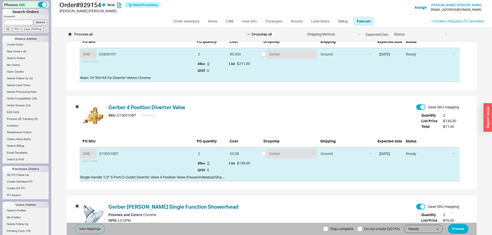
scroll to position [653, 0]
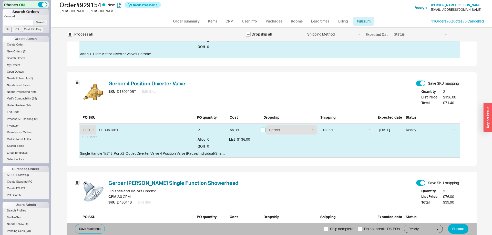
click at [265, 131] on input "checkbox" at bounding box center [263, 130] width 5 height 5
checkbox input "true"
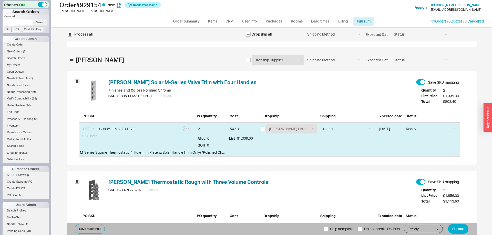
scroll to position [1175, 0]
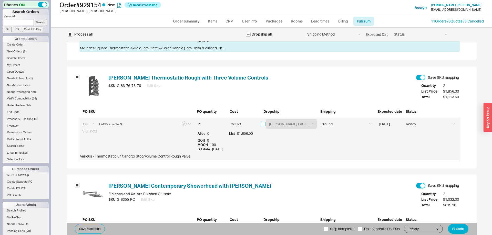
click at [263, 125] on input "checkbox" at bounding box center [263, 124] width 5 height 5
checkbox input "true"
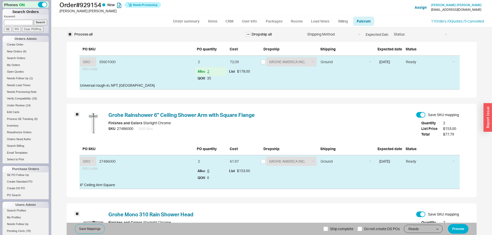
scroll to position [1645, 0]
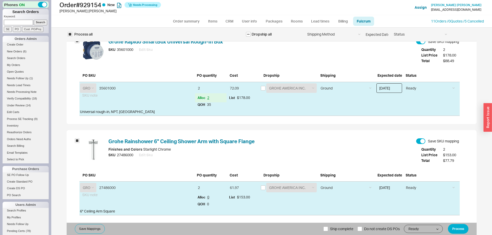
click at [396, 93] on input "[DATE]" at bounding box center [389, 87] width 26 height 9
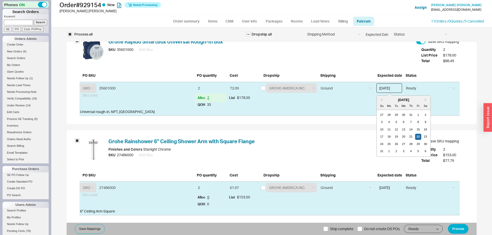
click at [381, 118] on div "27" at bounding box center [381, 115] width 6 height 6
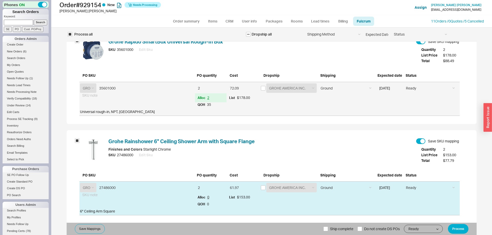
type input "07/27/2025"
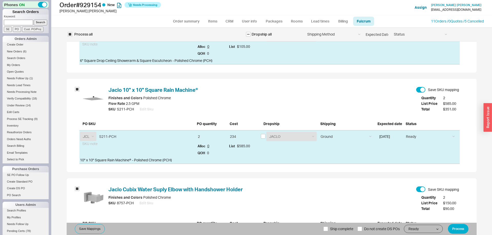
scroll to position [2674, 0]
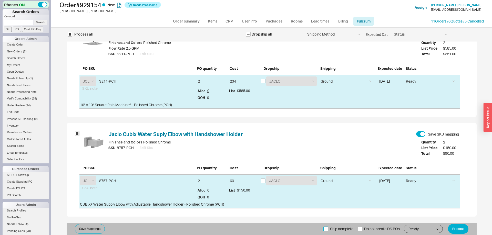
click at [327, 229] on label "Ship complete" at bounding box center [338, 229] width 30 height 12
click at [327, 229] on input "Ship complete" at bounding box center [325, 229] width 5 height 5
checkbox input "true"
click at [454, 229] on button "Process" at bounding box center [457, 229] width 20 height 10
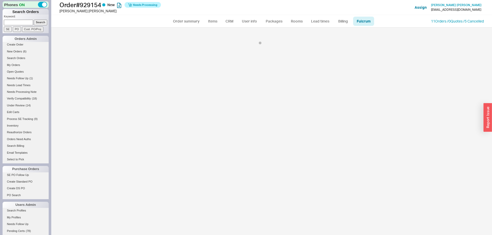
scroll to position [0, 0]
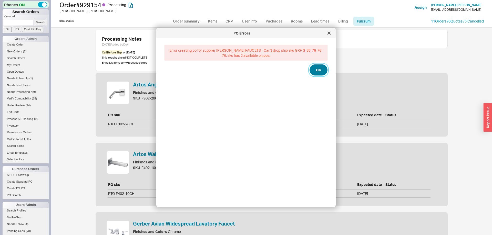
click at [320, 74] on button "OK" at bounding box center [318, 70] width 18 height 11
select select "*"
select select "LOW"
select select "3"
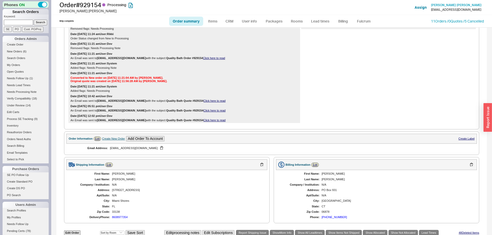
scroll to position [135, 0]
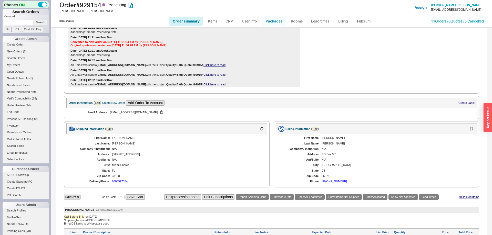
click at [274, 23] on link "Packages" at bounding box center [274, 21] width 24 height 9
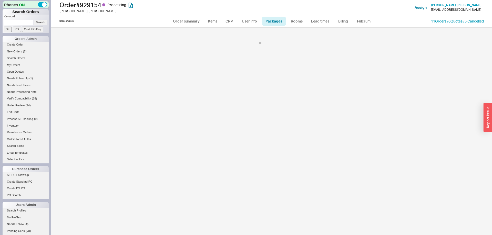
select select "1"
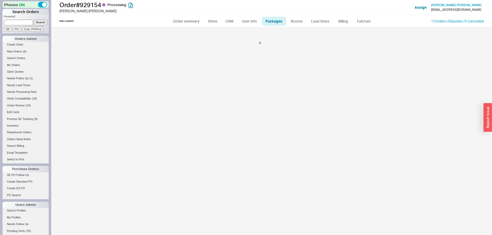
select select "1"
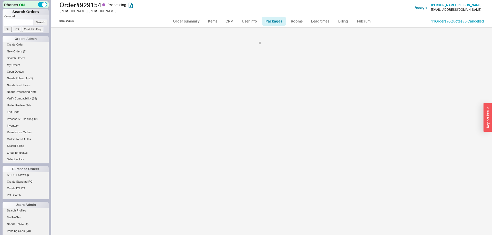
select select "1"
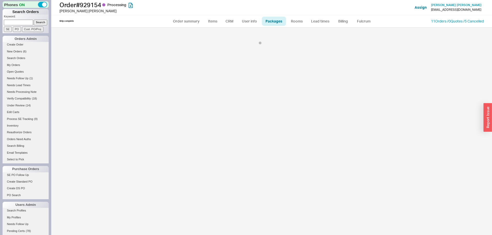
select select "1"
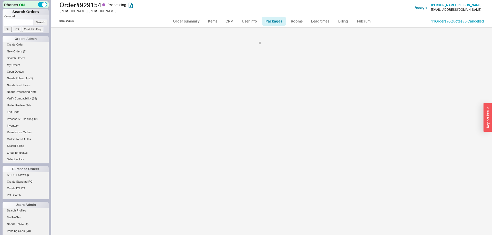
select select "1"
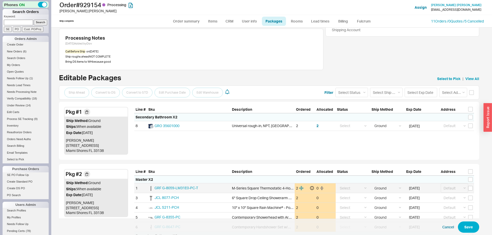
scroll to position [52, 0]
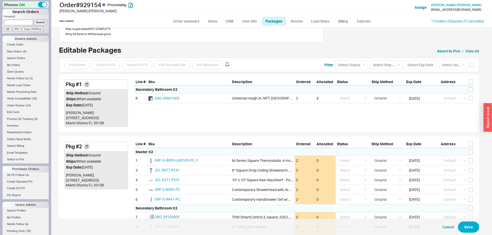
click at [465, 145] on div "Address" at bounding box center [456, 145] width 35 height 7
click at [469, 145] on input "checkbox" at bounding box center [470, 144] width 5 height 5
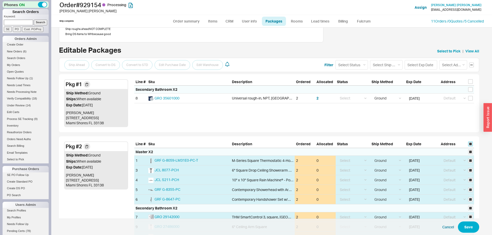
checkbox input "true"
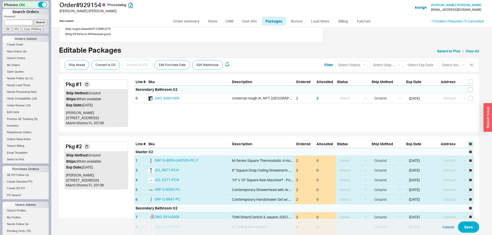
checkbox input "true"
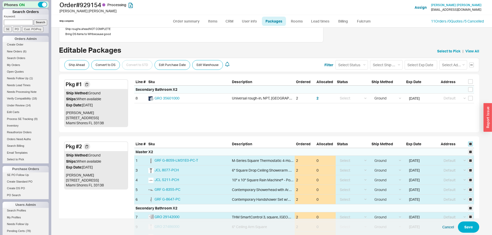
checkbox input "true"
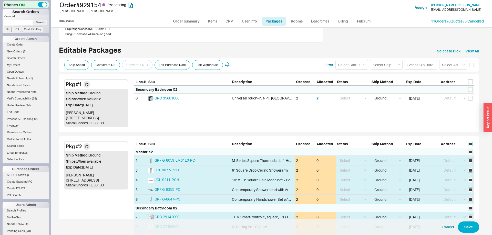
checkbox input "true"
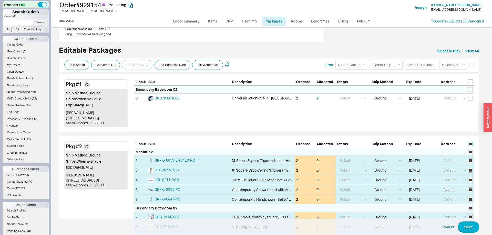
checkbox input "true"
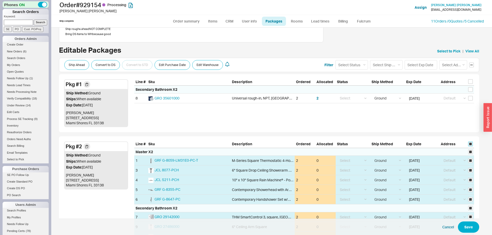
checkbox input "true"
click at [335, 60] on select "Select Status (none) On Hold Call Before Ship Hold for Balance" at bounding box center [351, 64] width 33 height 9
select select "Call Before Ship"
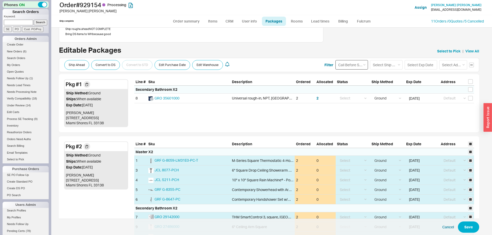
click option "Call Before Ship" at bounding box center [0, 0] width 0 height 0
select select
select select "Call Before Ship"
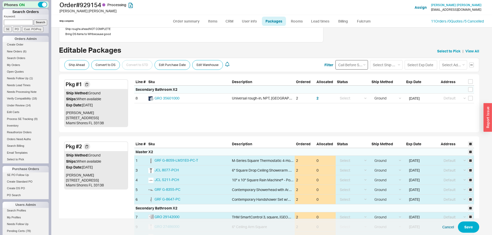
select select "Call Before Ship"
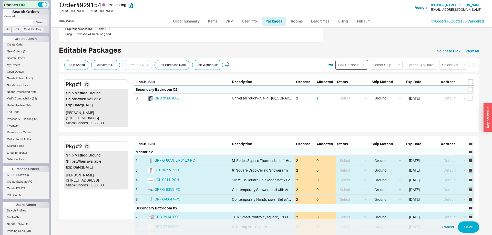
select select "Call Before Ship"
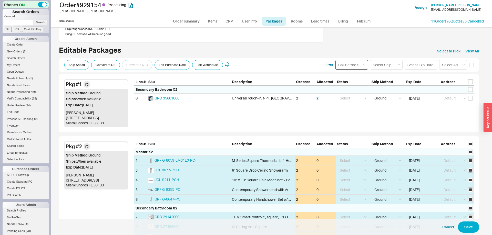
select select "Call Before Ship"
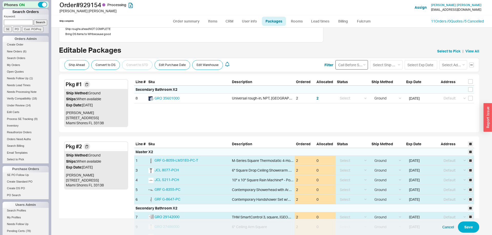
select select "Call Before Ship"
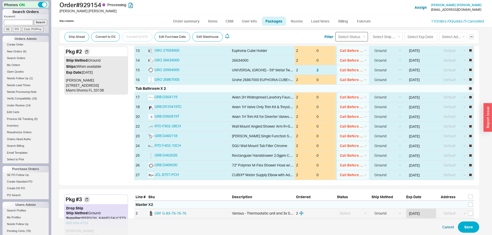
scroll to position [313, 0]
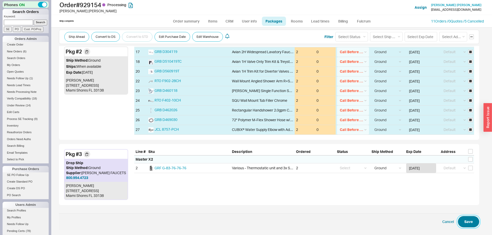
click at [460, 218] on button "Save" at bounding box center [467, 221] width 21 height 11
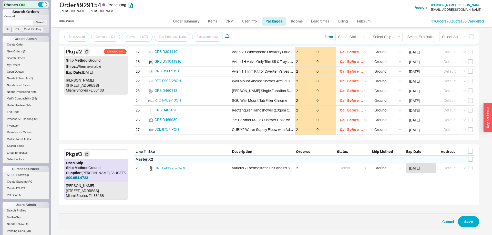
checkbox input "false"
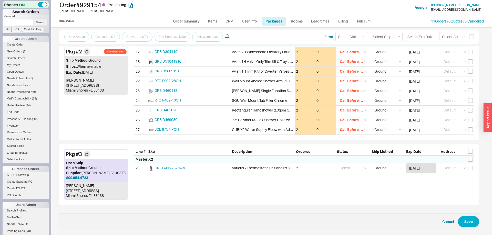
checkbox input "false"
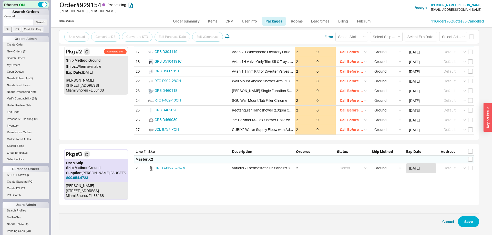
checkbox input "false"
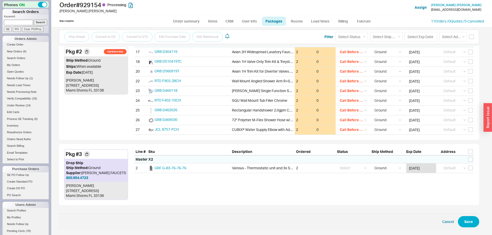
checkbox input "false"
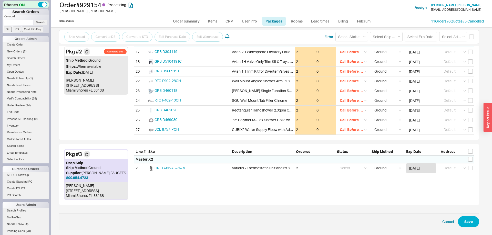
checkbox input "false"
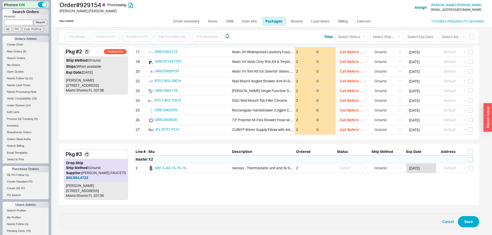
checkbox input "false"
click at [191, 21] on link "Order summary" at bounding box center [186, 21] width 34 height 9
select select "*"
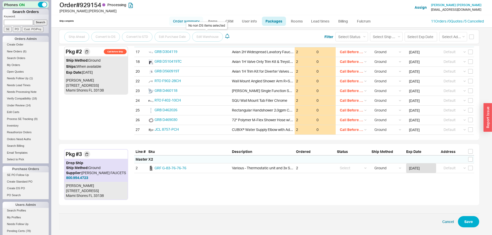
select select "*"
select select "LOW"
select select "3"
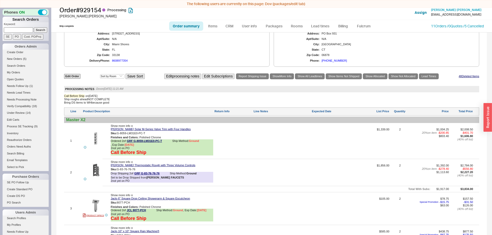
scroll to position [8, 0]
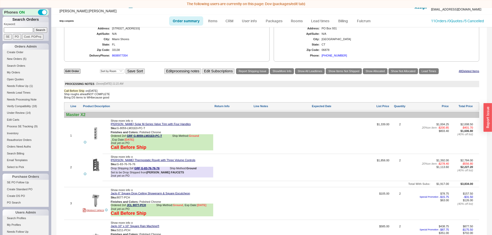
click at [182, 20] on link "Order summary" at bounding box center [186, 20] width 34 height 9
select select "*"
select select "LOW"
select select "3"
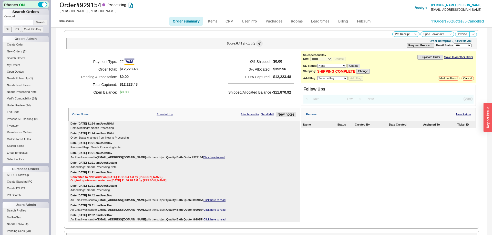
scroll to position [261, 0]
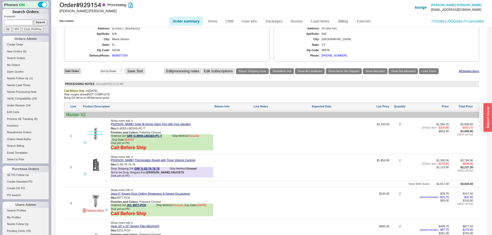
click at [91, 137] on img at bounding box center [95, 133] width 13 height 13
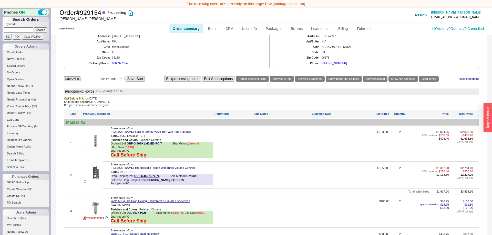
click at [185, 29] on link "Order summary" at bounding box center [186, 28] width 34 height 9
select select "*"
select select "LOW"
select select "3"
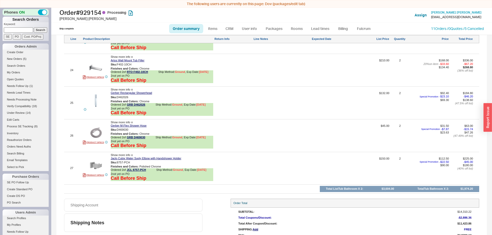
scroll to position [1134, 0]
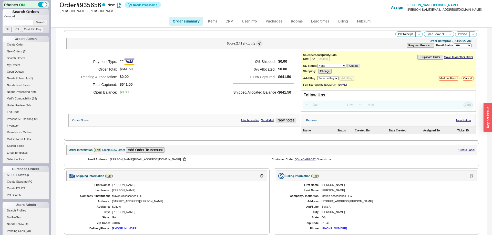
select select "*"
select select "LOW"
select select "3"
select select "*"
click at [362, 18] on link "Fulcrum" at bounding box center [363, 21] width 21 height 9
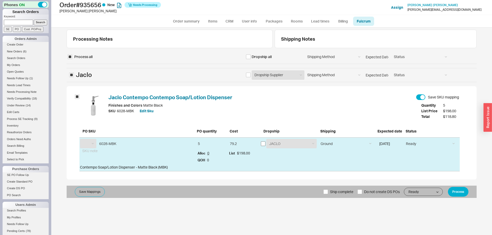
select select "JCL"
drag, startPoint x: 265, startPoint y: 144, endPoint x: 271, endPoint y: 145, distance: 6.9
click at [264, 144] on input "checkbox" at bounding box center [263, 144] width 5 height 5
checkbox input "true"
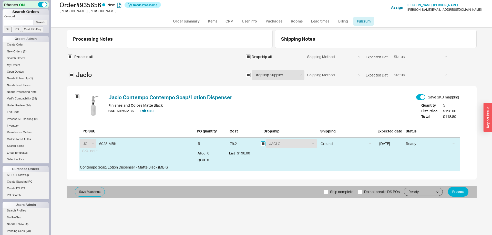
checkbox input "true"
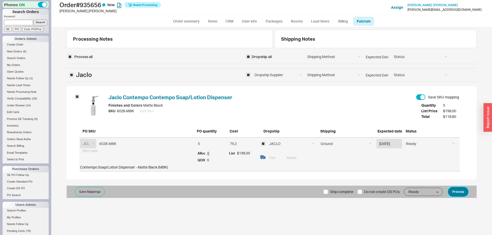
click at [453, 191] on button "Process" at bounding box center [457, 192] width 20 height 10
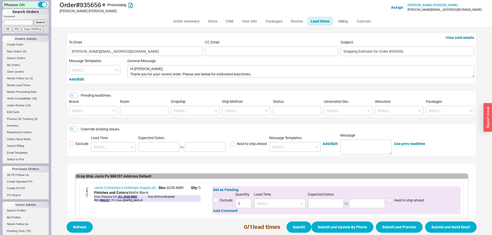
scroll to position [29, 0]
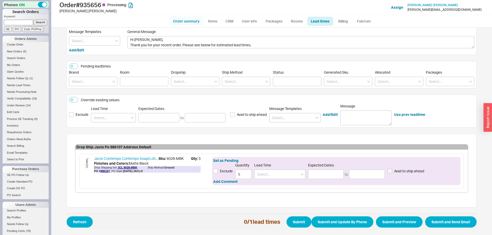
click at [179, 23] on link "Order summary" at bounding box center [186, 21] width 34 height 9
select select "*"
select select "LOW"
select select "3"
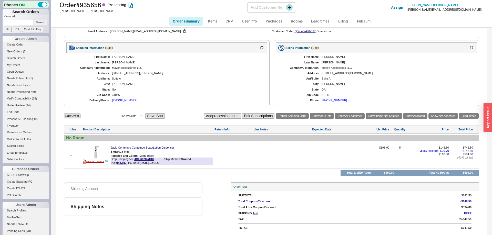
scroll to position [145, 0]
click at [193, 18] on link "Order summary" at bounding box center [186, 21] width 34 height 9
select select "*"
select select "LOW"
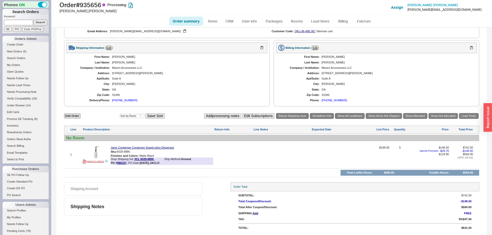
select select "3"
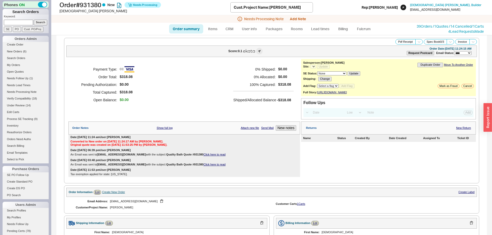
select select "*"
select select "LOW"
select select "3"
select select "**"
click at [304, 19] on button "Add Note" at bounding box center [298, 19] width 16 height 4
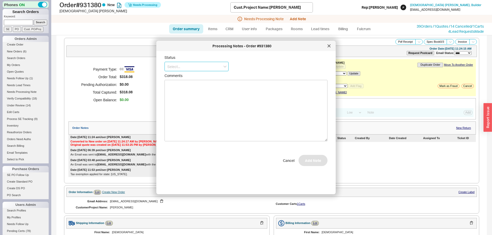
click at [194, 67] on input at bounding box center [196, 66] width 64 height 9
click at [188, 105] on div "No Status" at bounding box center [196, 104] width 63 height 9
type input "No Status"
click at [306, 161] on button "Add Note" at bounding box center [312, 162] width 29 height 11
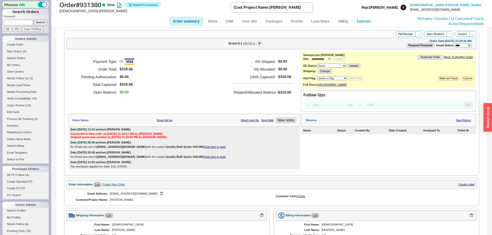
click at [363, 19] on link "Fulcrum" at bounding box center [363, 21] width 21 height 9
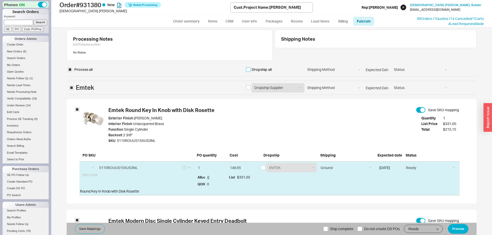
select select "EMT"
click at [249, 68] on input "checkbox" at bounding box center [248, 69] width 5 height 5
checkbox input "true"
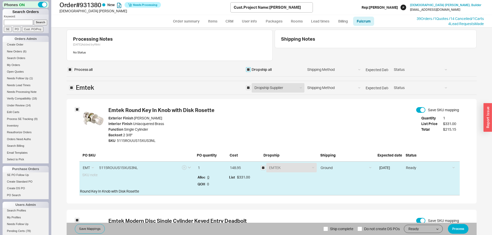
checkbox input "true"
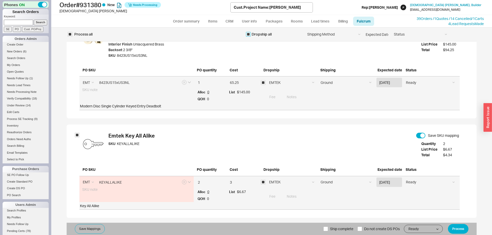
scroll to position [192, 0]
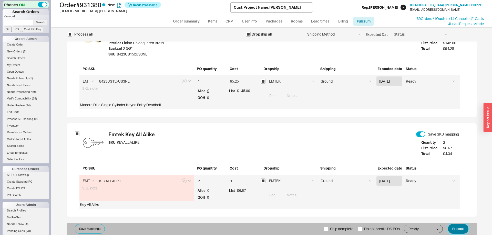
click at [463, 228] on button "Process" at bounding box center [457, 229] width 20 height 10
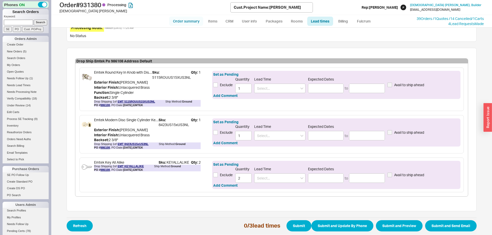
scroll to position [147, 0]
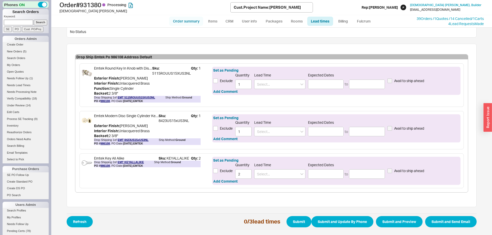
click at [189, 25] on link "Order summary" at bounding box center [186, 21] width 34 height 9
select select "*"
select select "**"
select select "LOW"
select select "3"
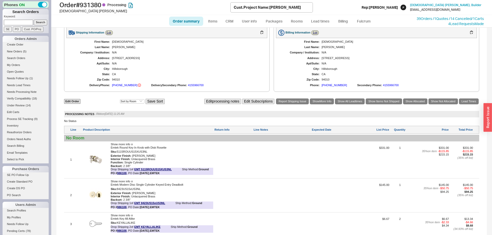
scroll to position [261, 0]
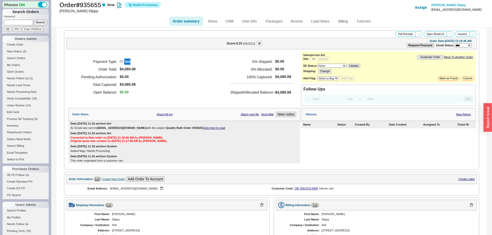
select select "*"
select select "LOW"
select select "3"
select select "*"
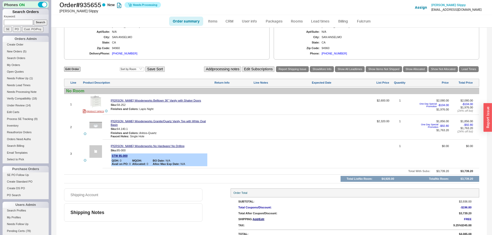
scroll to position [208, 0]
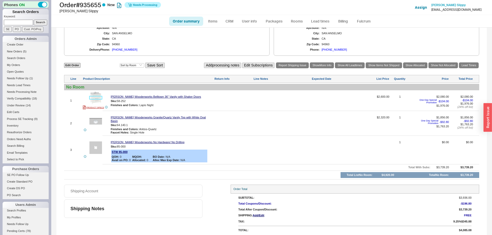
click at [101, 98] on img at bounding box center [95, 98] width 13 height 13
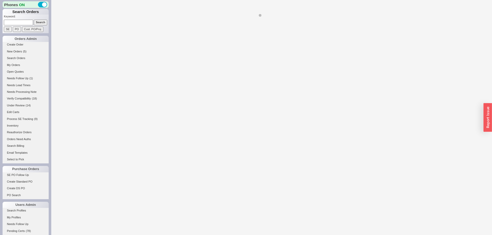
select select "*"
select select "LOW"
select select "3"
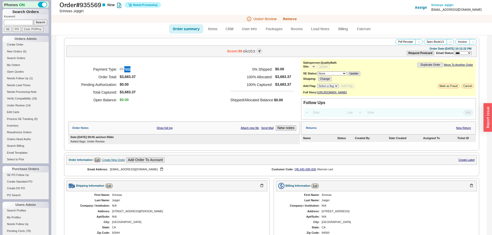
select select "*"
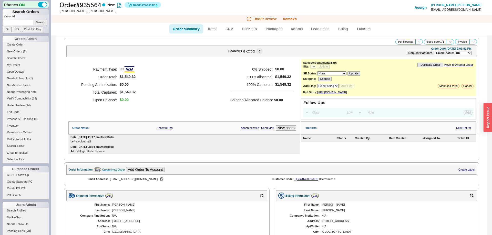
select select "*"
select select "LOW"
select select "3"
select select "*"
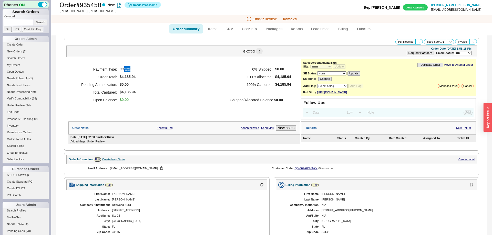
select select "*"
select select "LOW"
select select "3"
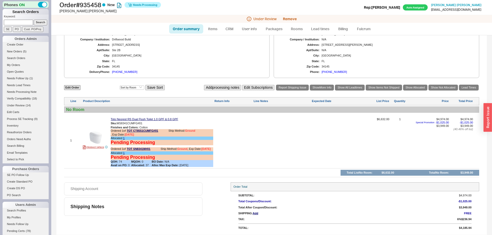
scroll to position [170, 0]
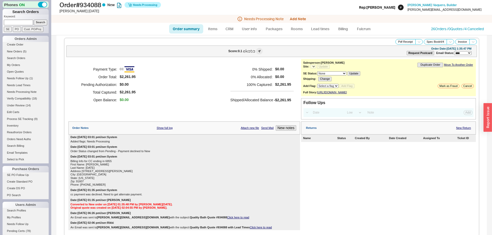
select select "*"
select select "LOW"
select select "3"
select select "**"
click at [207, 25] on link "Items" at bounding box center [212, 28] width 17 height 9
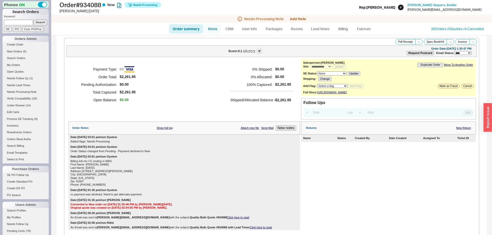
select select "3"
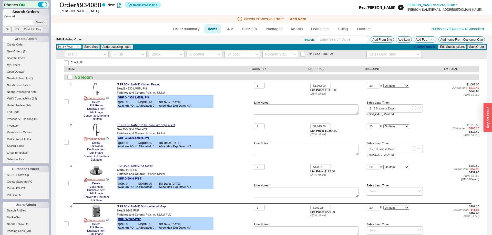
scroll to position [105, 0]
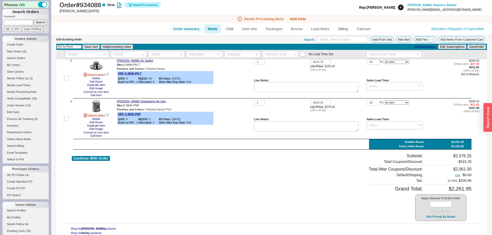
click at [179, 32] on link "Order summary" at bounding box center [186, 28] width 34 height 9
select select "*"
select select "**"
select select "LOW"
select select "3"
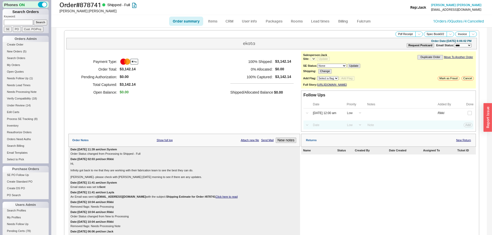
select select "LOW"
select select "3"
select select "*"
click at [456, 116] on button "button" at bounding box center [458, 113] width 6 height 6
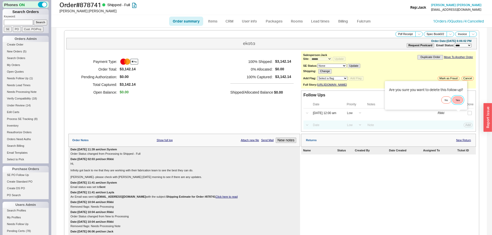
click at [458, 100] on button "Yes" at bounding box center [457, 100] width 11 height 7
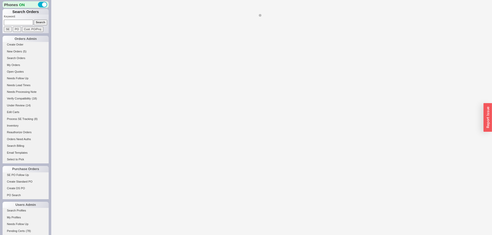
select select "*"
select select "LOW"
select select "3"
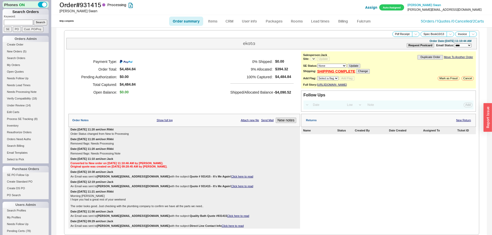
select select "*"
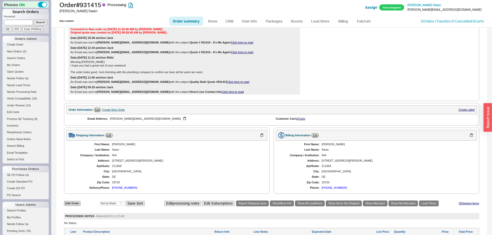
scroll to position [287, 0]
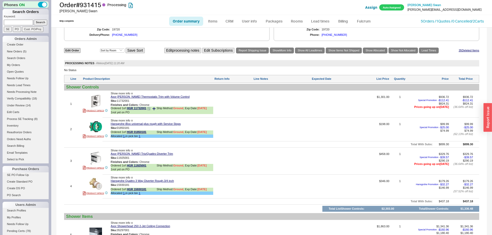
click at [147, 114] on div "1 not yet on PO" at bounding box center [162, 112] width 102 height 3
click at [150, 110] on icon at bounding box center [149, 109] width 1 height 1
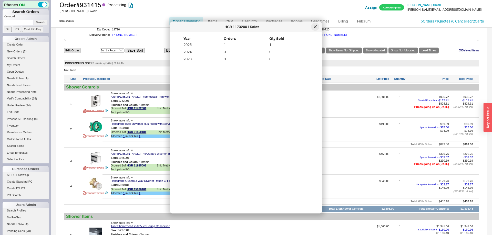
click at [315, 26] on icon at bounding box center [314, 26] width 3 height 3
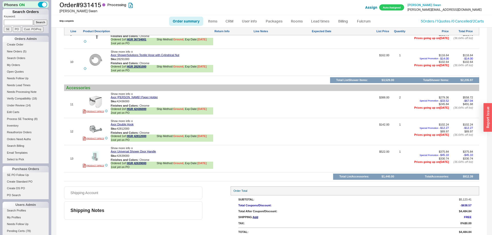
scroll to position [612, 0]
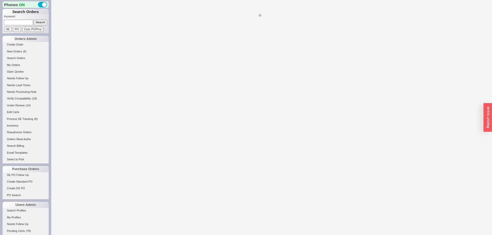
select select "*"
select select "LOW"
select select "3"
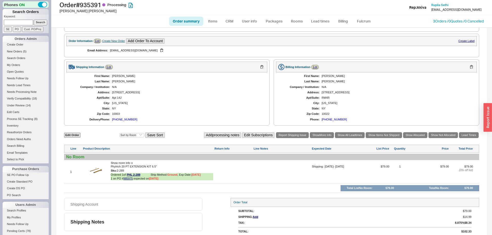
scroll to position [172, 0]
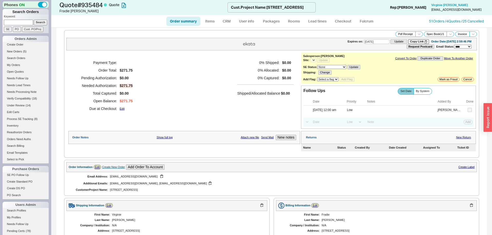
select select "*"
select select "LOW"
select select "3"
select select "*"
click at [362, 21] on link "Fulcrum" at bounding box center [366, 21] width 21 height 9
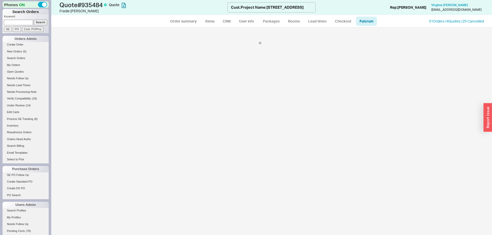
select select "426"
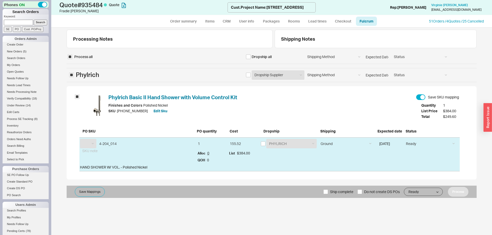
select select "PHL"
drag, startPoint x: 155, startPoint y: 211, endPoint x: 140, endPoint y: 228, distance: 23.2
click at [155, 211] on div "Processing Notes Shipping Notes Process all Dropship all Shipping Method Ground…" at bounding box center [271, 132] width 440 height 208
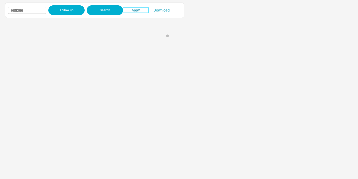
click at [133, 11] on link "View" at bounding box center [136, 10] width 26 height 5
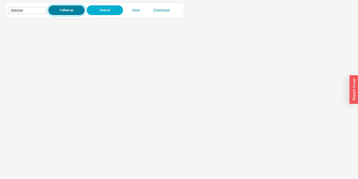
click at [72, 12] on button "Follow up" at bounding box center [66, 10] width 36 height 10
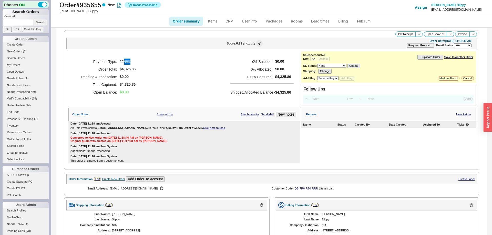
select select "*"
select select "LOW"
select select "3"
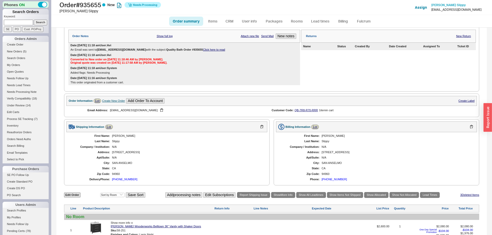
select select "*"
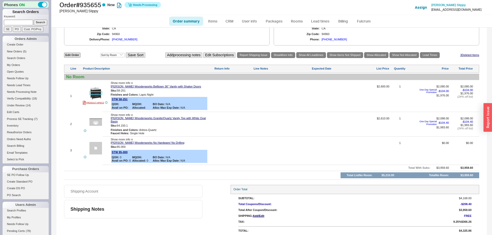
click at [90, 91] on img at bounding box center [95, 93] width 13 height 13
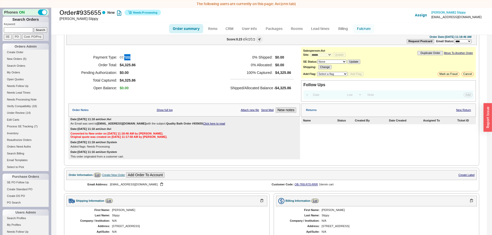
scroll to position [0, 0]
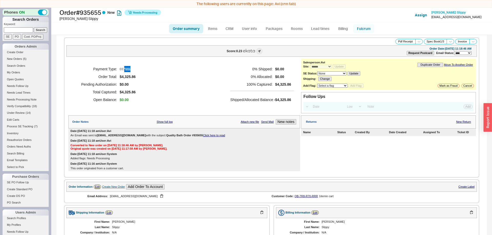
click at [365, 29] on link "Fulcrum" at bounding box center [363, 28] width 21 height 9
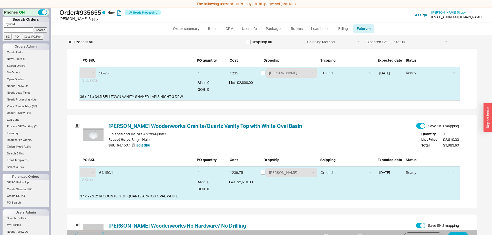
select select "STW"
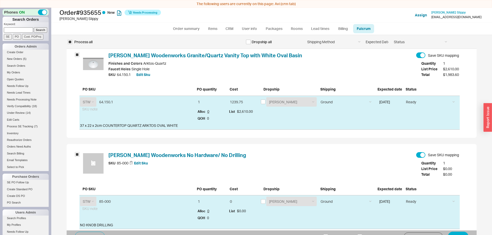
scroll to position [162, 0]
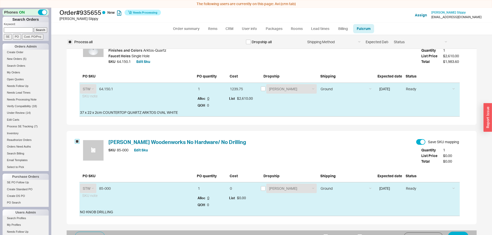
click at [78, 141] on input "checkbox" at bounding box center [77, 141] width 5 height 5
checkbox input "false"
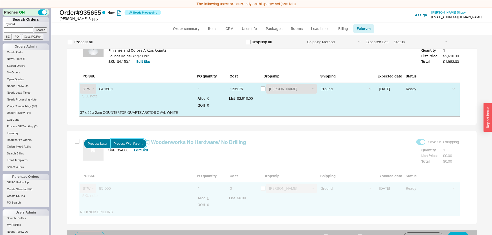
click at [122, 142] on span "Process With Parent" at bounding box center [128, 144] width 29 height 4
click at [0, 0] on input "Process With Parent" at bounding box center [0, 0] width 0 height 0
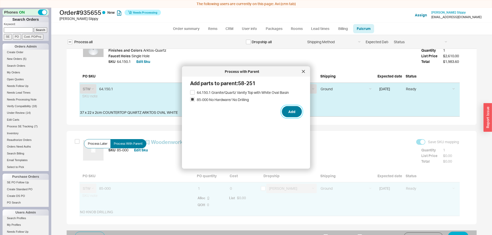
click at [287, 112] on button "Add" at bounding box center [292, 111] width 20 height 11
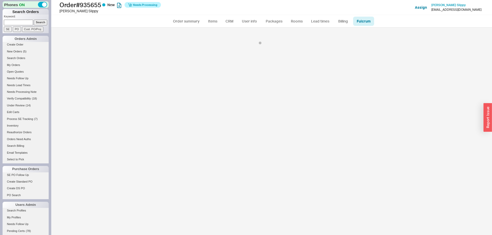
select select "STW"
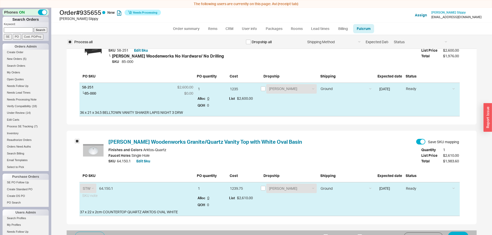
scroll to position [16, 0]
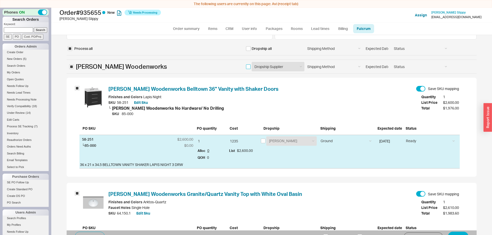
click at [247, 66] on input "checkbox" at bounding box center [248, 67] width 5 height 5
checkbox input "true"
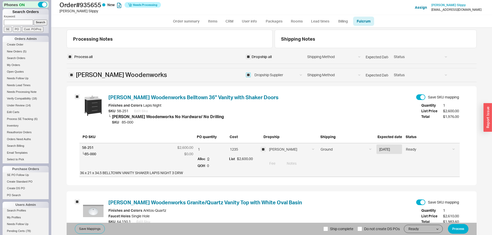
scroll to position [68, 0]
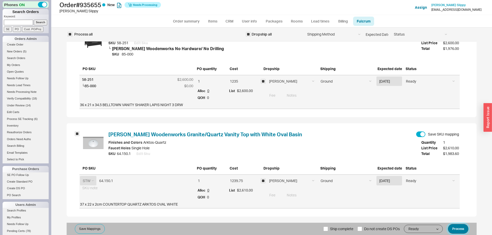
click at [456, 231] on button "Process" at bounding box center [457, 229] width 20 height 10
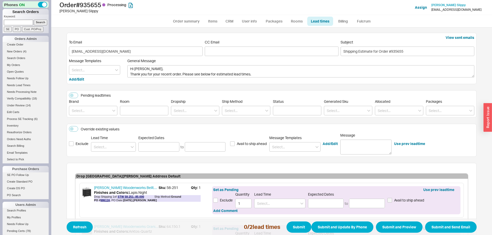
scroll to position [105, 0]
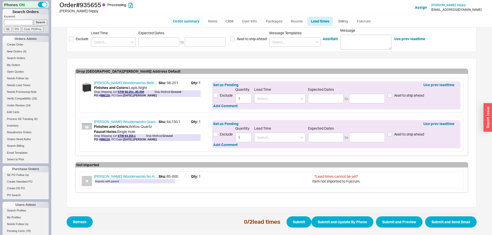
click at [187, 18] on link "Order summary" at bounding box center [186, 21] width 34 height 9
select select "*"
select select "LOW"
select select "3"
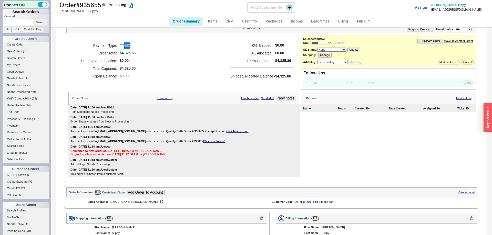
scroll to position [9, 0]
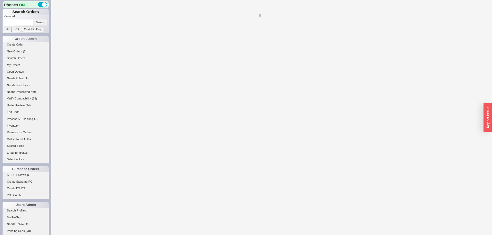
select select "*"
select select "LOW"
select select "3"
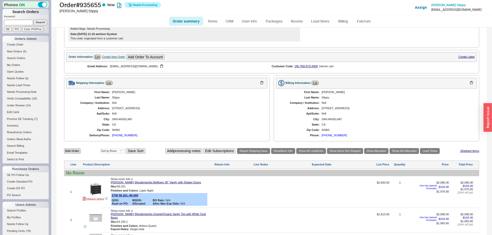
select select "*"
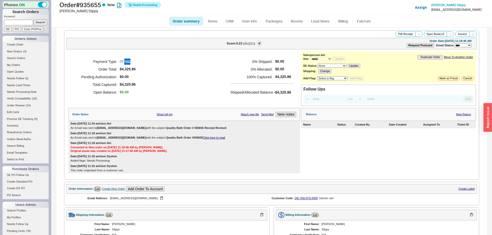
click at [191, 23] on link "Order summary" at bounding box center [186, 21] width 34 height 9
select select "*"
select select "LOW"
select select "3"
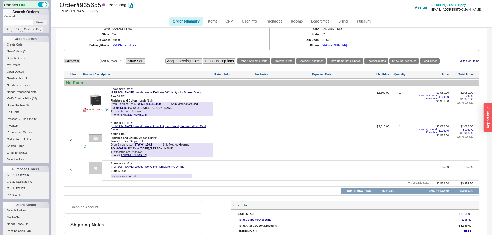
scroll to position [258, 0]
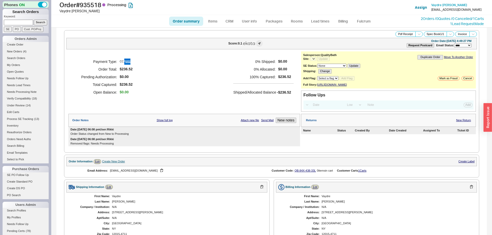
select select "*"
select select "LOW"
select select "3"
select select "*"
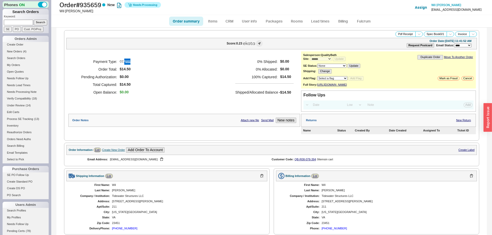
select select "*"
select select "LOW"
select select "3"
click at [359, 23] on link "Fulcrum" at bounding box center [363, 21] width 21 height 9
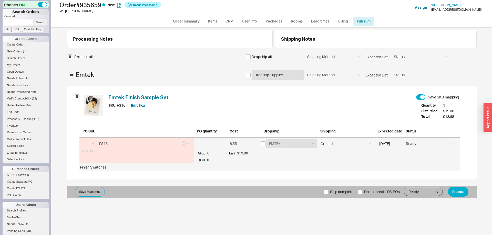
select select "EMT"
click at [262, 144] on input "checkbox" at bounding box center [263, 144] width 5 height 5
checkbox input "true"
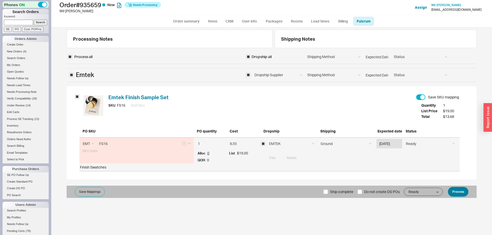
drag, startPoint x: 466, startPoint y: 199, endPoint x: 459, endPoint y: 194, distance: 8.5
click at [465, 199] on div "Processing Notes Shipping Notes Process all Dropship all Shipping Method Ground…" at bounding box center [271, 132] width 440 height 208
click at [459, 194] on button "Process" at bounding box center [457, 192] width 20 height 10
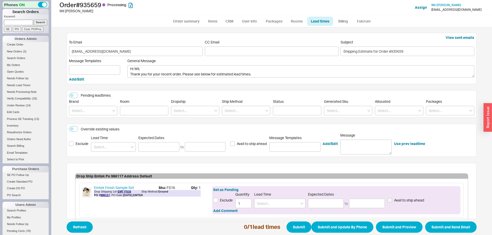
scroll to position [29, 0]
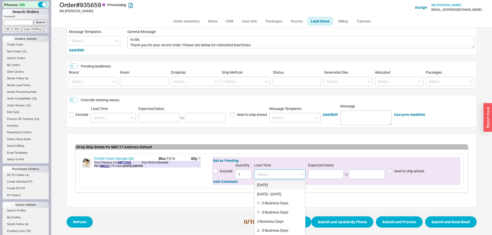
drag, startPoint x: 273, startPoint y: 171, endPoint x: 276, endPoint y: 186, distance: 15.1
click at [273, 172] on input at bounding box center [279, 174] width 51 height 9
click at [275, 211] on div "1 - 3 Business Days" at bounding box center [279, 212] width 51 height 9
type input "1 - 3 Business Days"
type input "[DATE]"
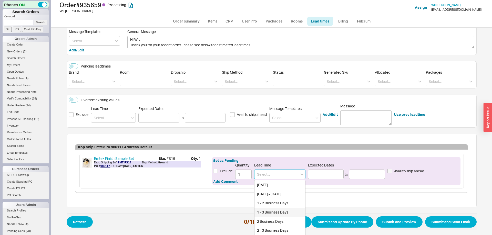
type input "[DATE]"
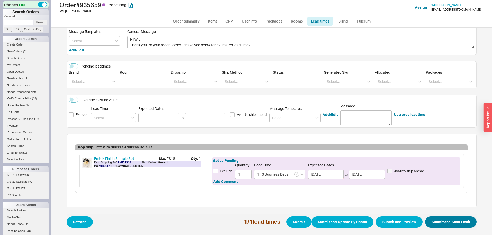
drag, startPoint x: 442, startPoint y: 215, endPoint x: 444, endPoint y: 220, distance: 4.9
click at [442, 216] on span "Refresh 1 / 1 lead times Submit Submit and Update By Phone Submit and Preview S…" at bounding box center [272, 222] width 410 height 17
click at [444, 220] on button "Submit and Send Email" at bounding box center [450, 222] width 51 height 11
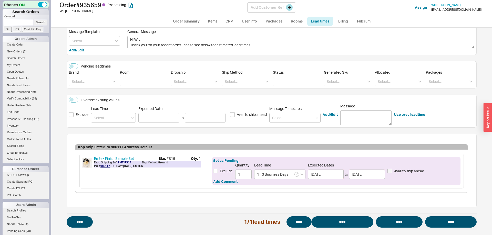
select select "*"
select select "LOW"
select select "3"
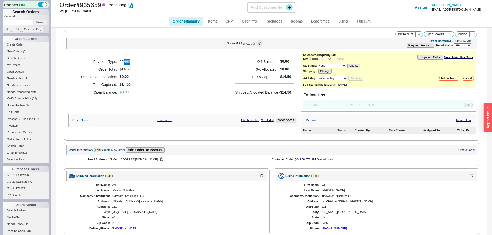
select select "*"
